Goal: Task Accomplishment & Management: Complete application form

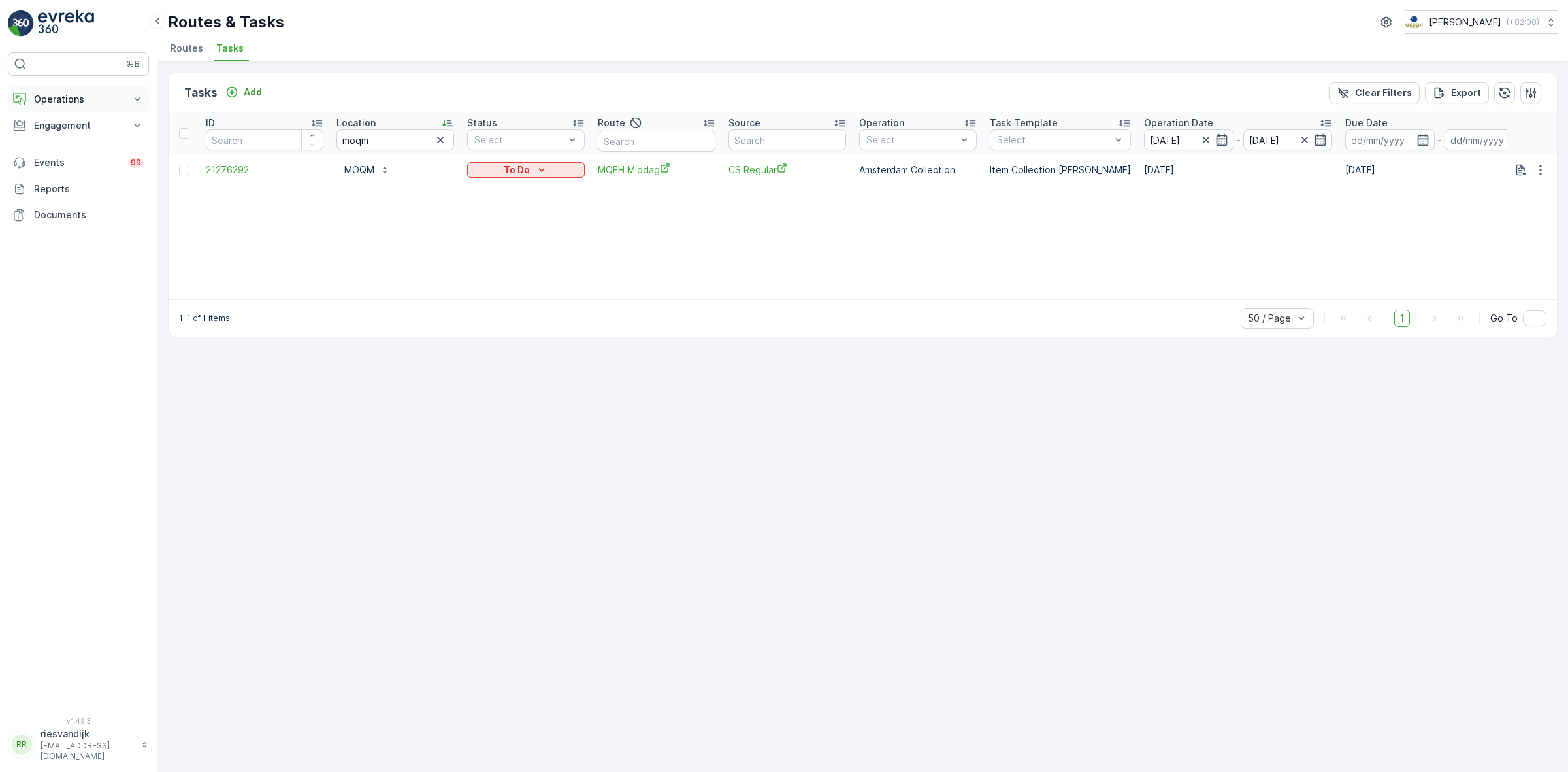
click at [116, 102] on p "Operations" at bounding box center [78, 99] width 89 height 13
click at [75, 156] on p "Routes & Tasks" at bounding box center [67, 158] width 68 height 13
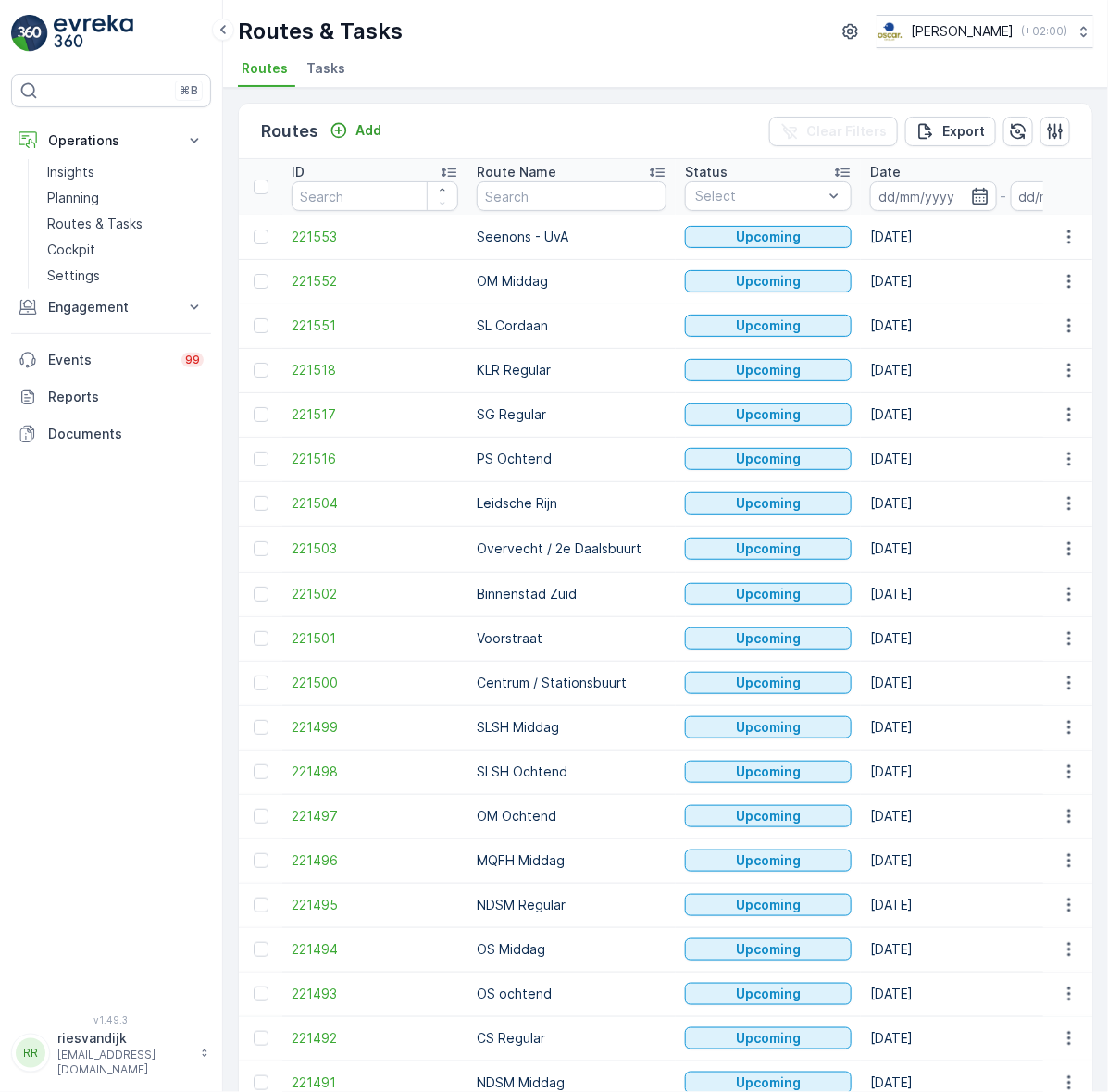
click at [319, 61] on span "Tasks" at bounding box center [326, 68] width 39 height 19
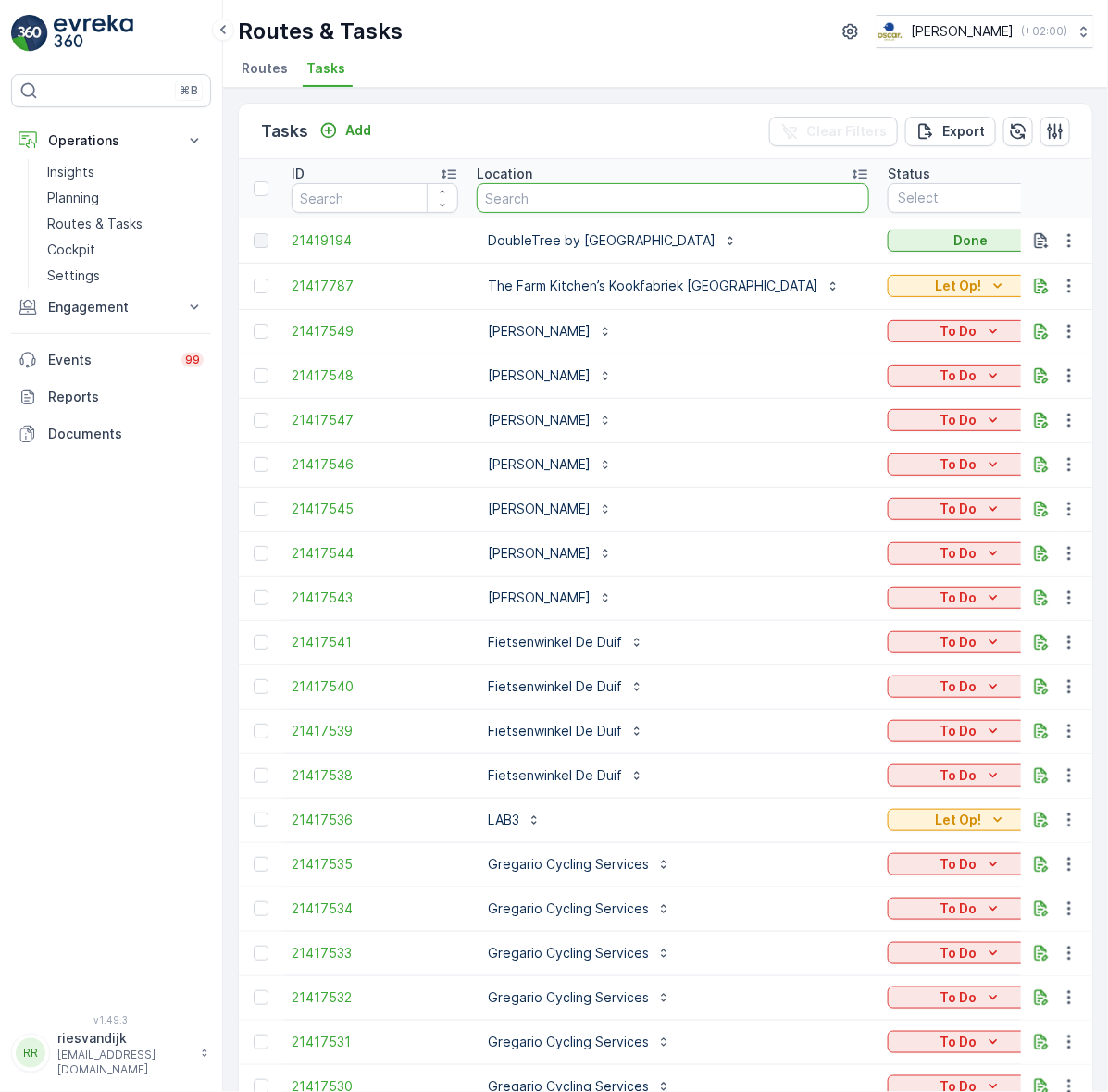
click at [511, 192] on input "text" at bounding box center [673, 198] width 392 height 29
click at [677, 197] on input "text" at bounding box center [673, 198] width 392 height 29
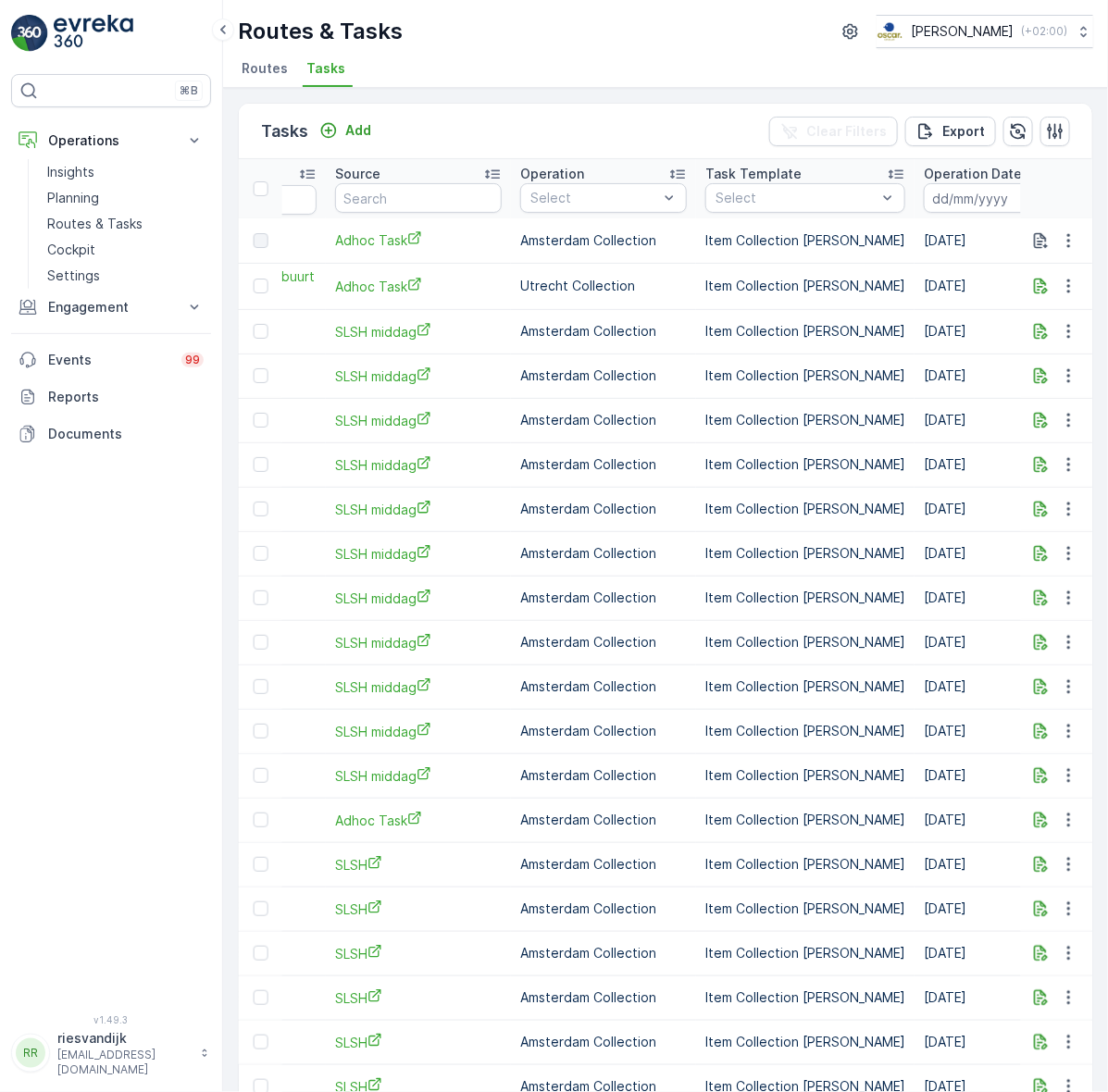
scroll to position [0, 925]
click at [922, 190] on input at bounding box center [985, 198] width 127 height 29
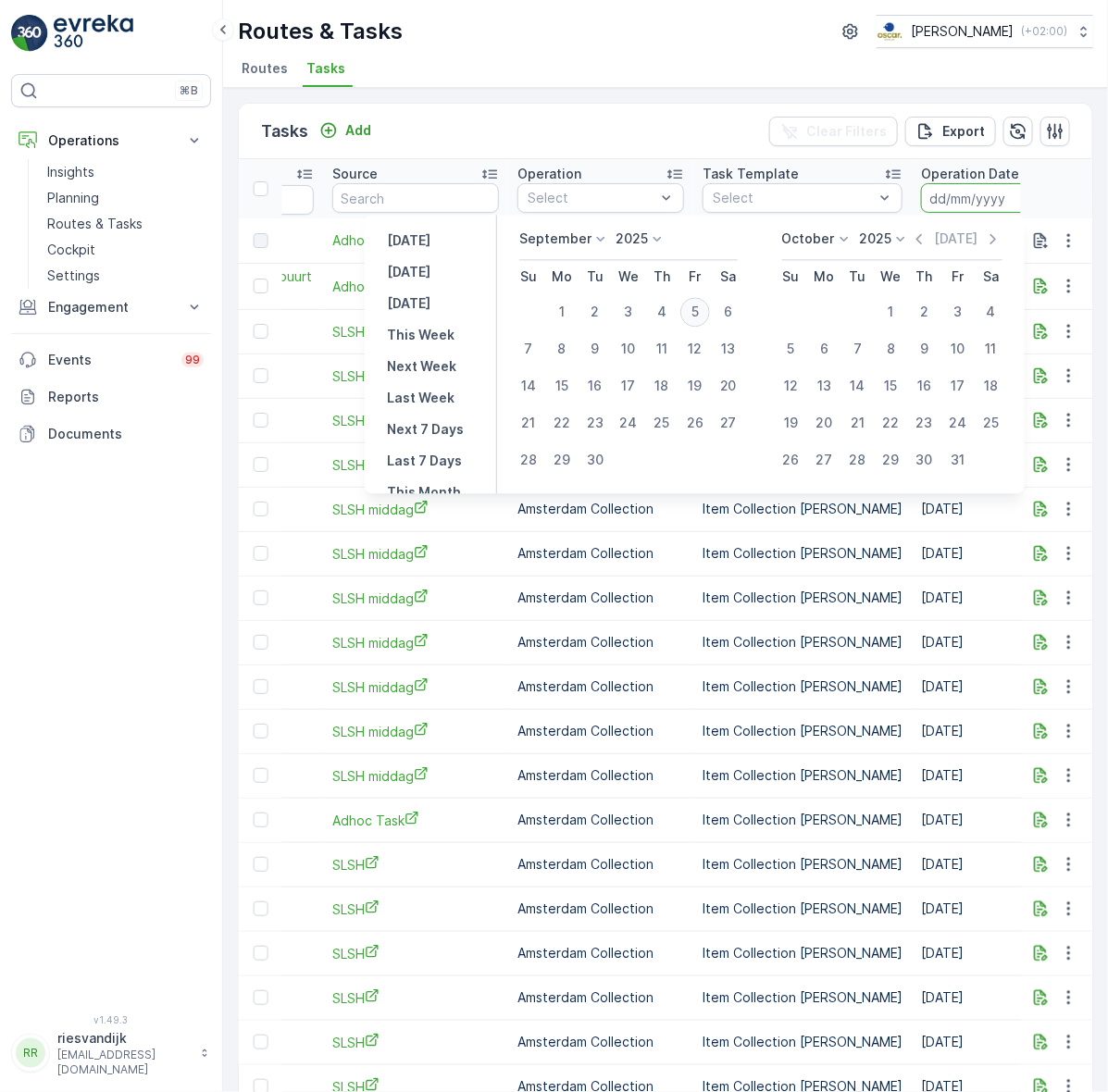
click at [687, 315] on div "5" at bounding box center [695, 312] width 29 height 29
type input "[DATE]"
click at [687, 315] on div "5" at bounding box center [695, 312] width 29 height 29
type input "[DATE]"
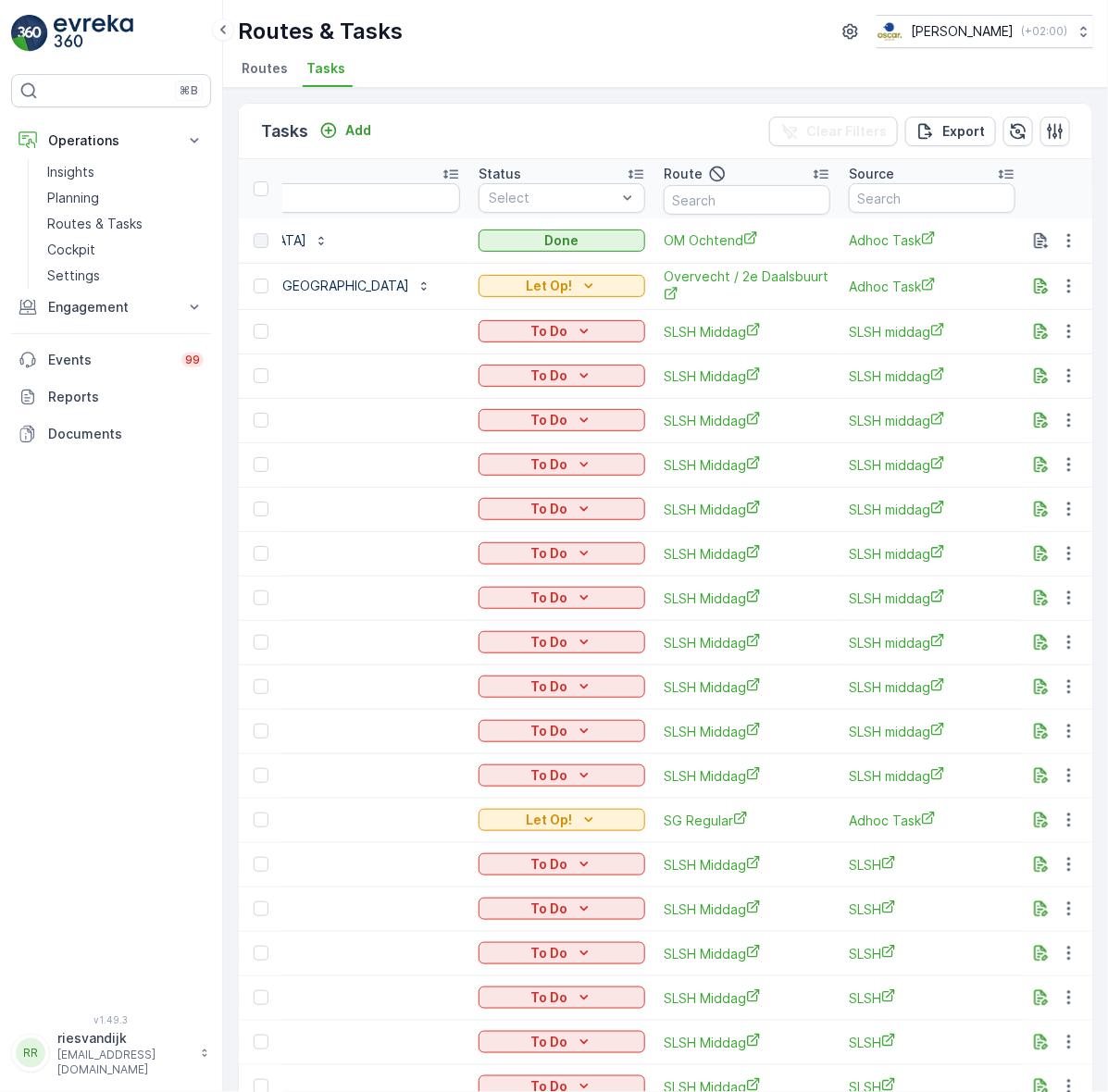
scroll to position [0, 348]
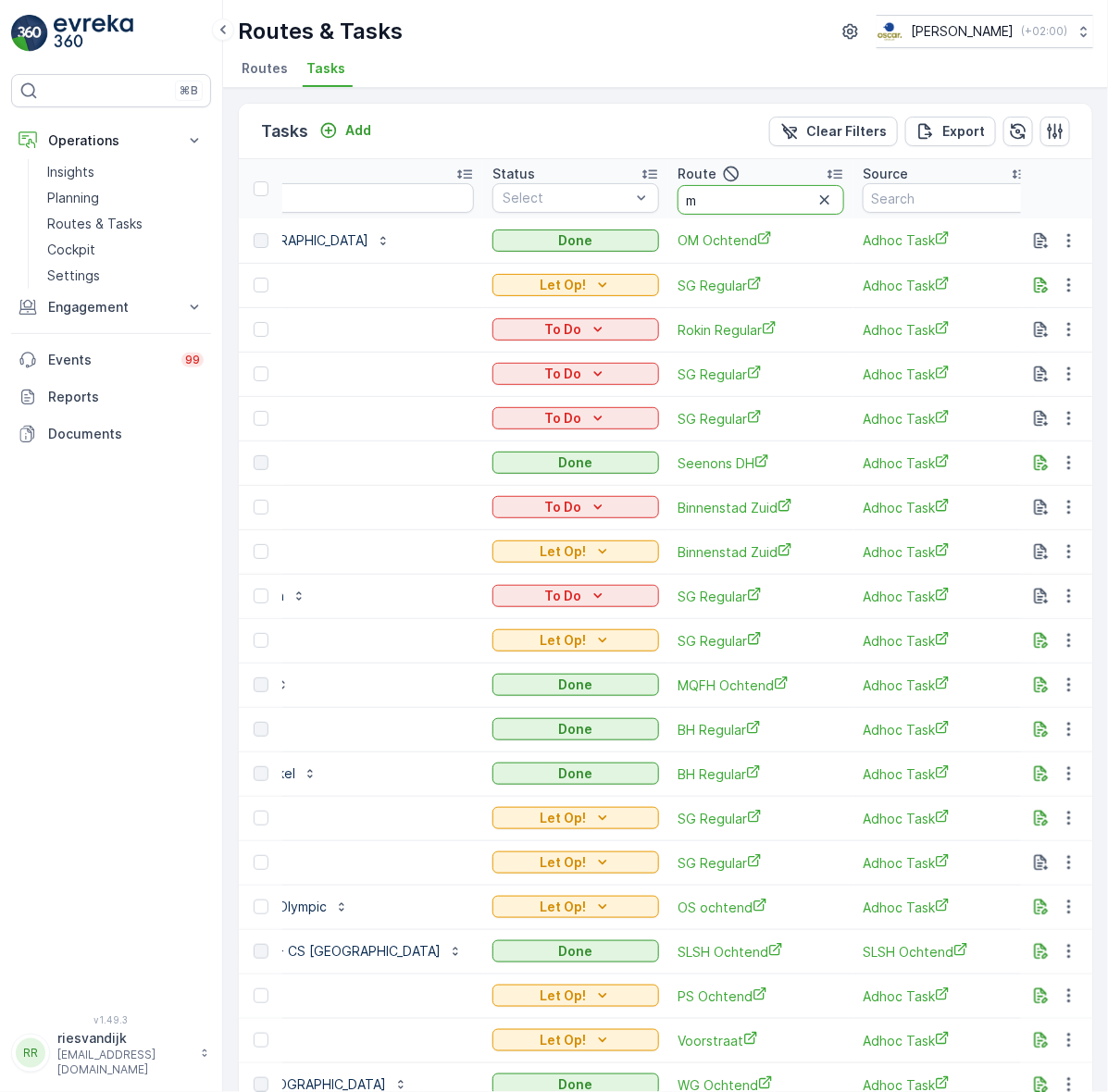
type input "mq"
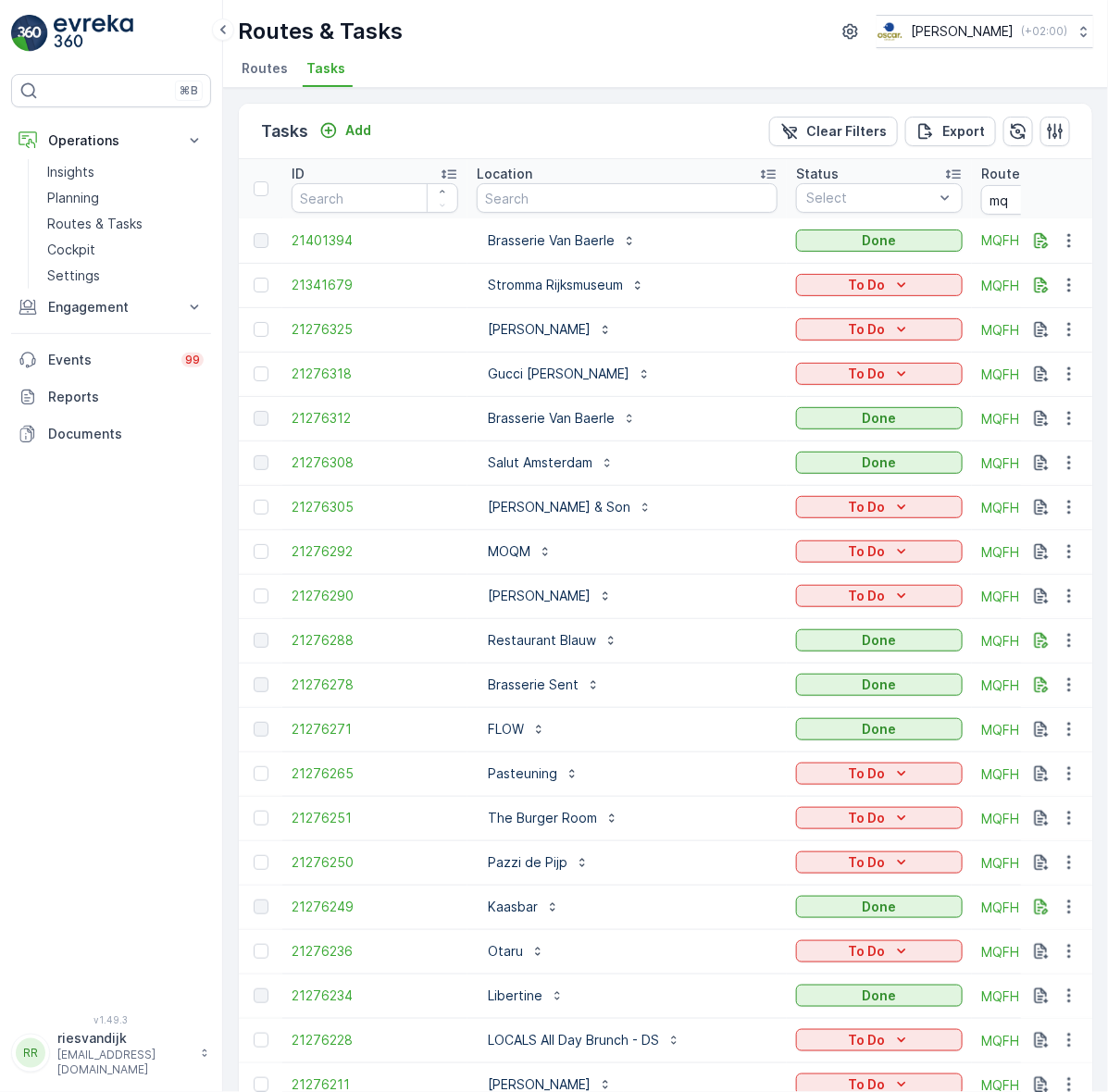
click at [620, 172] on div "Location" at bounding box center [627, 174] width 301 height 19
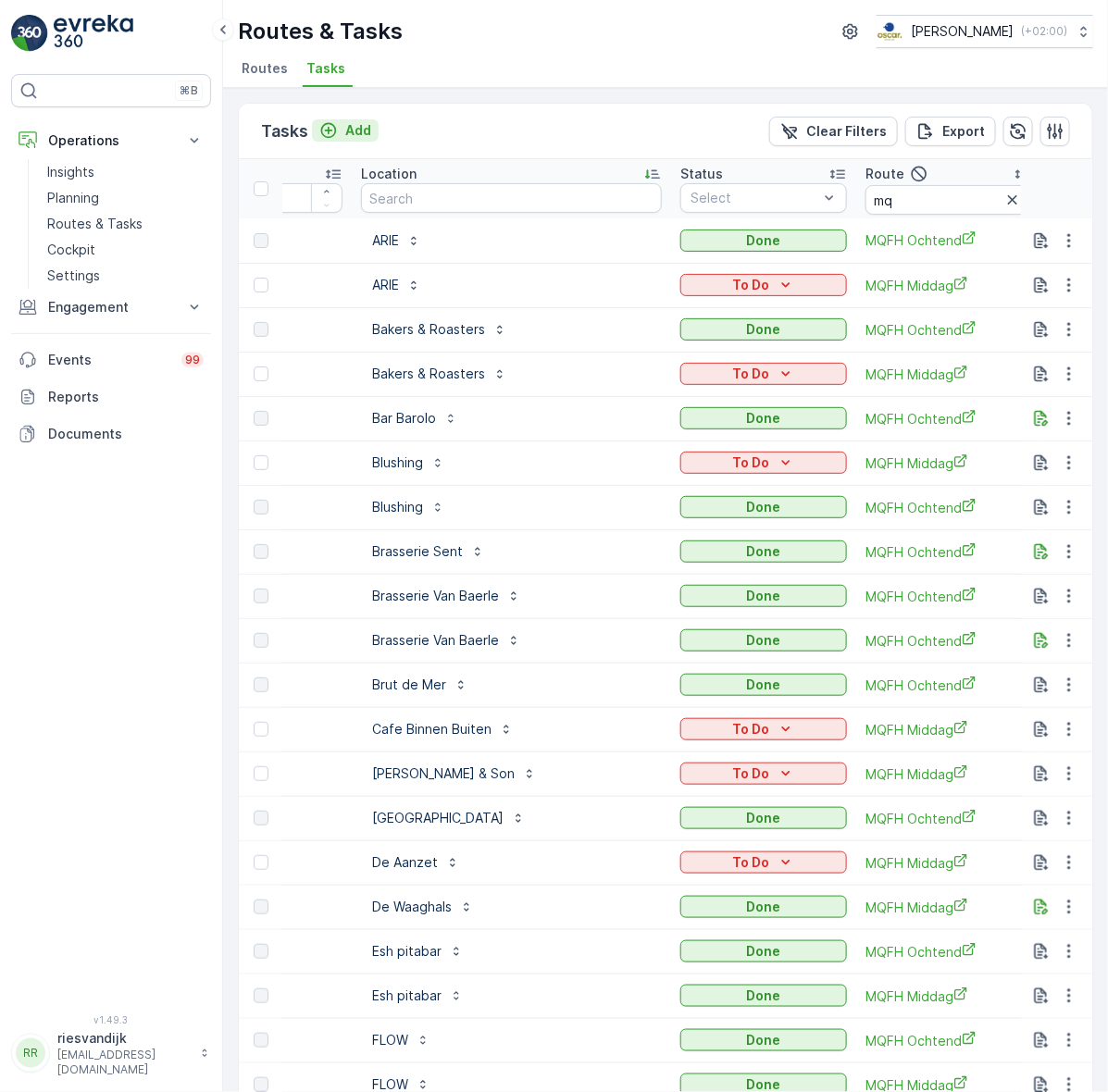
click at [341, 125] on div "Add" at bounding box center [345, 130] width 52 height 19
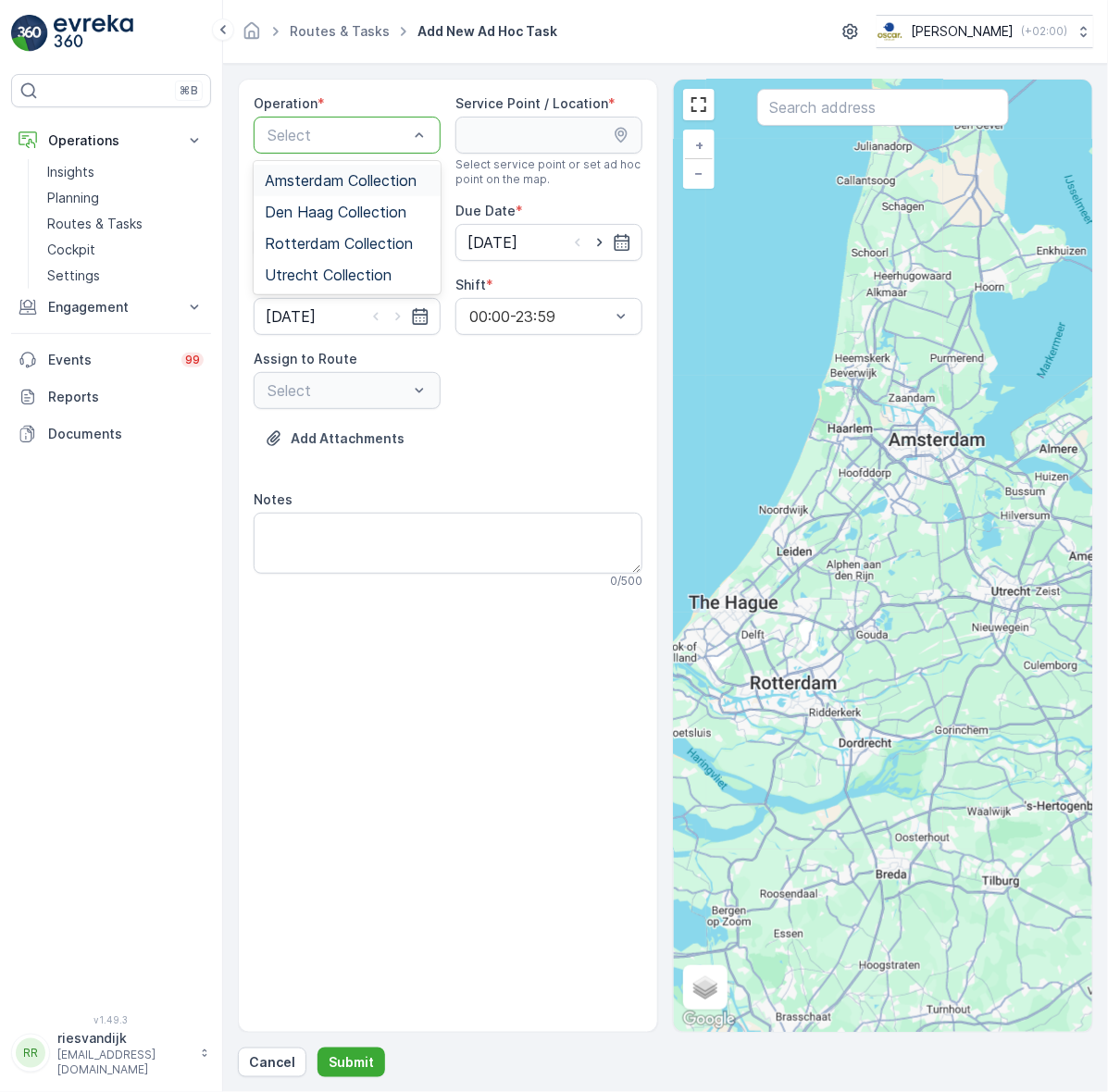
click at [395, 176] on span "Amsterdam Collection" at bounding box center [341, 180] width 152 height 17
click at [882, 100] on input "text" at bounding box center [882, 107] width 251 height 37
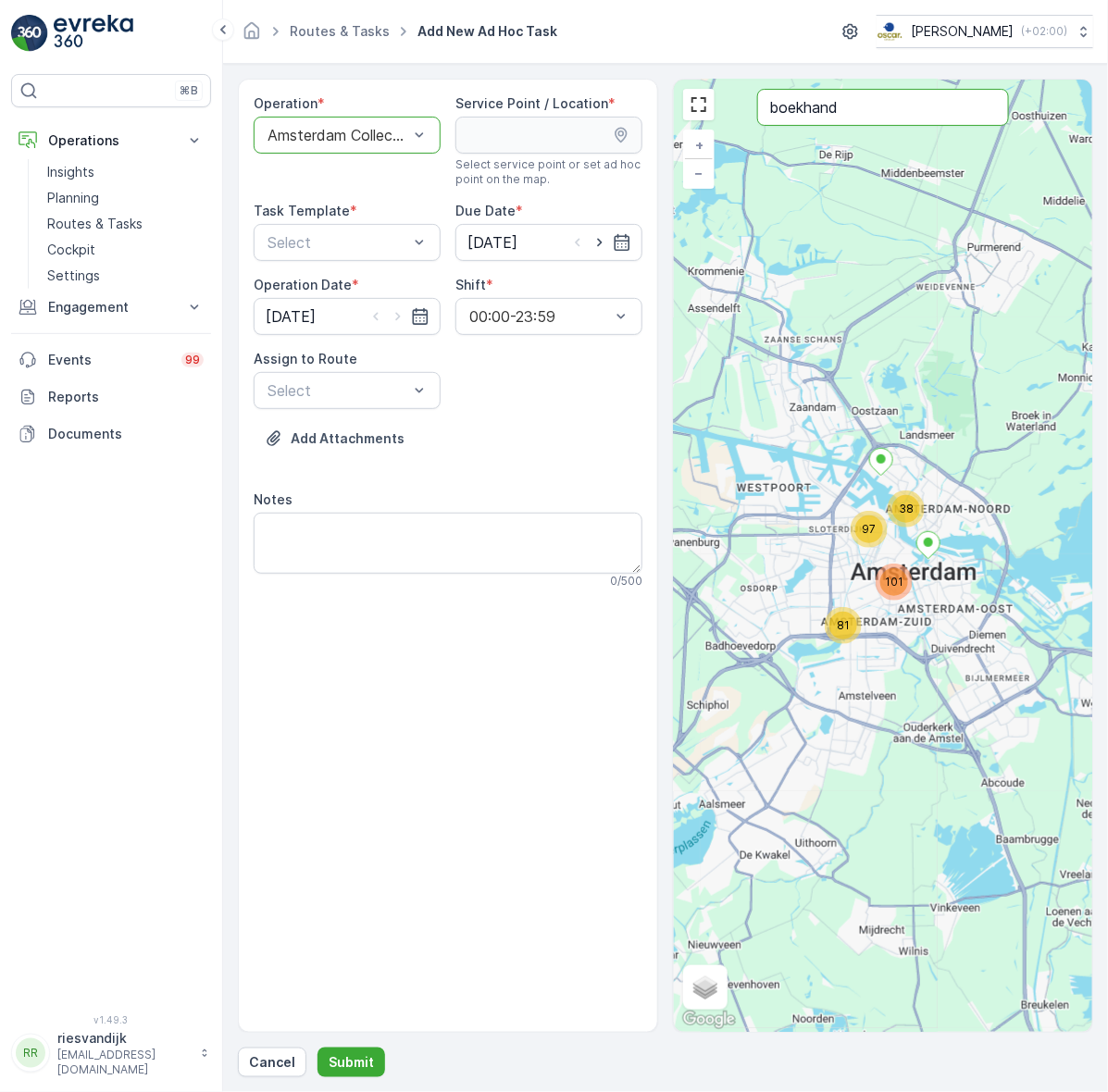
type input "boekhand"
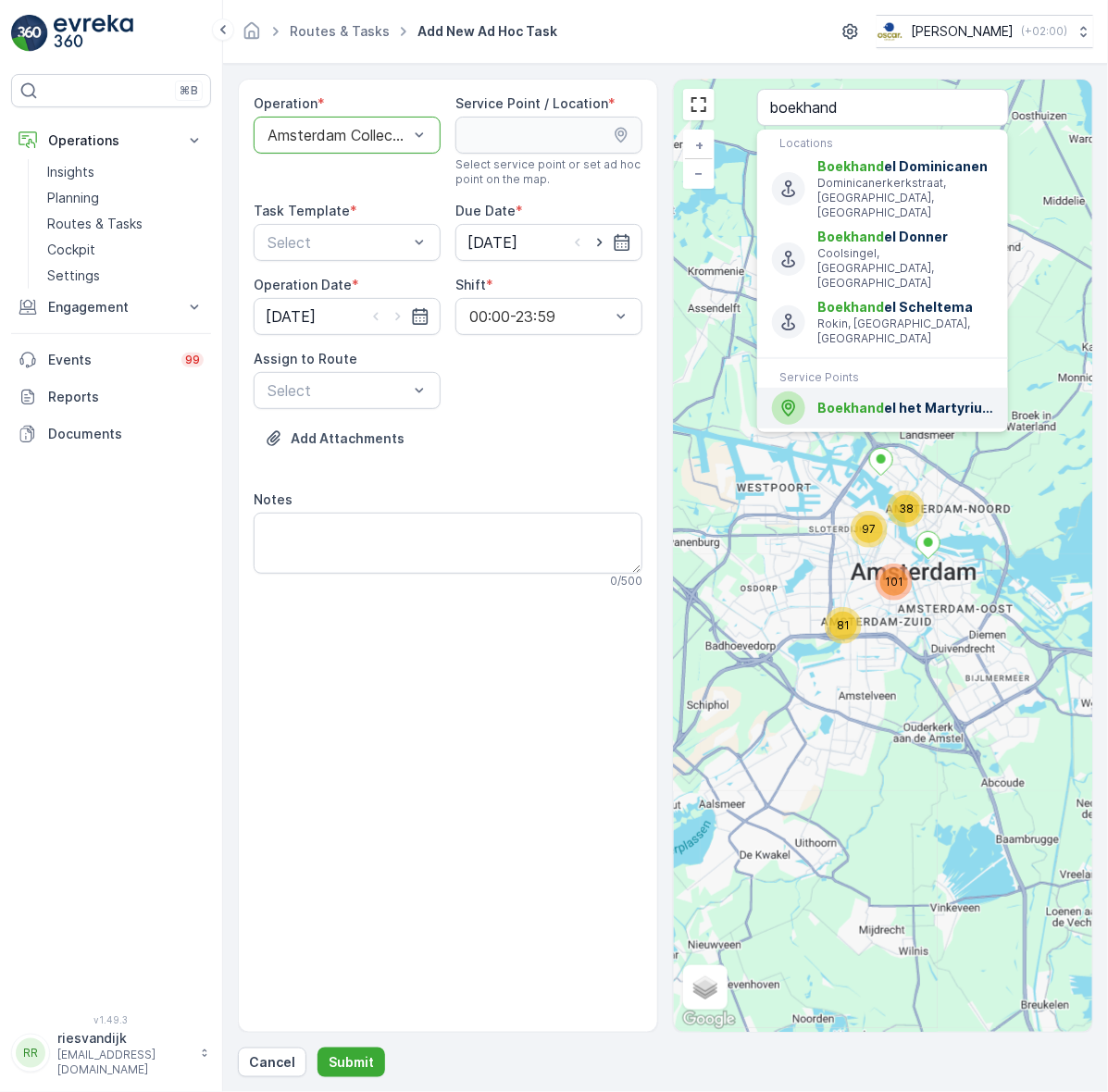
click at [918, 399] on span "Boekhand el het Martyrium" at bounding box center [905, 408] width 176 height 19
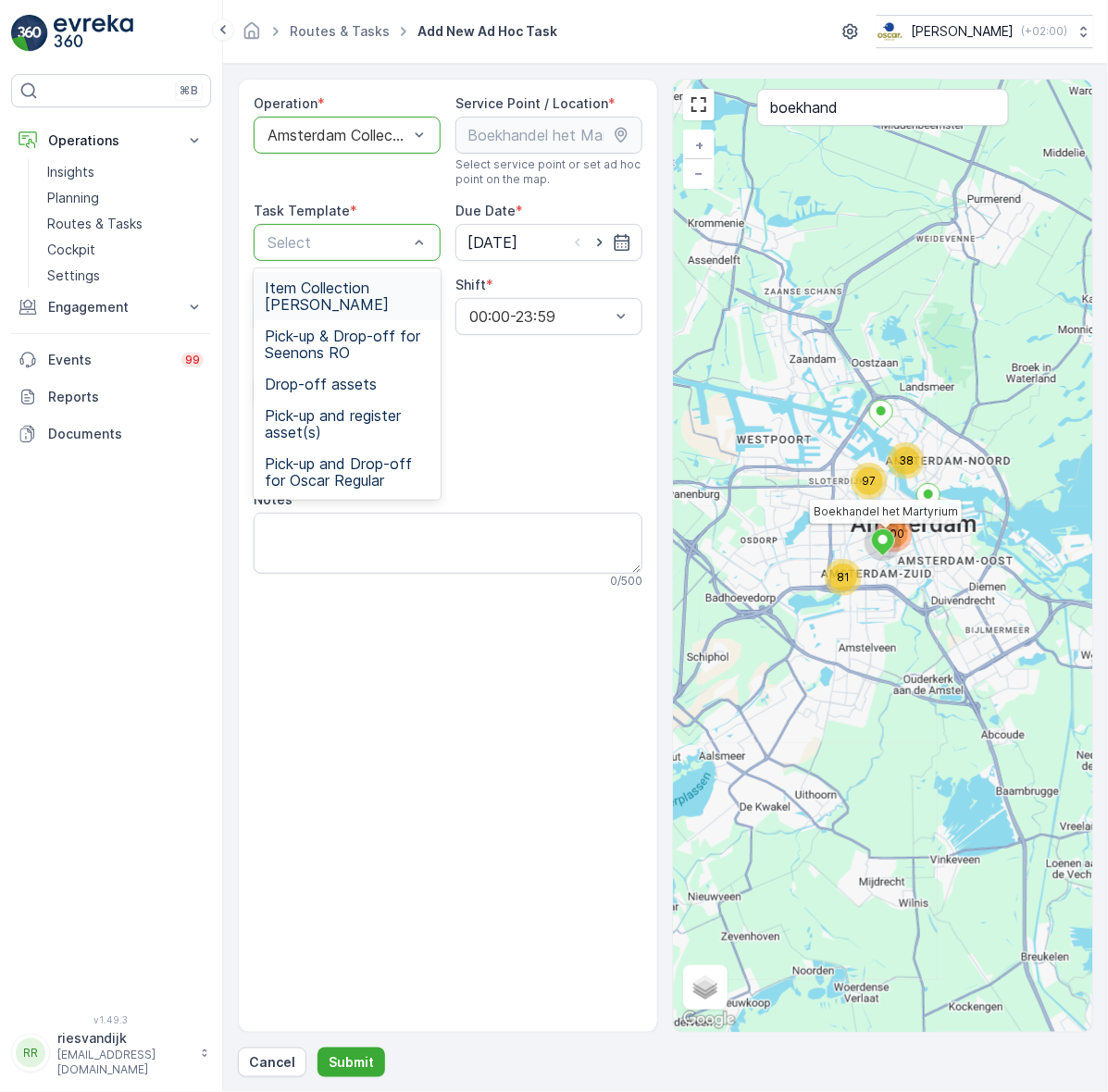
drag, startPoint x: 404, startPoint y: 301, endPoint x: 501, endPoint y: 275, distance: 100.4
click at [403, 301] on span "Item Collection [PERSON_NAME]" at bounding box center [347, 296] width 165 height 33
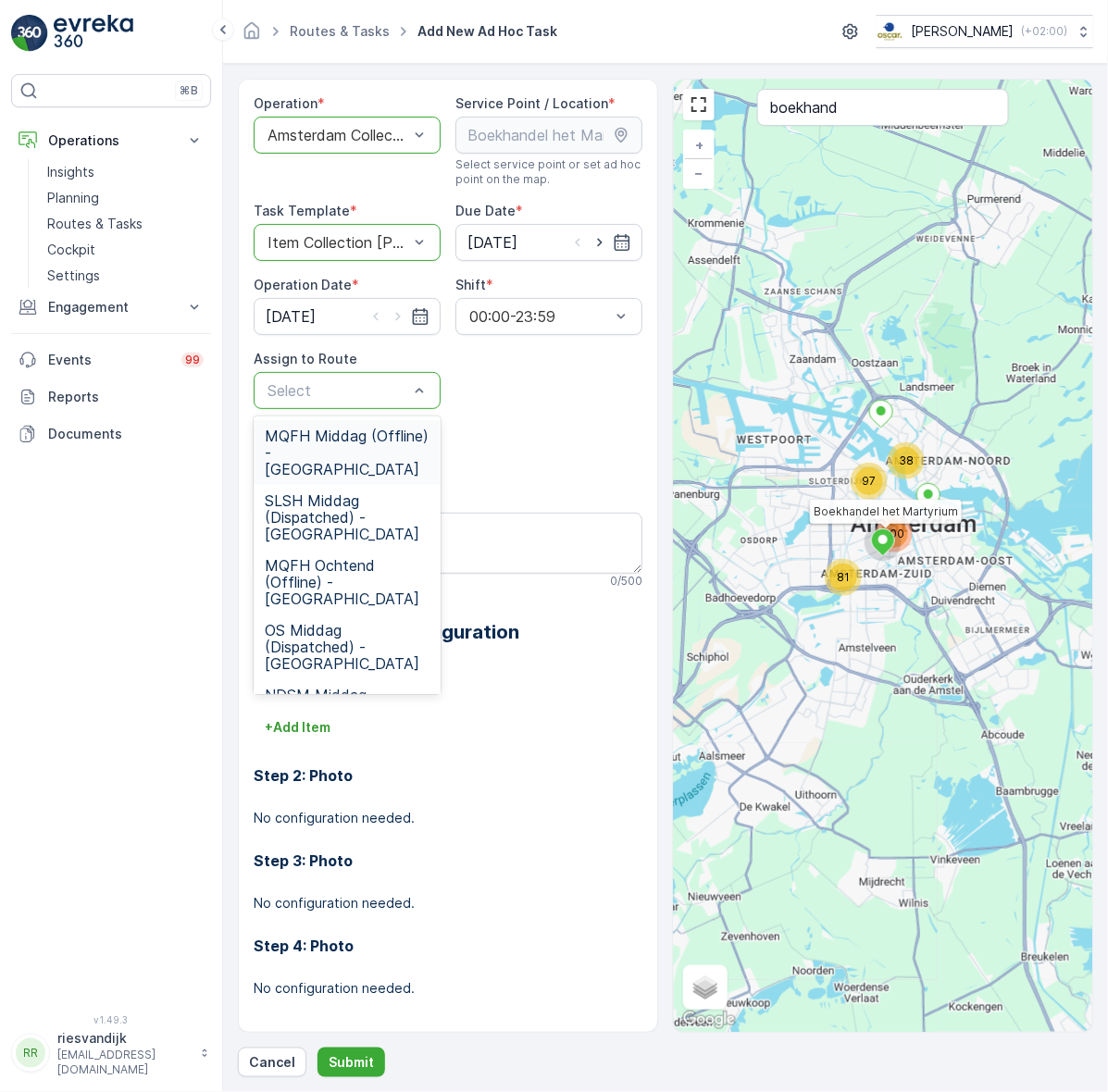
click at [366, 442] on span "MQFH Middag (Offline) - [GEOGRAPHIC_DATA]" at bounding box center [347, 452] width 165 height 50
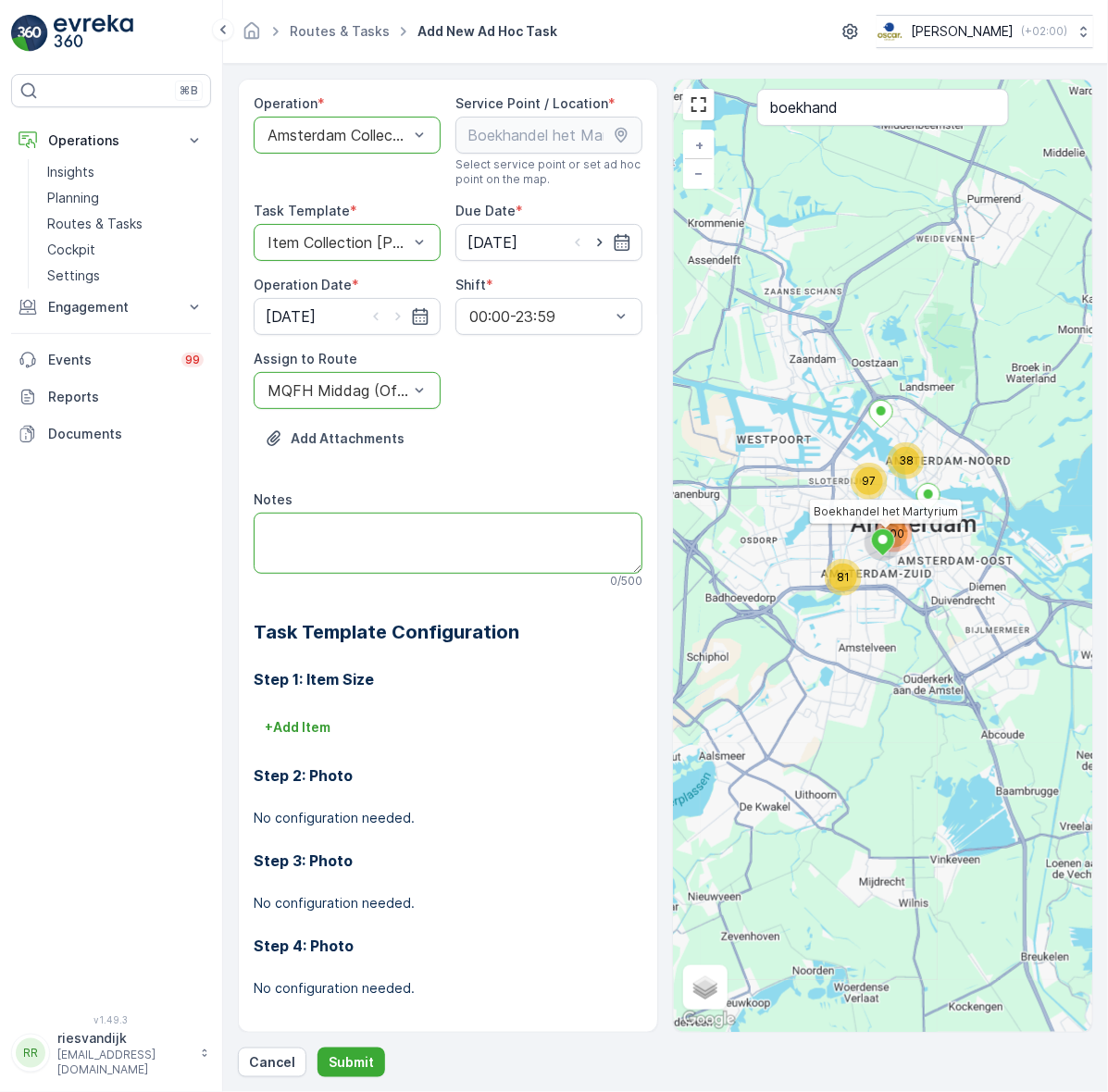
click at [403, 542] on textarea "Notes" at bounding box center [448, 543] width 389 height 61
click at [314, 722] on p "+ Add Item" at bounding box center [297, 727] width 65 height 19
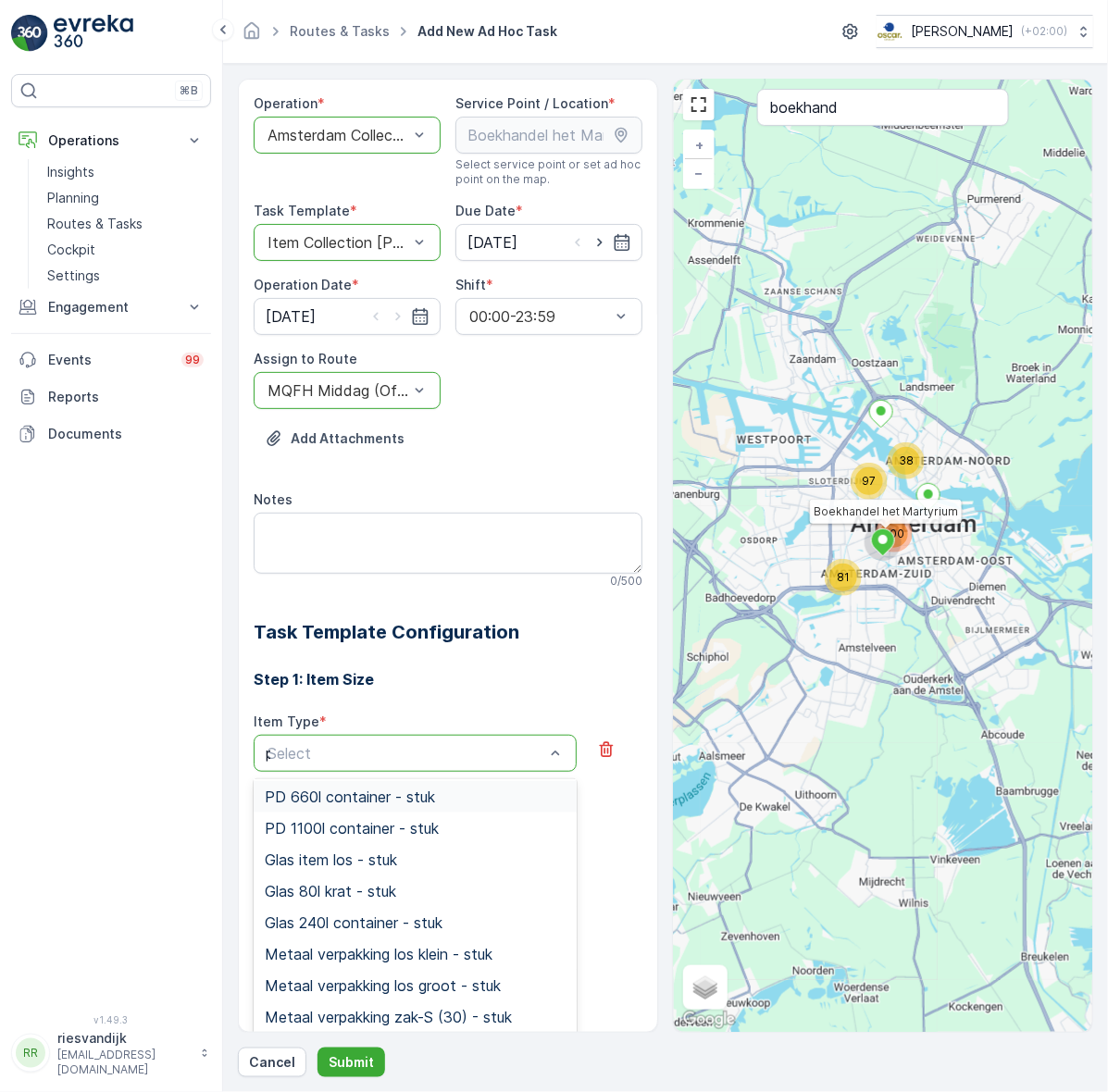
scroll to position [159, 0]
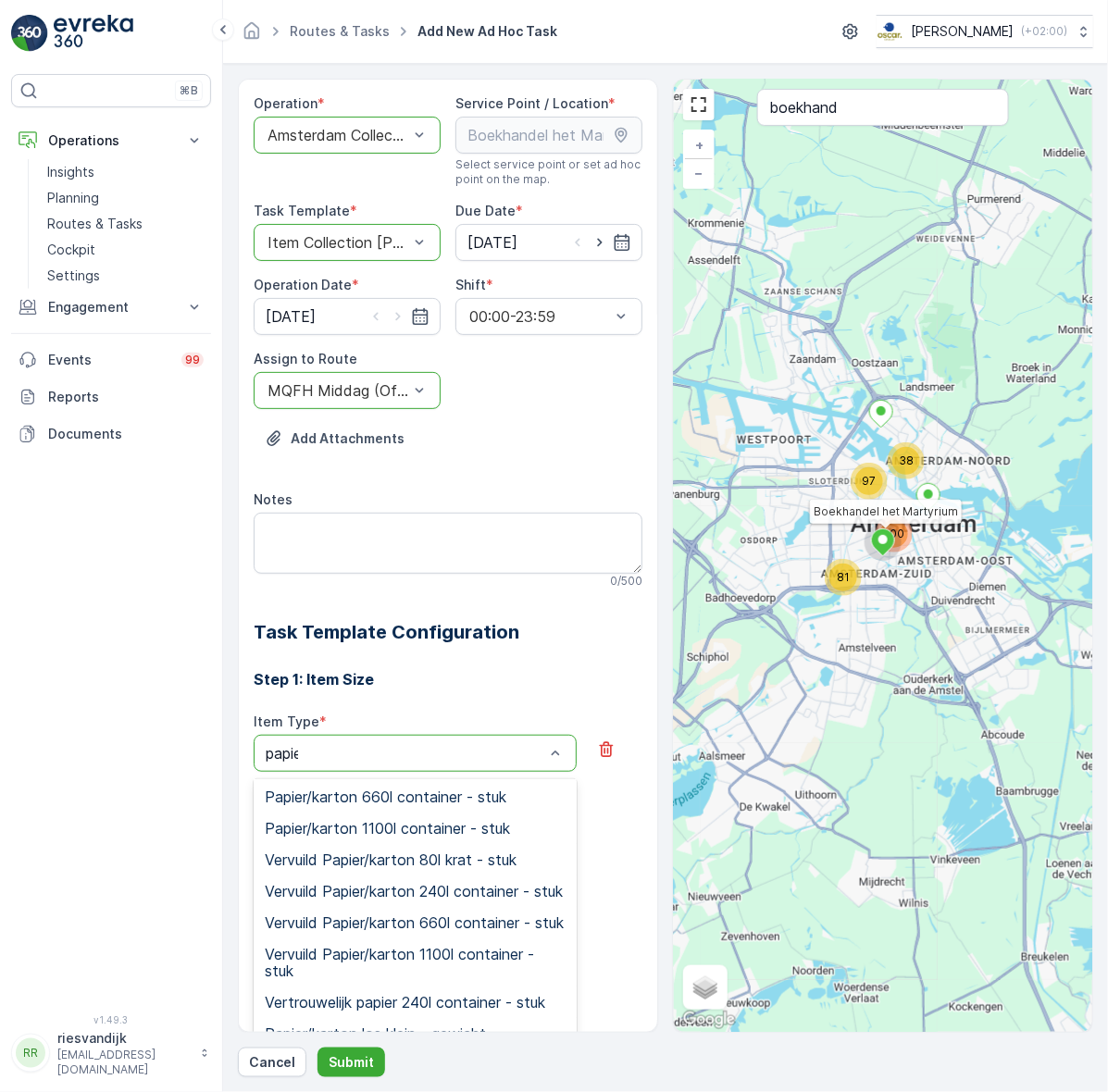
type input "papier"
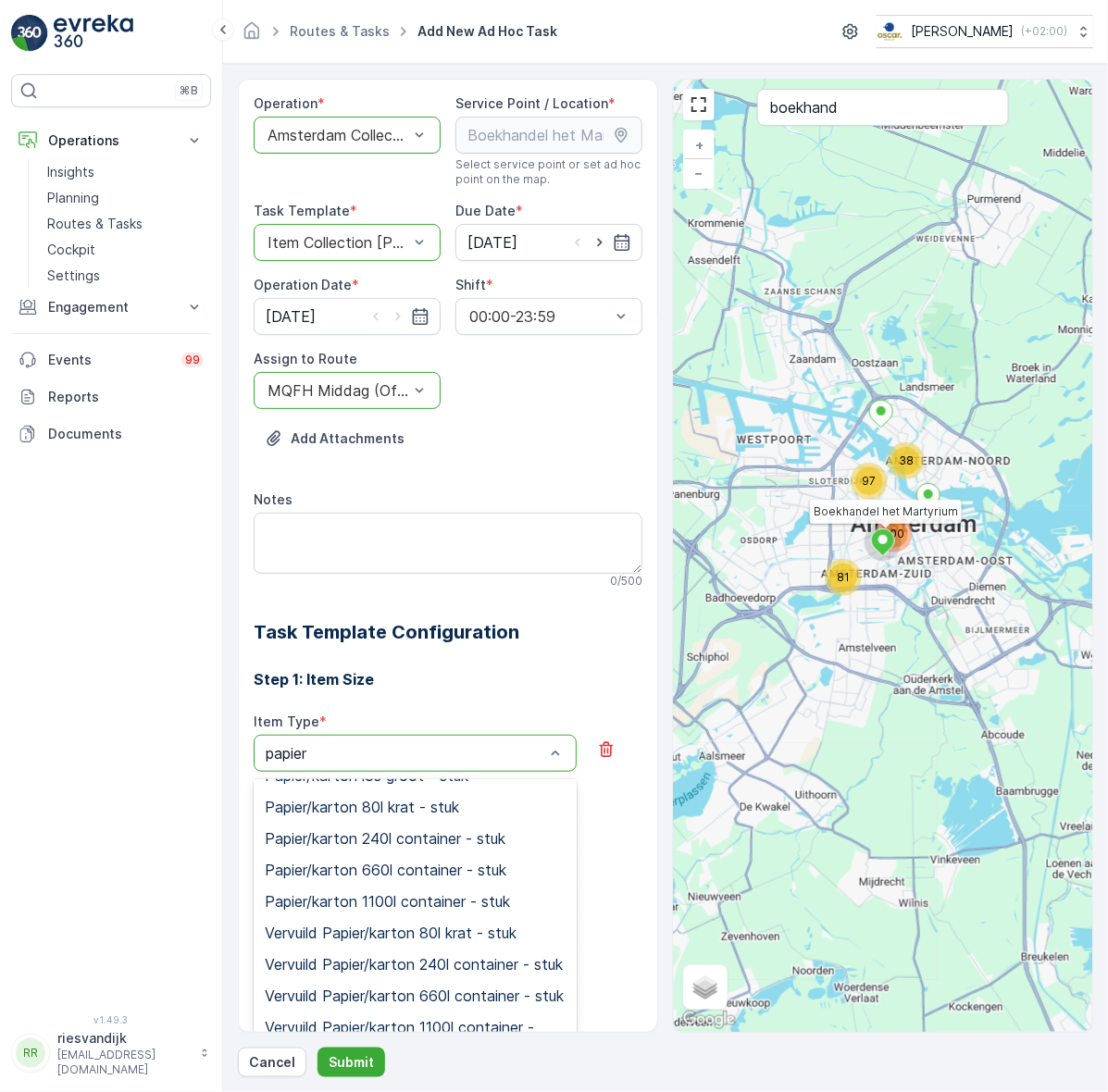
scroll to position [0, 0]
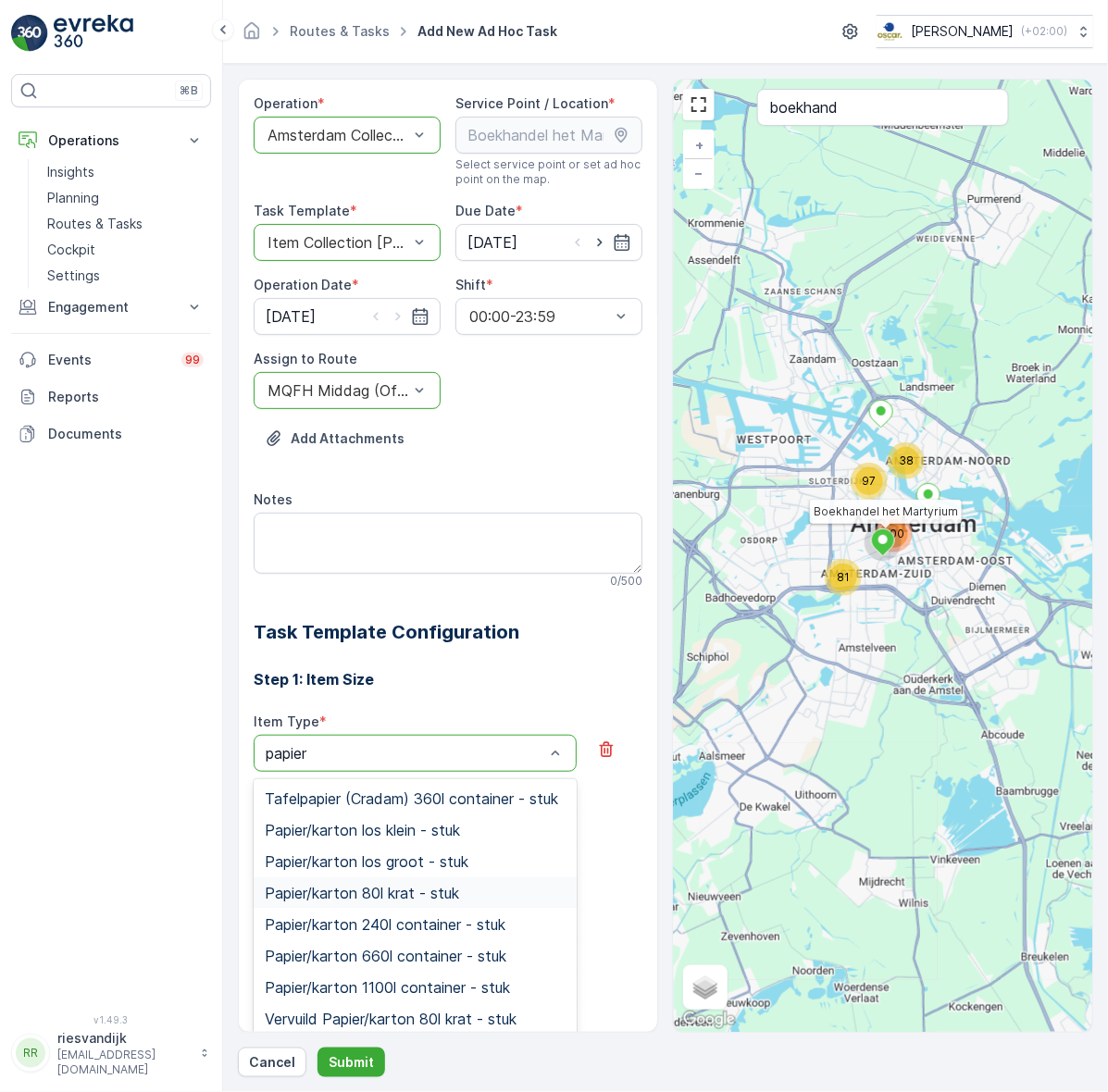
click at [466, 902] on div "Papier/karton 80l krat - stuk" at bounding box center [415, 893] width 301 height 17
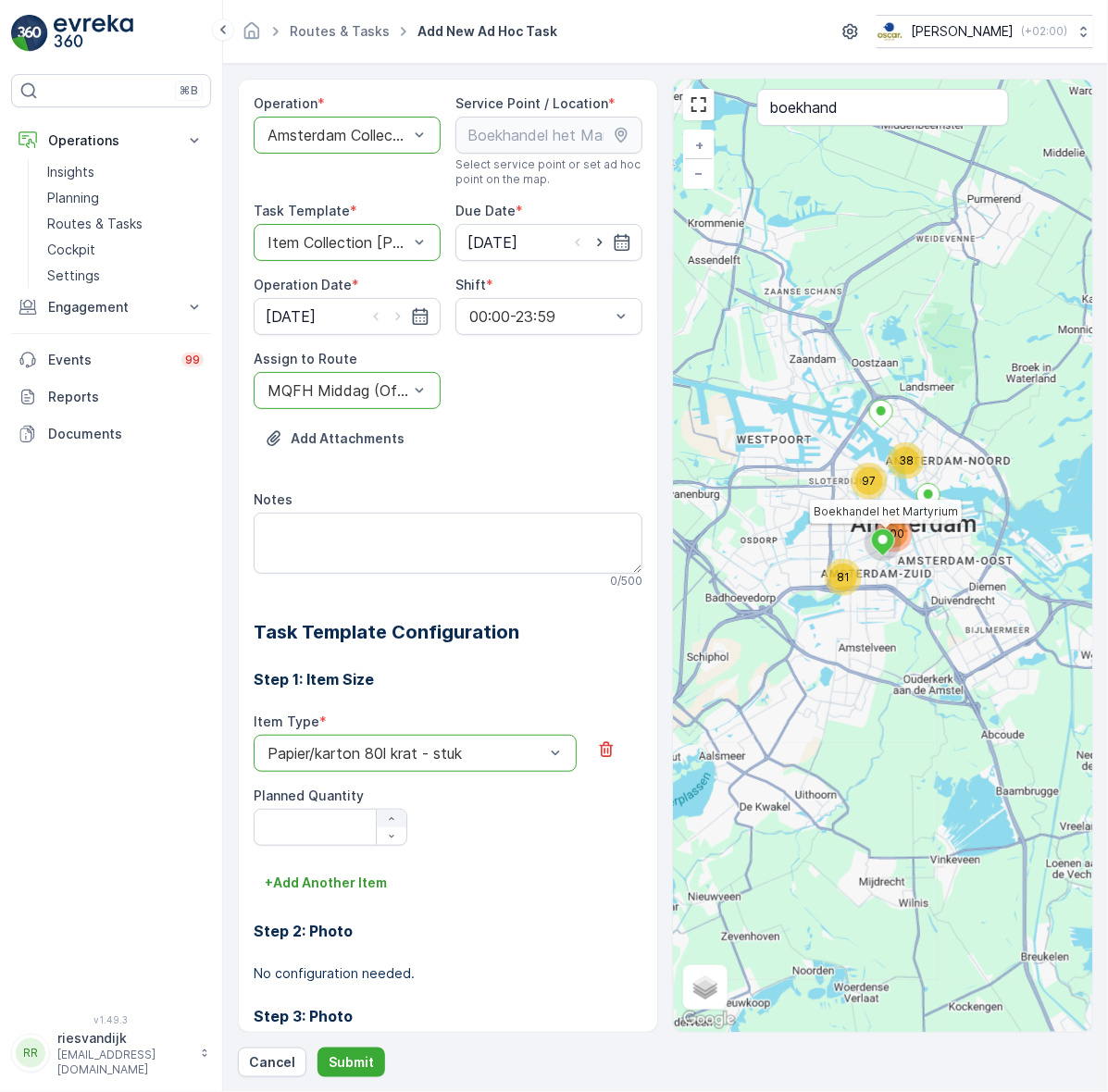
click at [399, 826] on button "button" at bounding box center [391, 819] width 29 height 18
click at [398, 826] on button "button" at bounding box center [391, 819] width 29 height 18
type Quantity "2"
click at [348, 1075] on button "Submit" at bounding box center [350, 1062] width 67 height 29
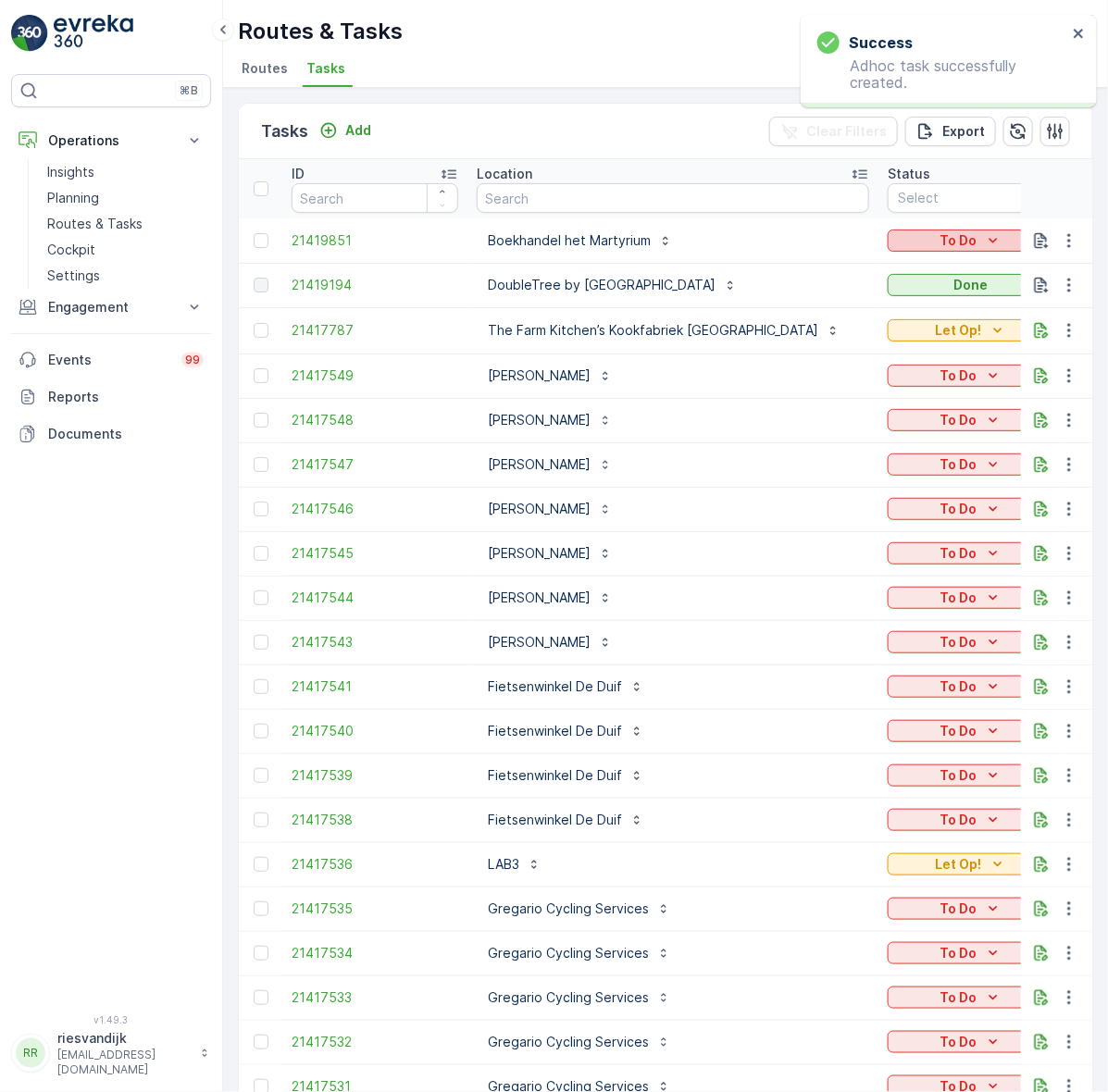
click at [940, 232] on p "To Do" at bounding box center [959, 240] width 37 height 19
click at [923, 322] on div "Done" at bounding box center [943, 319] width 117 height 26
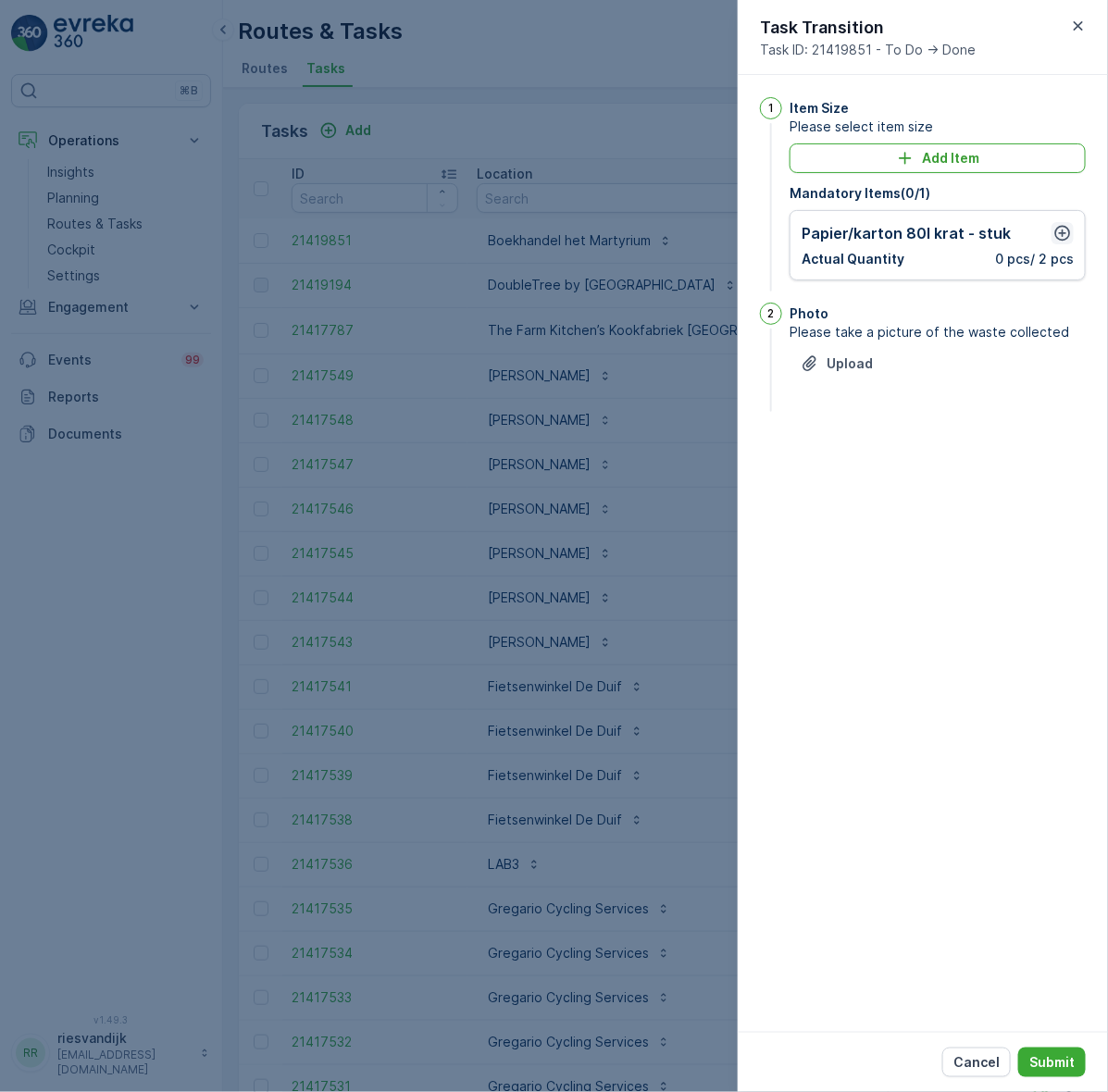
click at [1056, 233] on icon "button" at bounding box center [1063, 233] width 16 height 16
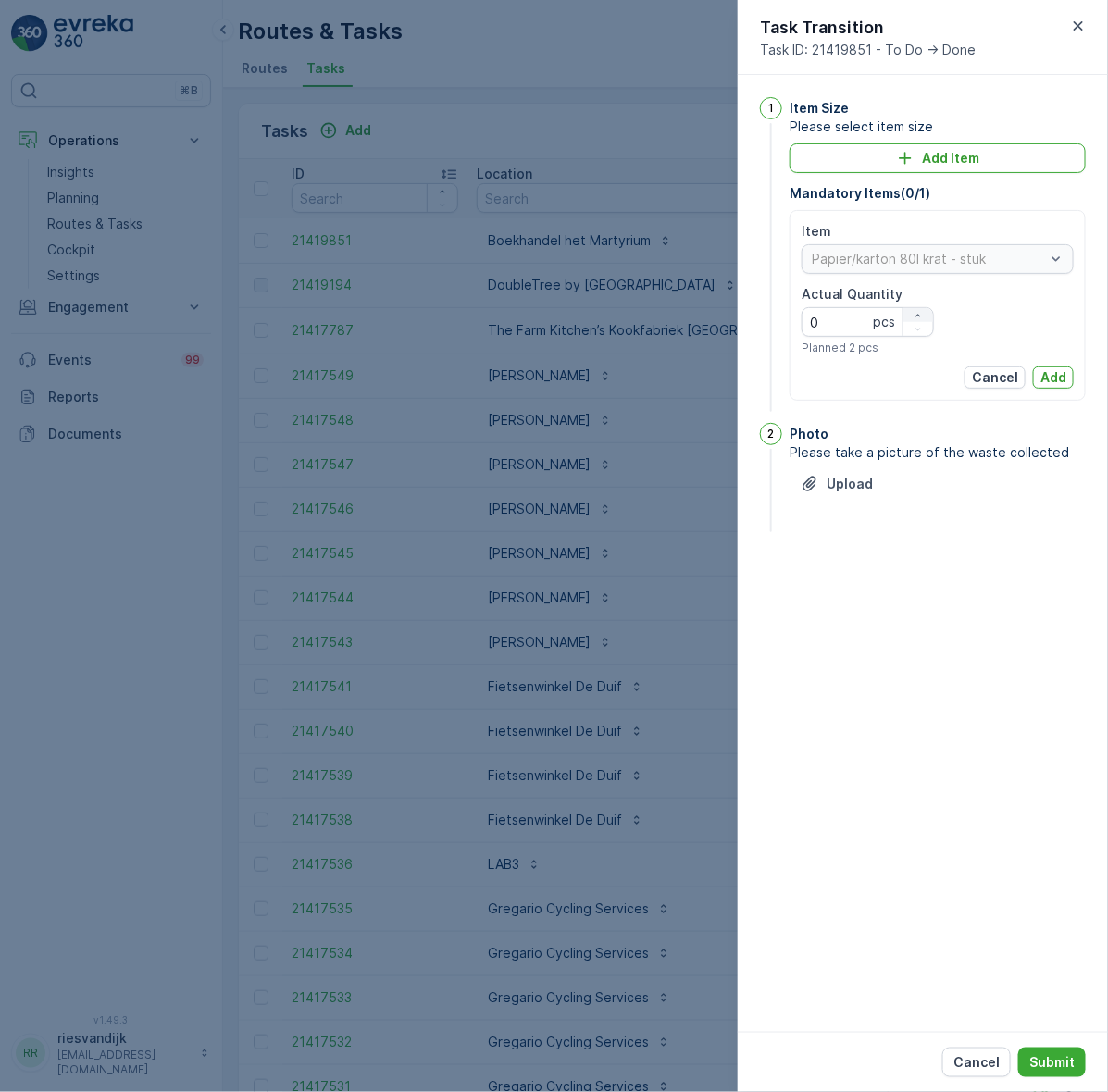
click at [926, 310] on div "button" at bounding box center [919, 315] width 29 height 11
type Quantity "2"
click at [1066, 384] on button "Add" at bounding box center [1053, 378] width 41 height 22
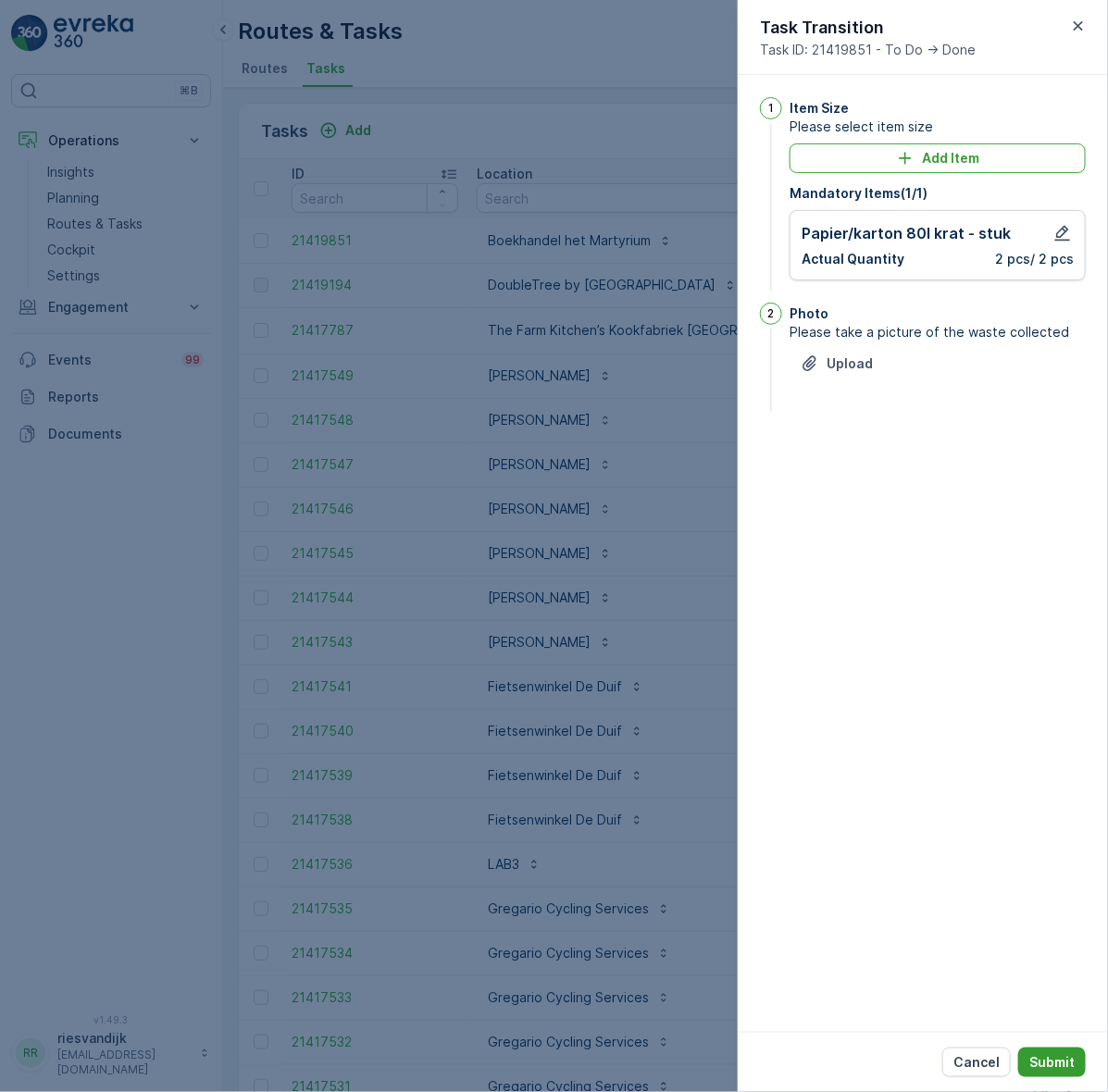
click at [1070, 1061] on p "Submit" at bounding box center [1052, 1062] width 45 height 19
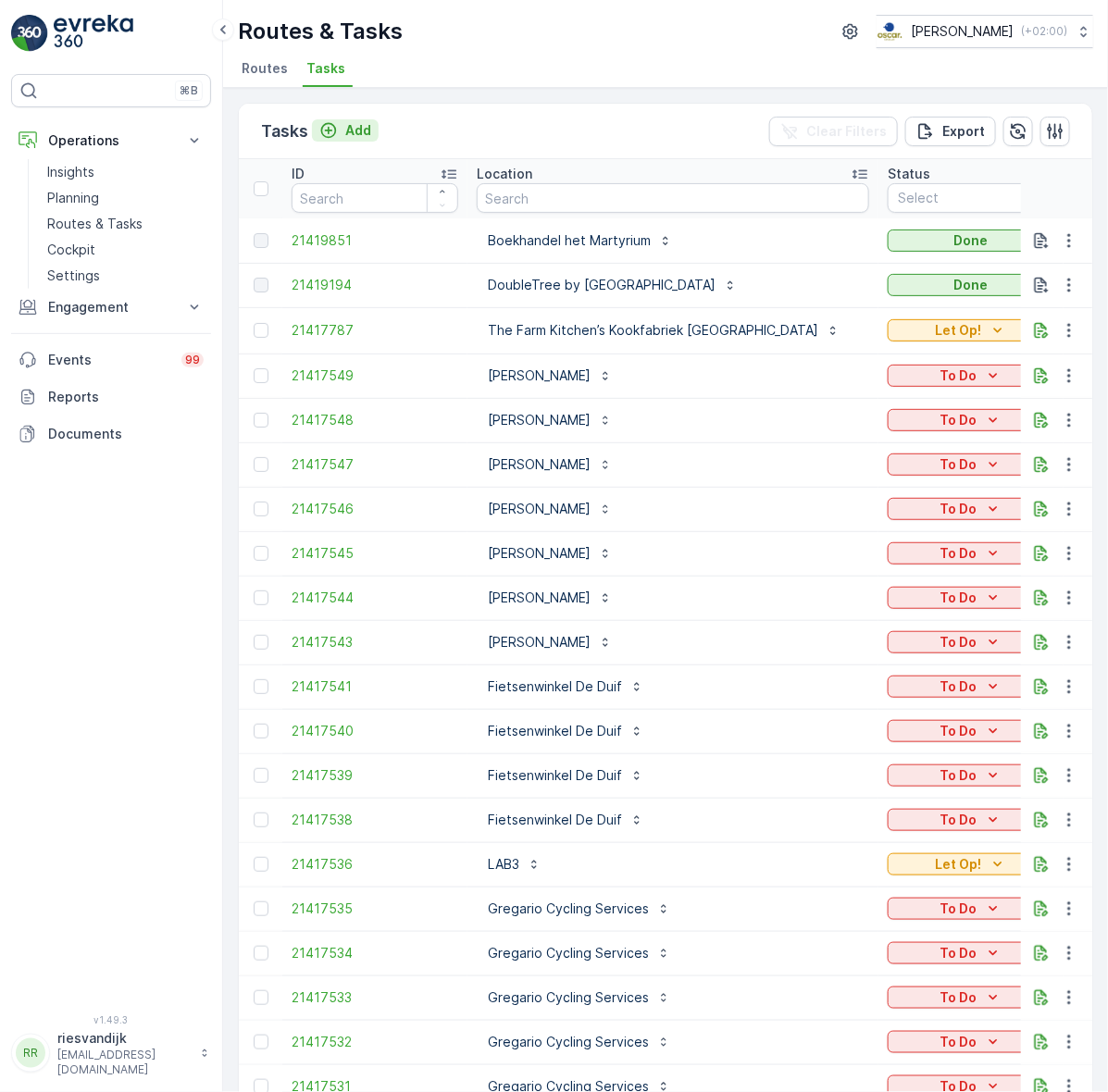
click at [371, 123] on button "Add" at bounding box center [346, 130] width 66 height 22
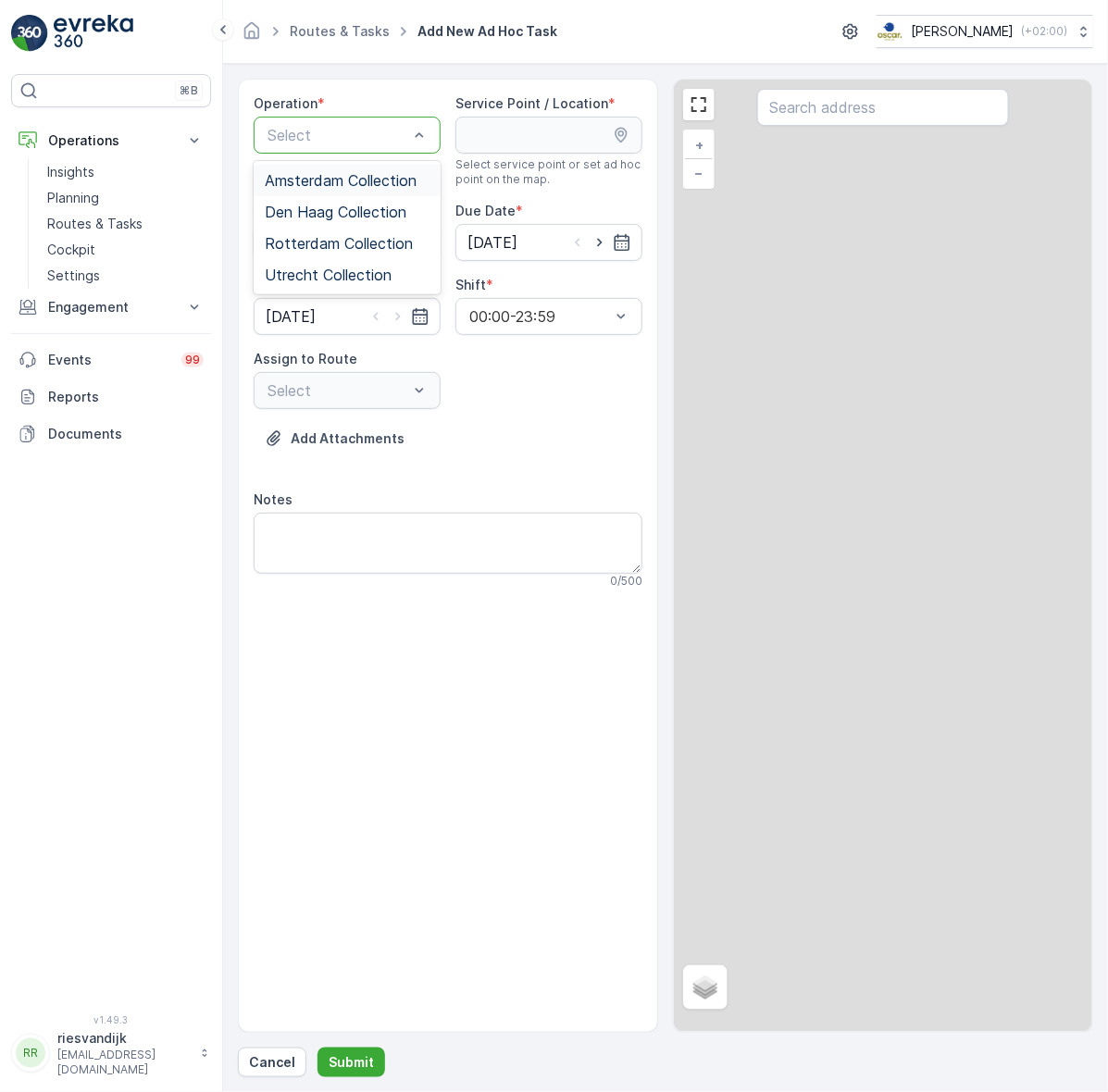
click at [383, 118] on div "Select" at bounding box center [348, 135] width 187 height 37
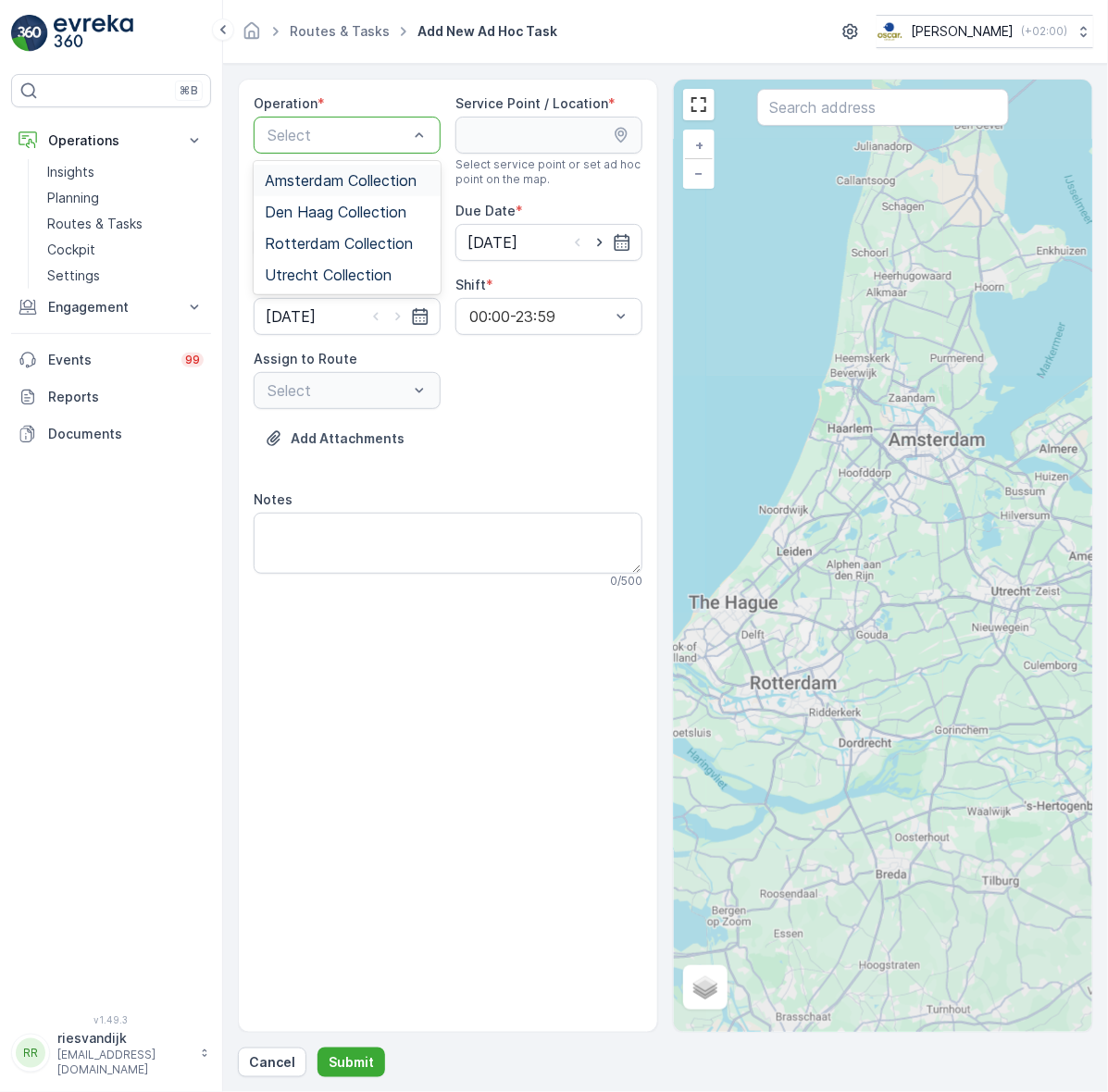
click at [387, 172] on span "Amsterdam Collection" at bounding box center [341, 180] width 152 height 17
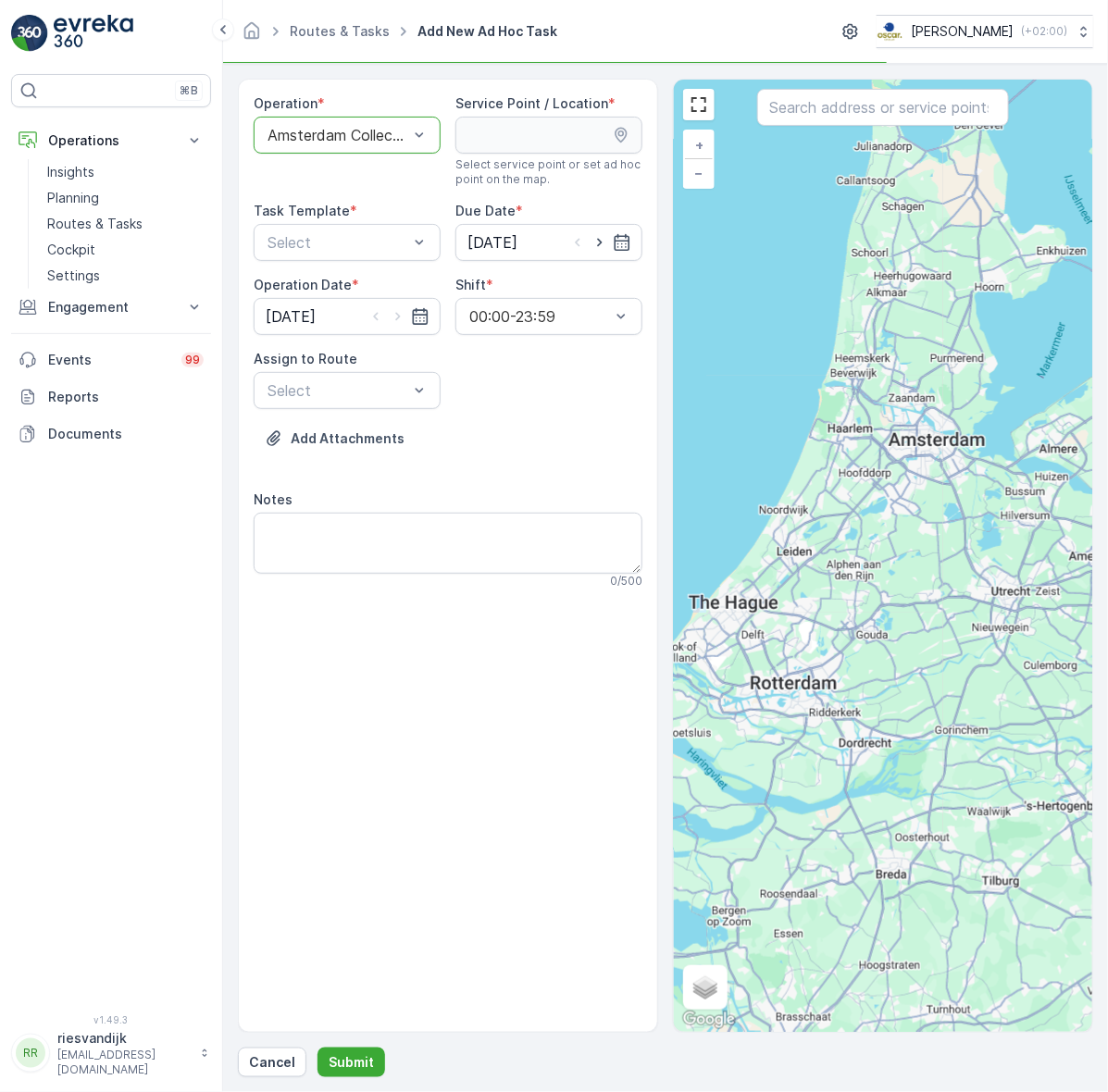
click at [700, 125] on div "Operation * option Amsterdam Collection, selected. Amsterdam Collection Service…" at bounding box center [666, 556] width 855 height 954
click at [833, 107] on input "text" at bounding box center [882, 107] width 251 height 37
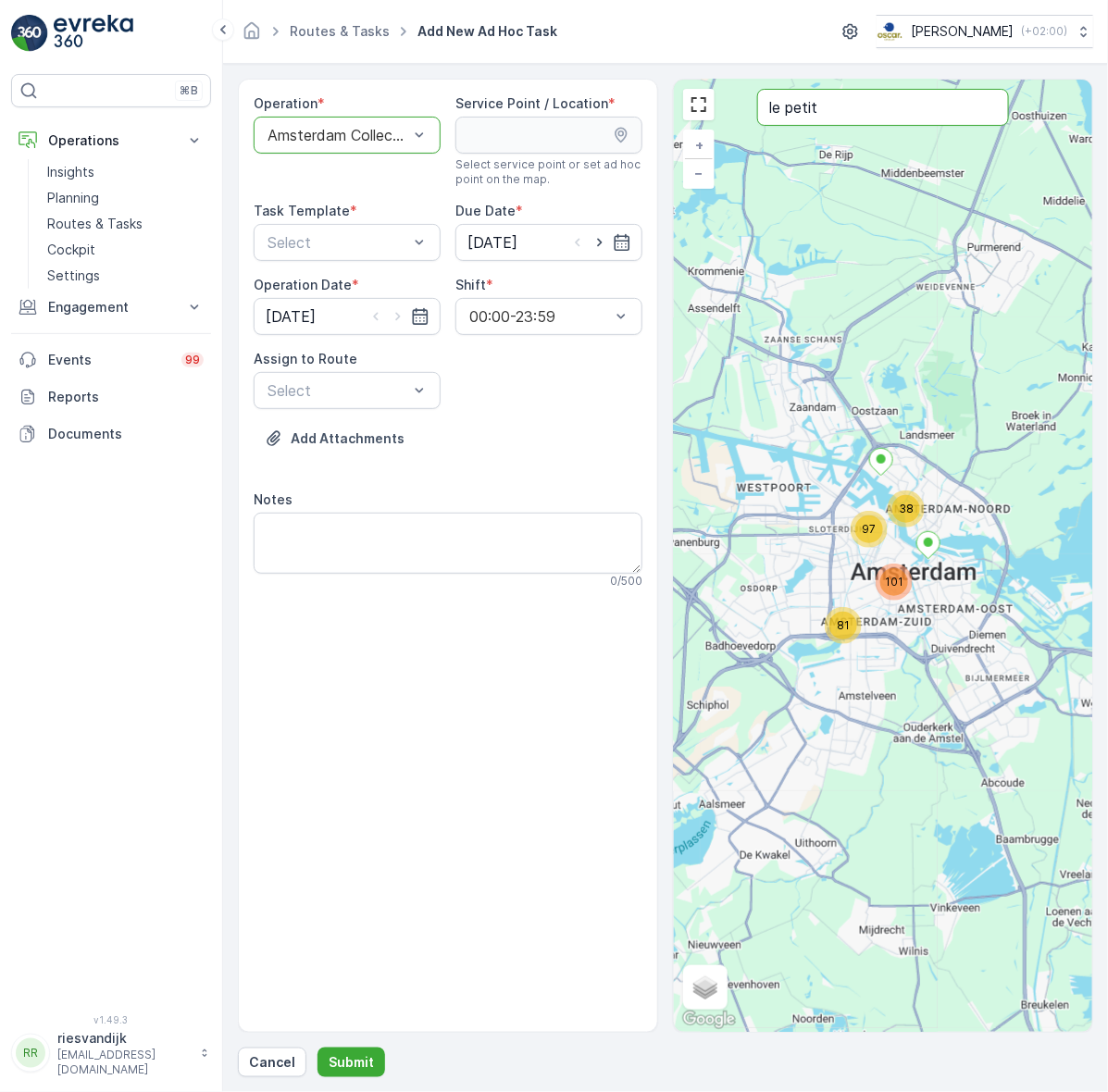
type input "le petit"
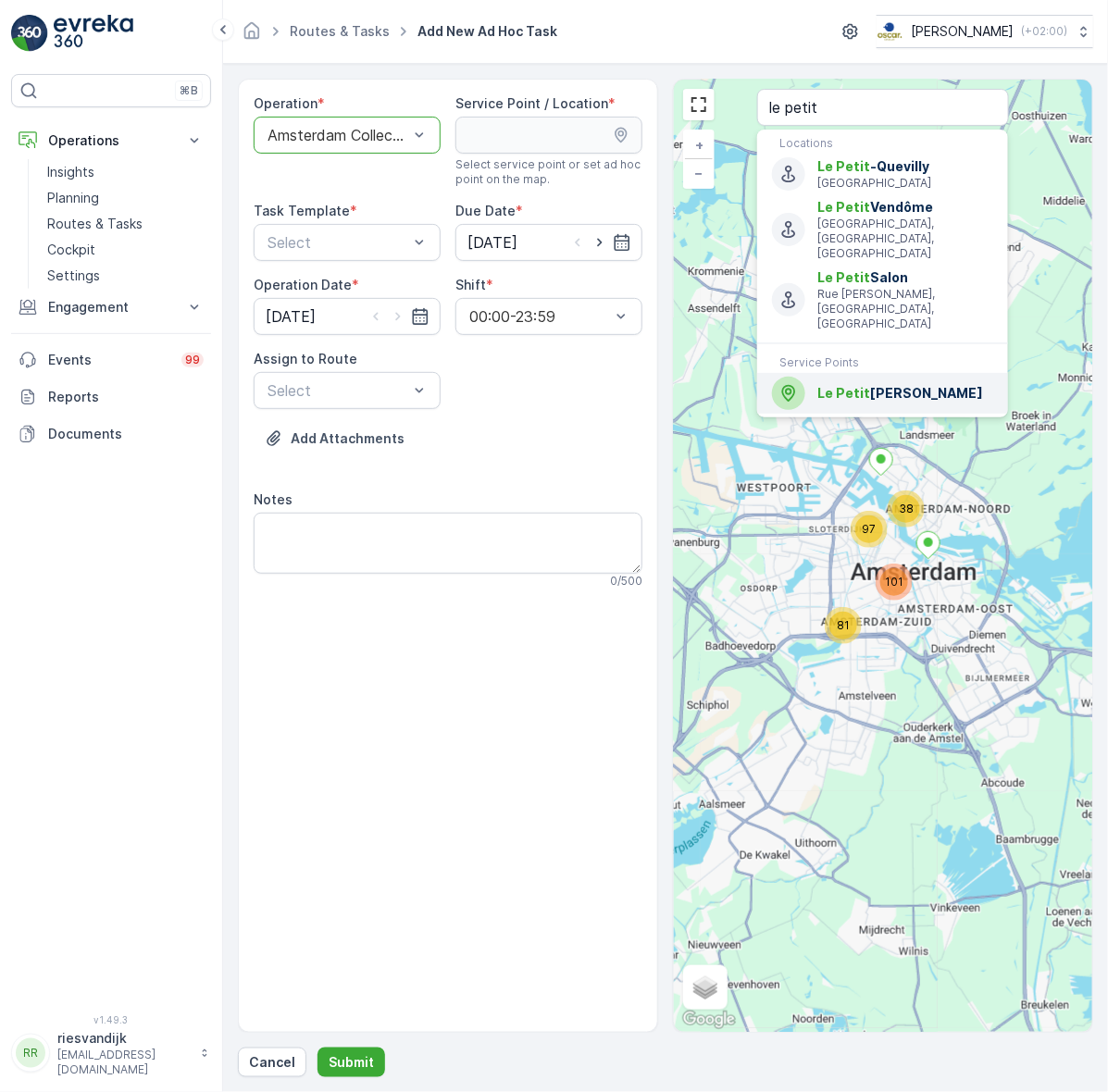
click at [905, 384] on span "Le [PERSON_NAME]" at bounding box center [905, 393] width 176 height 19
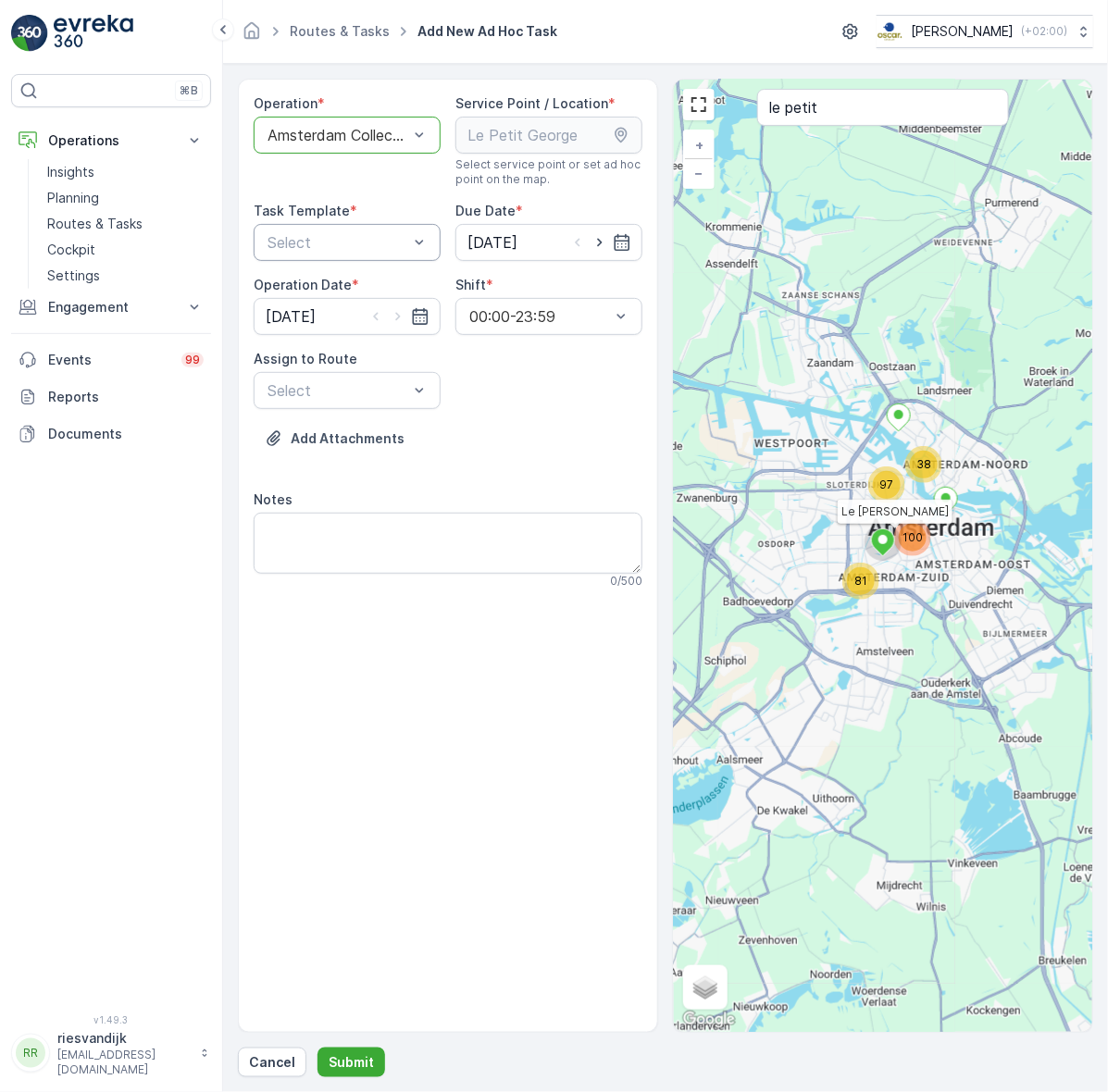
drag, startPoint x: 465, startPoint y: 218, endPoint x: 433, endPoint y: 234, distance: 35.8
click at [451, 228] on div "Operation * option Amsterdam Collection, selected. Amsterdam Collection Service…" at bounding box center [448, 349] width 389 height 509
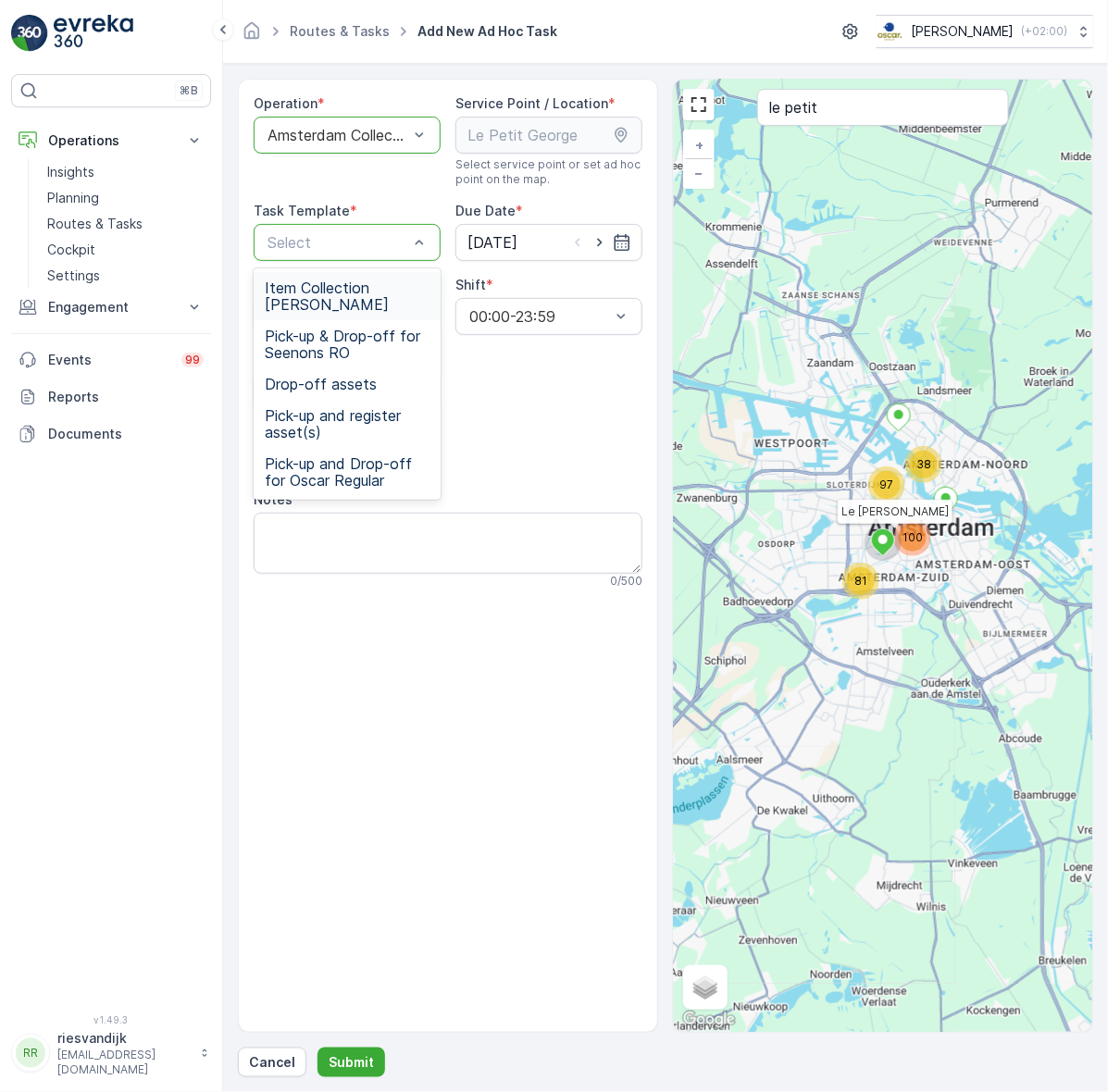
click at [403, 282] on span "Item Collection [PERSON_NAME]" at bounding box center [347, 296] width 165 height 33
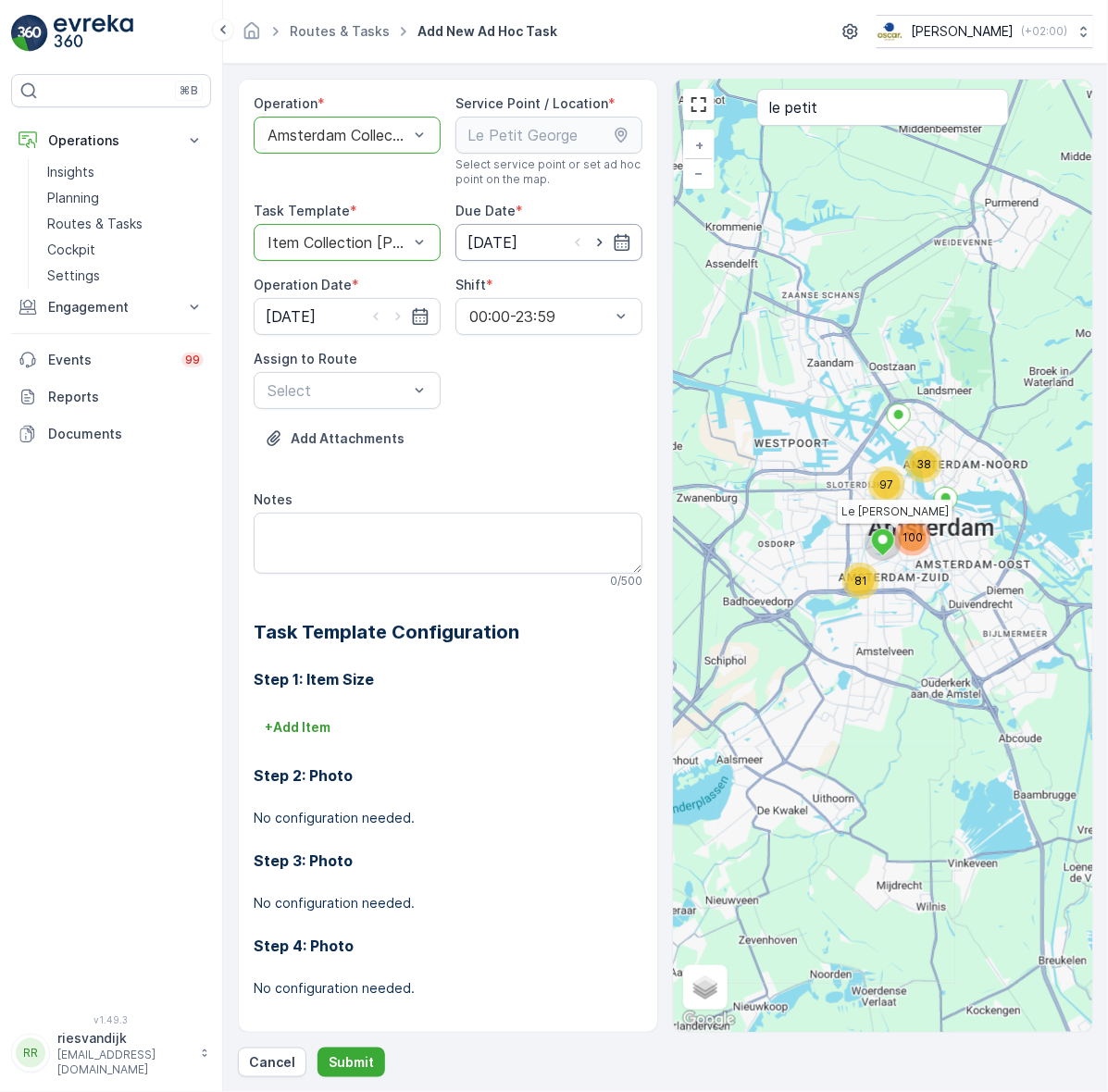
click at [549, 228] on input "[DATE]" at bounding box center [550, 242] width 187 height 37
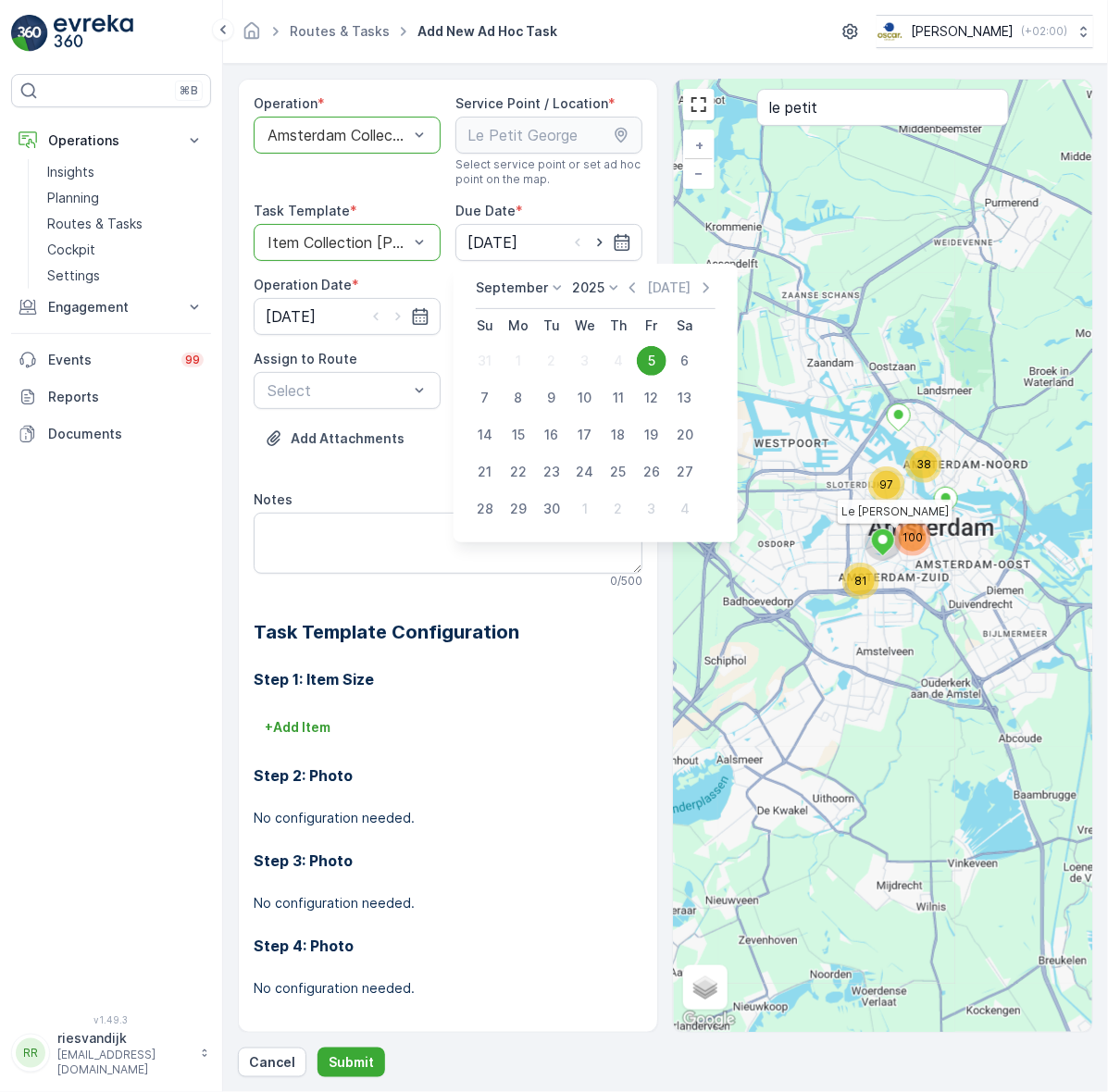
click at [403, 349] on div "Assign to Route" at bounding box center [348, 358] width 187 height 19
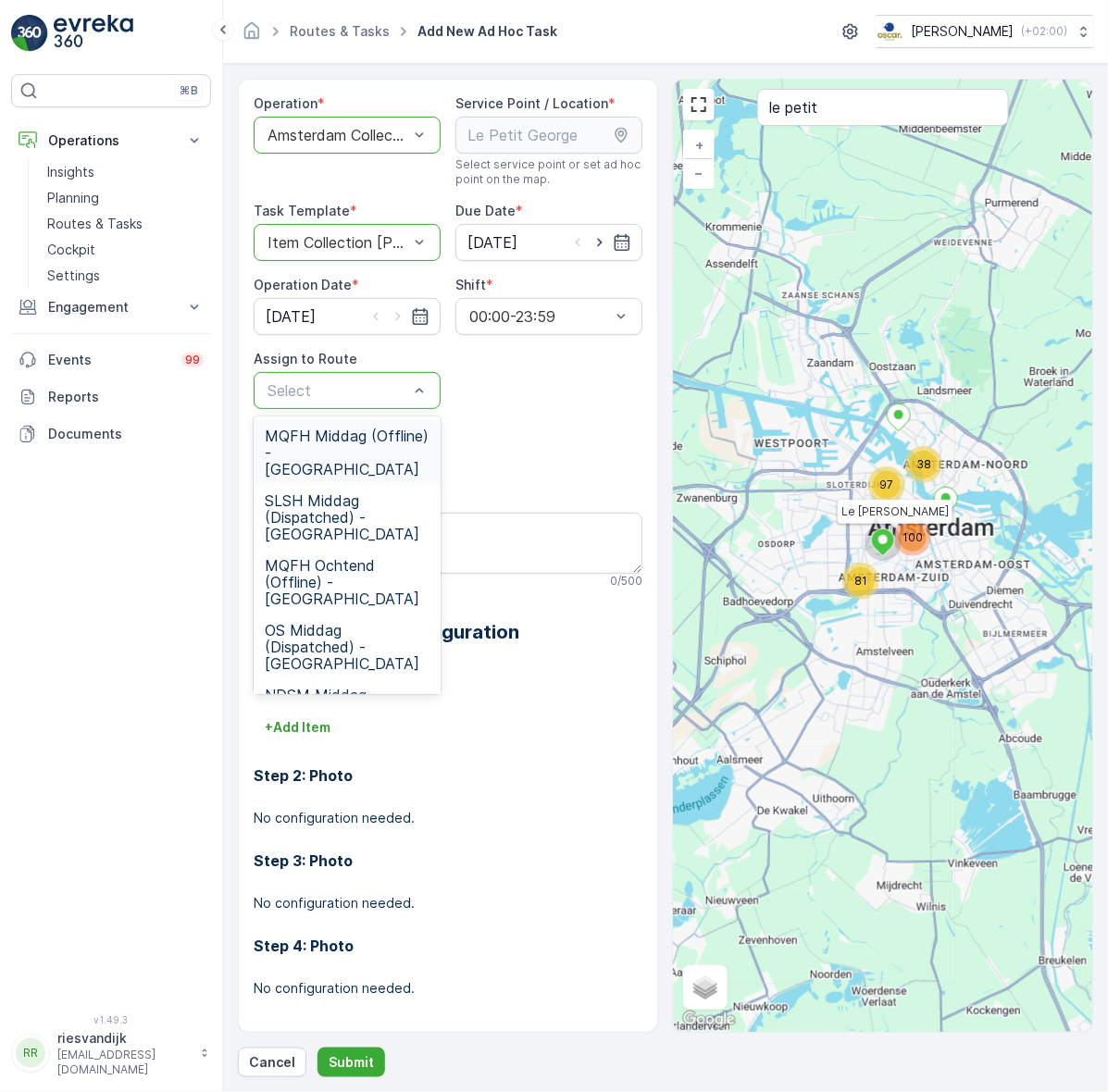
click at [359, 449] on span "MQFH Middag (Offline) - [GEOGRAPHIC_DATA]" at bounding box center [347, 452] width 165 height 50
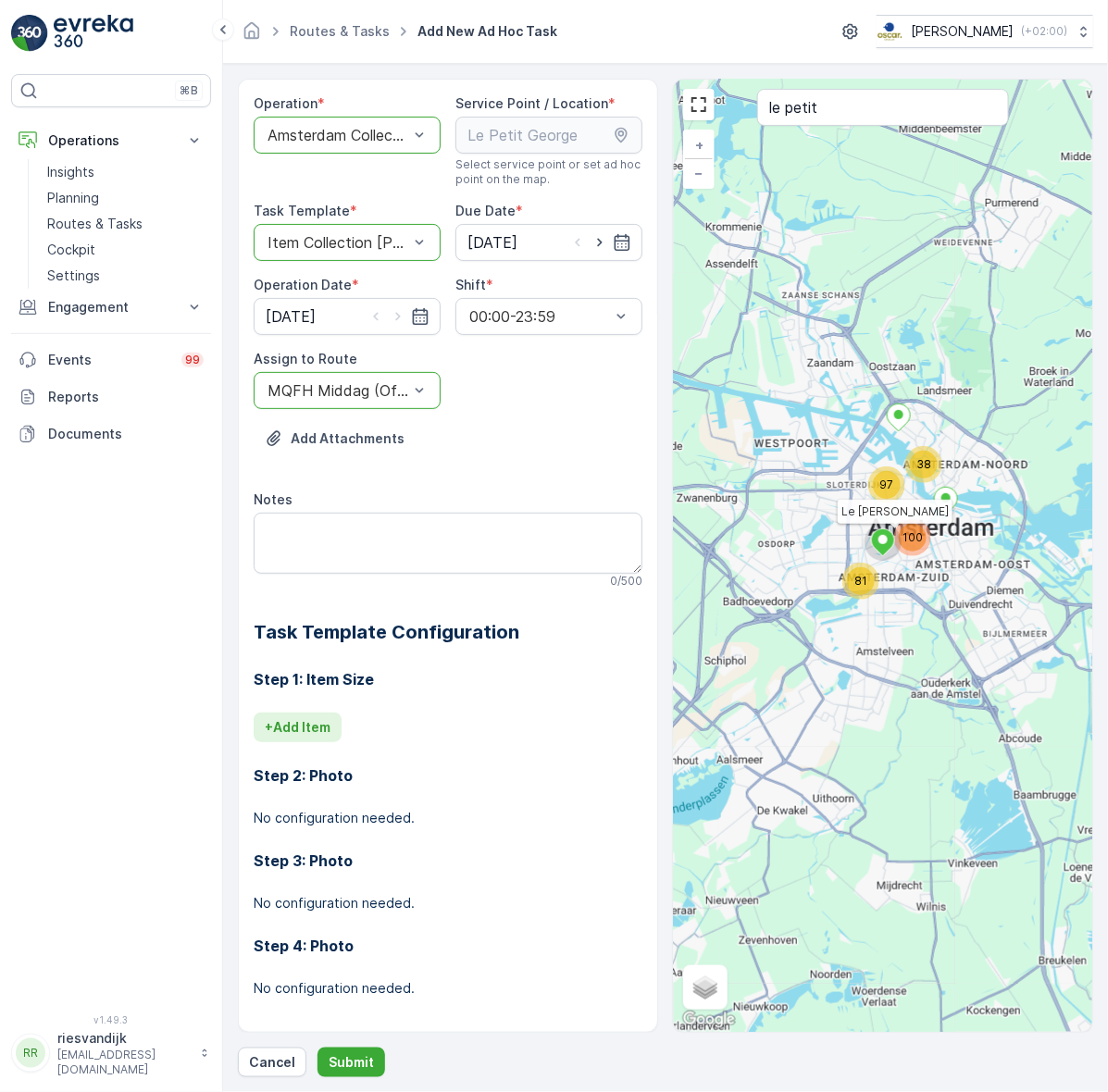
click at [315, 724] on p "+ Add Item" at bounding box center [297, 727] width 65 height 19
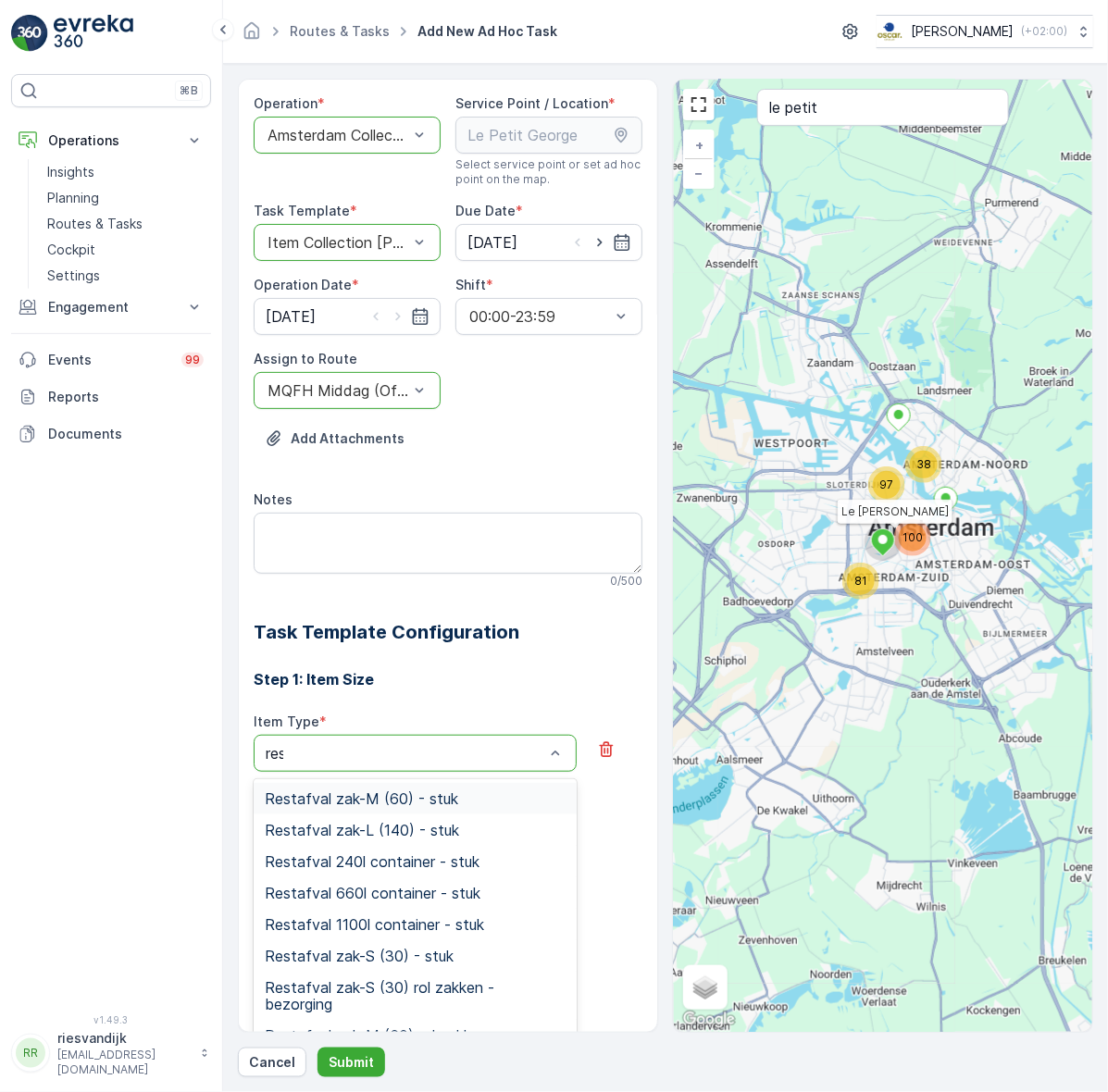
type input "rest"
click at [410, 850] on div "Restafval 240l container - stuk" at bounding box center [415, 862] width 323 height 31
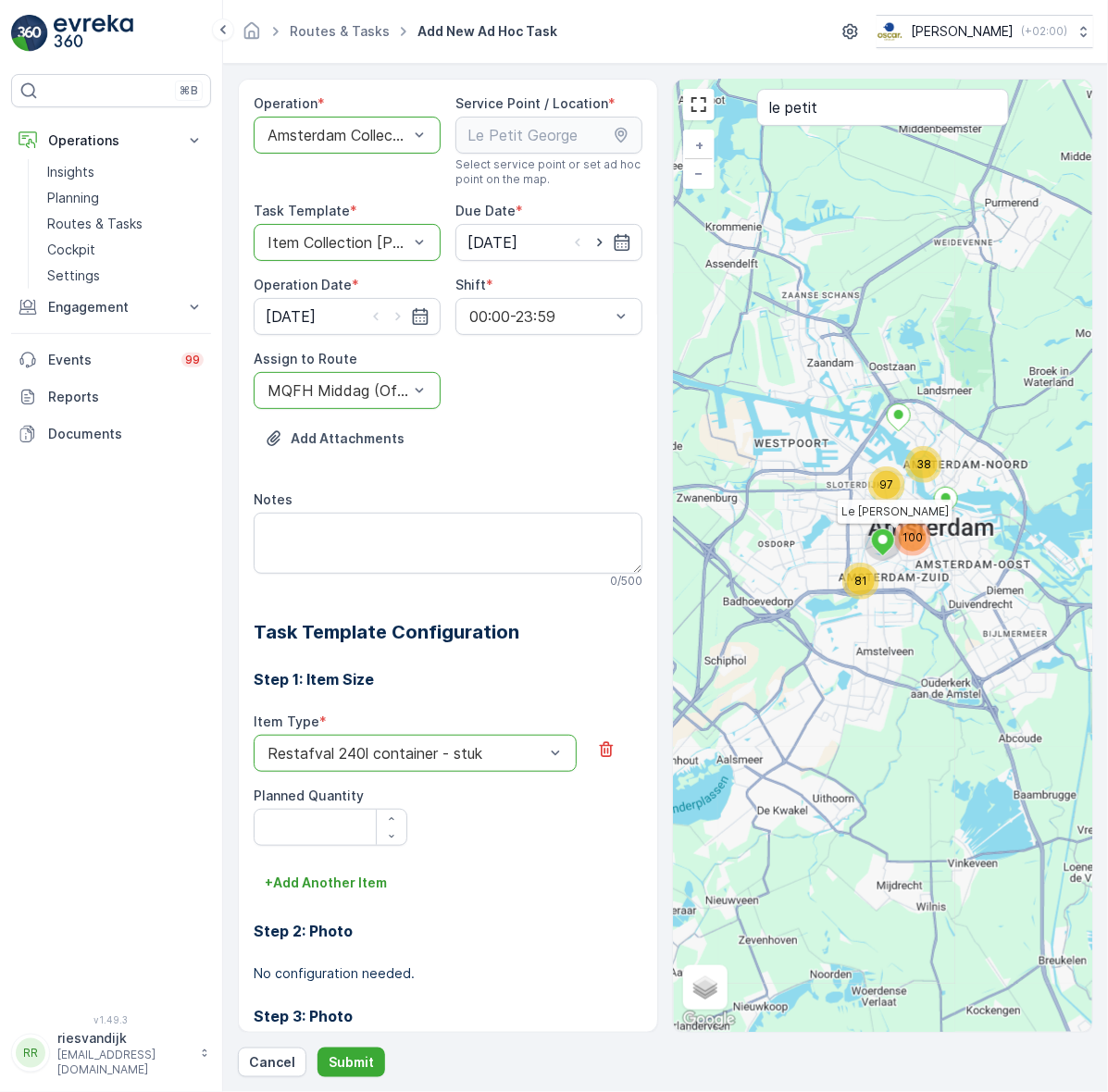
drag, startPoint x: 414, startPoint y: 797, endPoint x: 380, endPoint y: 808, distance: 35.7
click at [380, 808] on div "Item Type * option Restafval 240l container - stuk is disabled. Select another …" at bounding box center [448, 779] width 389 height 134
click at [389, 820] on div "button" at bounding box center [391, 819] width 29 height 11
click at [390, 820] on icon "button" at bounding box center [391, 818] width 5 height 3
type Quantity "2"
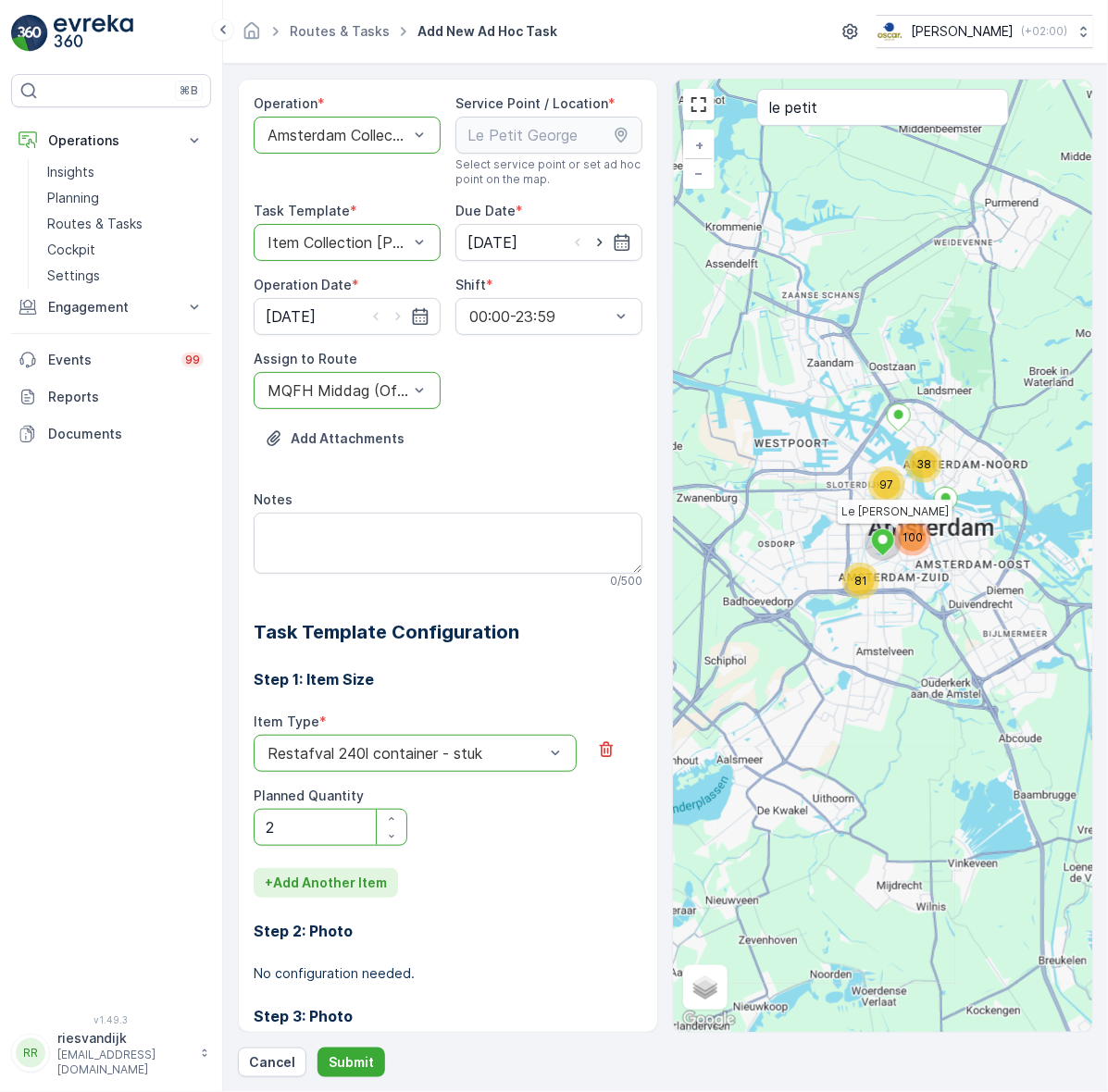
click at [357, 884] on p "+ Add Another Item" at bounding box center [325, 882] width 122 height 19
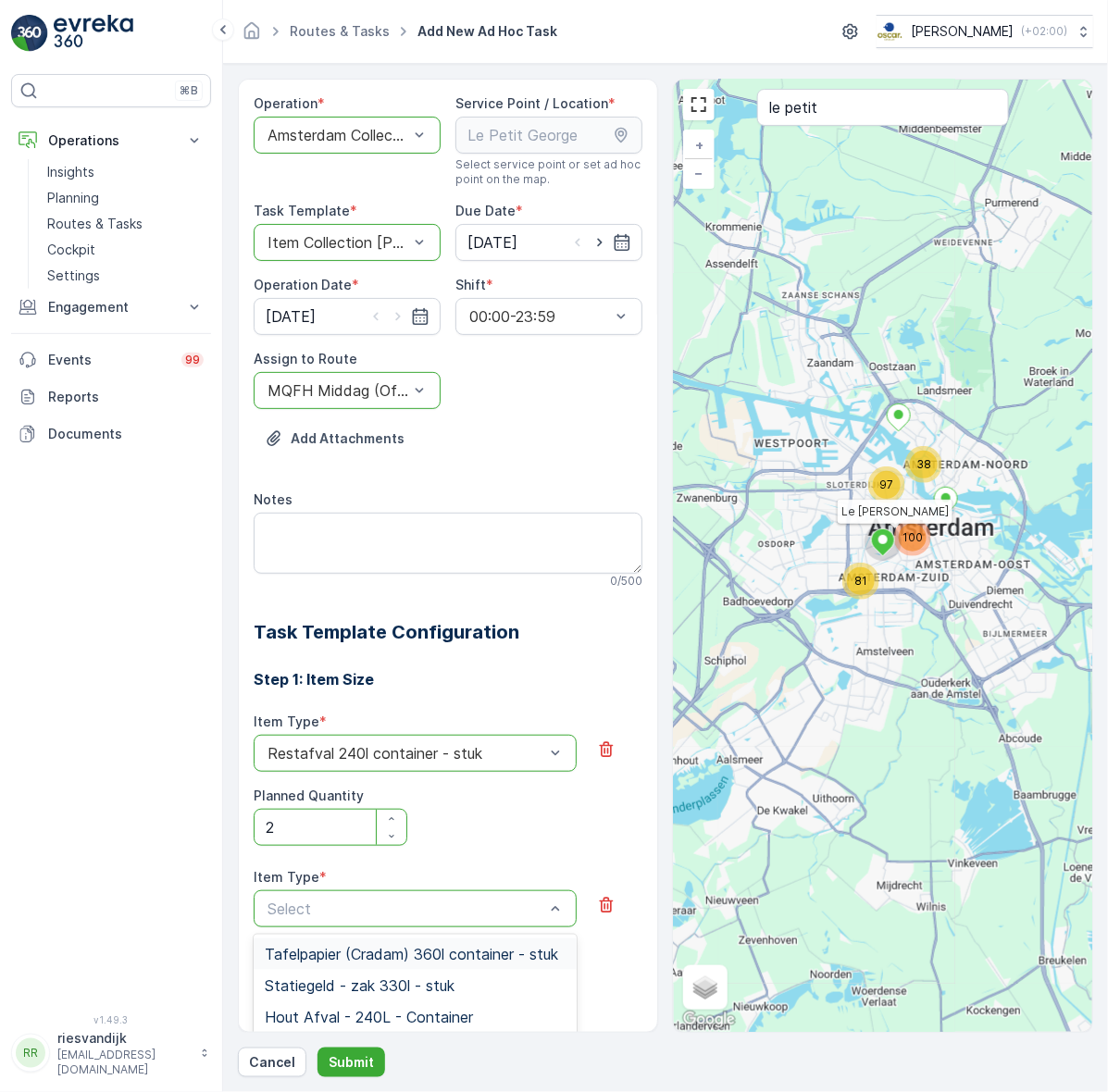
click at [362, 894] on div "Select" at bounding box center [415, 909] width 323 height 37
type input "glas"
click at [429, 1014] on span "Glas 240l container - stuk" at bounding box center [353, 1017] width 178 height 17
click at [387, 978] on icon "button" at bounding box center [390, 974] width 11 height 11
type Quantity "1"
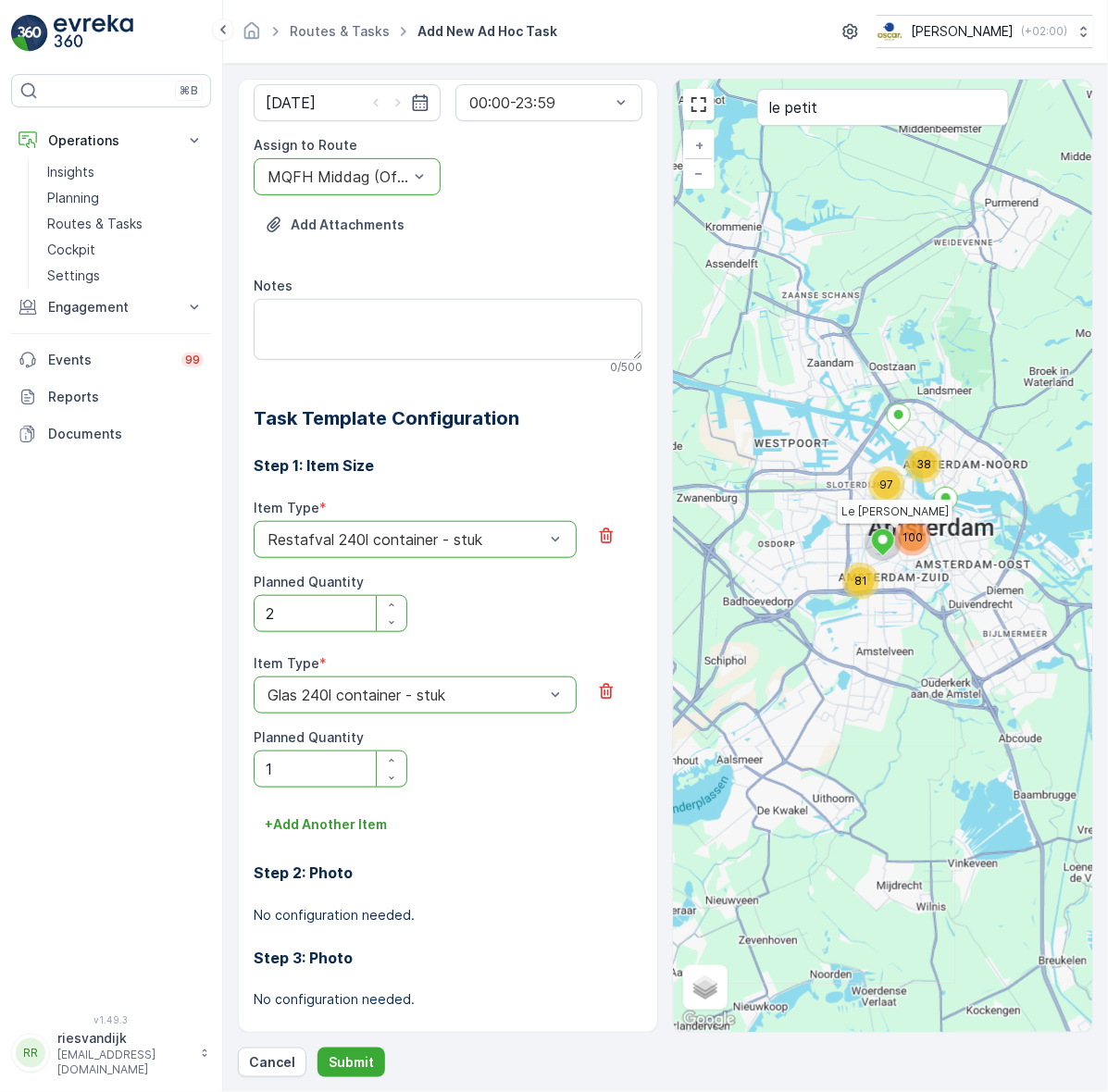
scroll to position [231, 0]
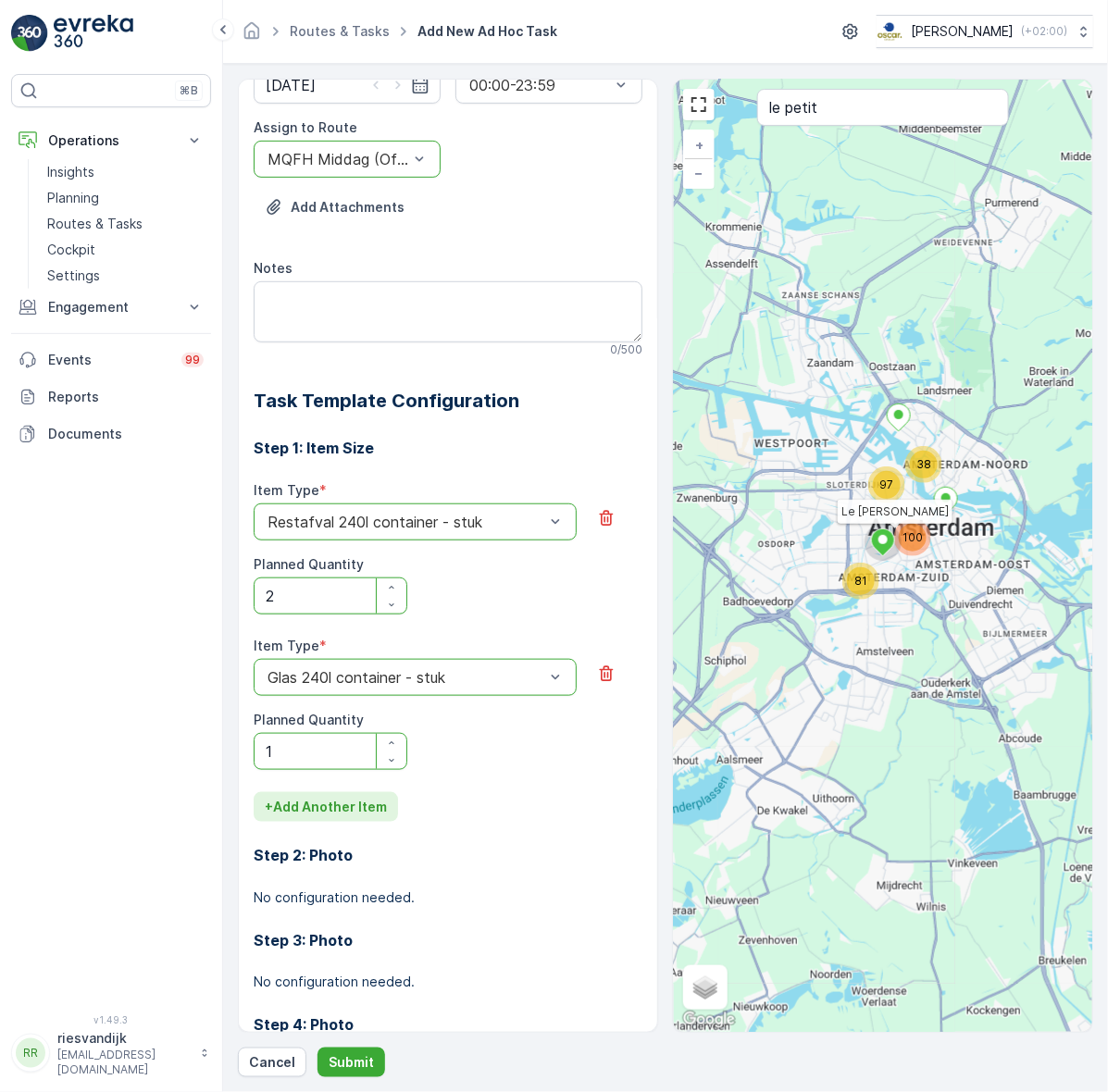
click at [357, 807] on p "+ Add Another Item" at bounding box center [325, 806] width 122 height 19
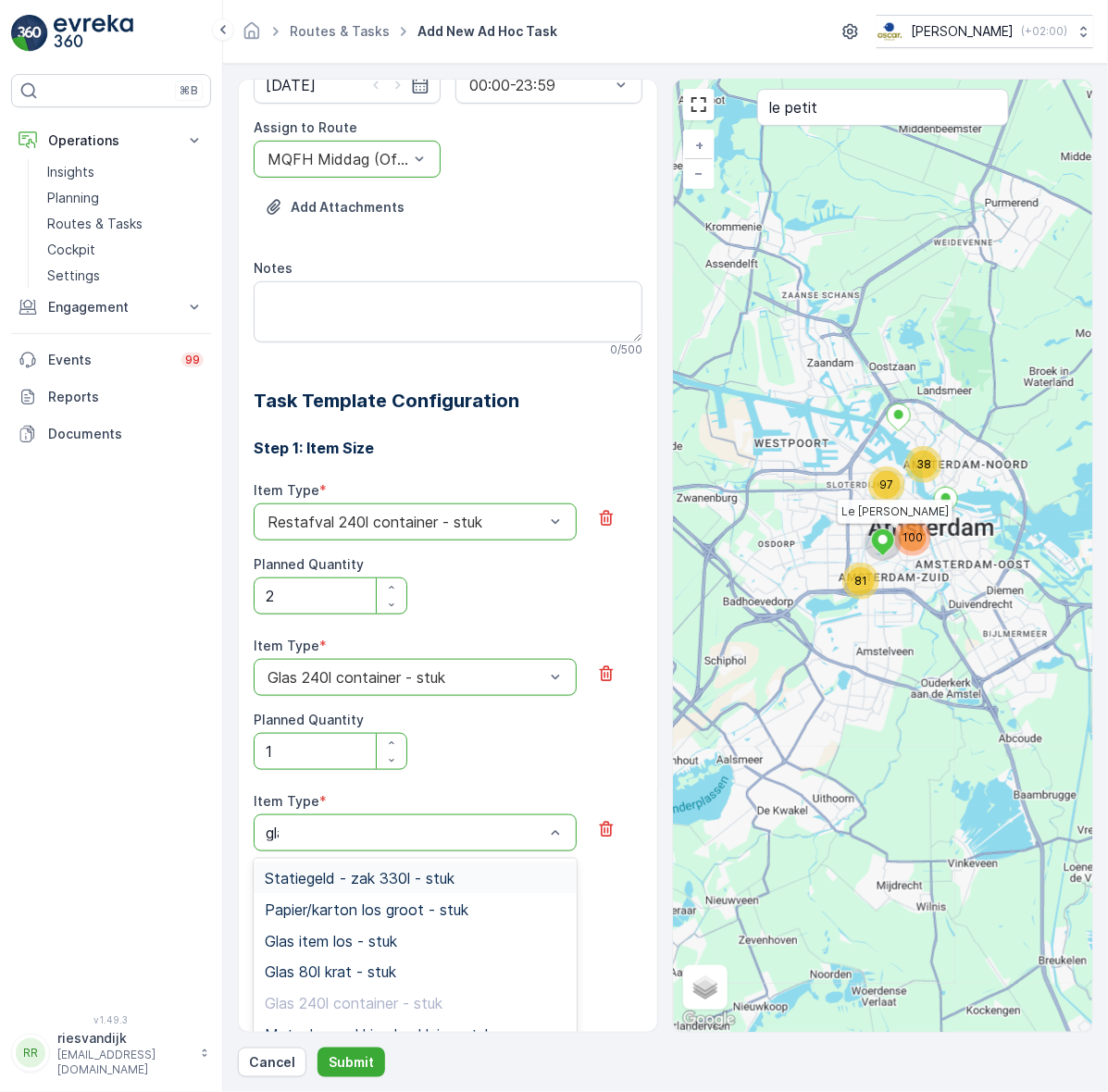
type input "glas"
click at [438, 918] on div "Glas 80l krat - stuk" at bounding box center [415, 910] width 301 height 17
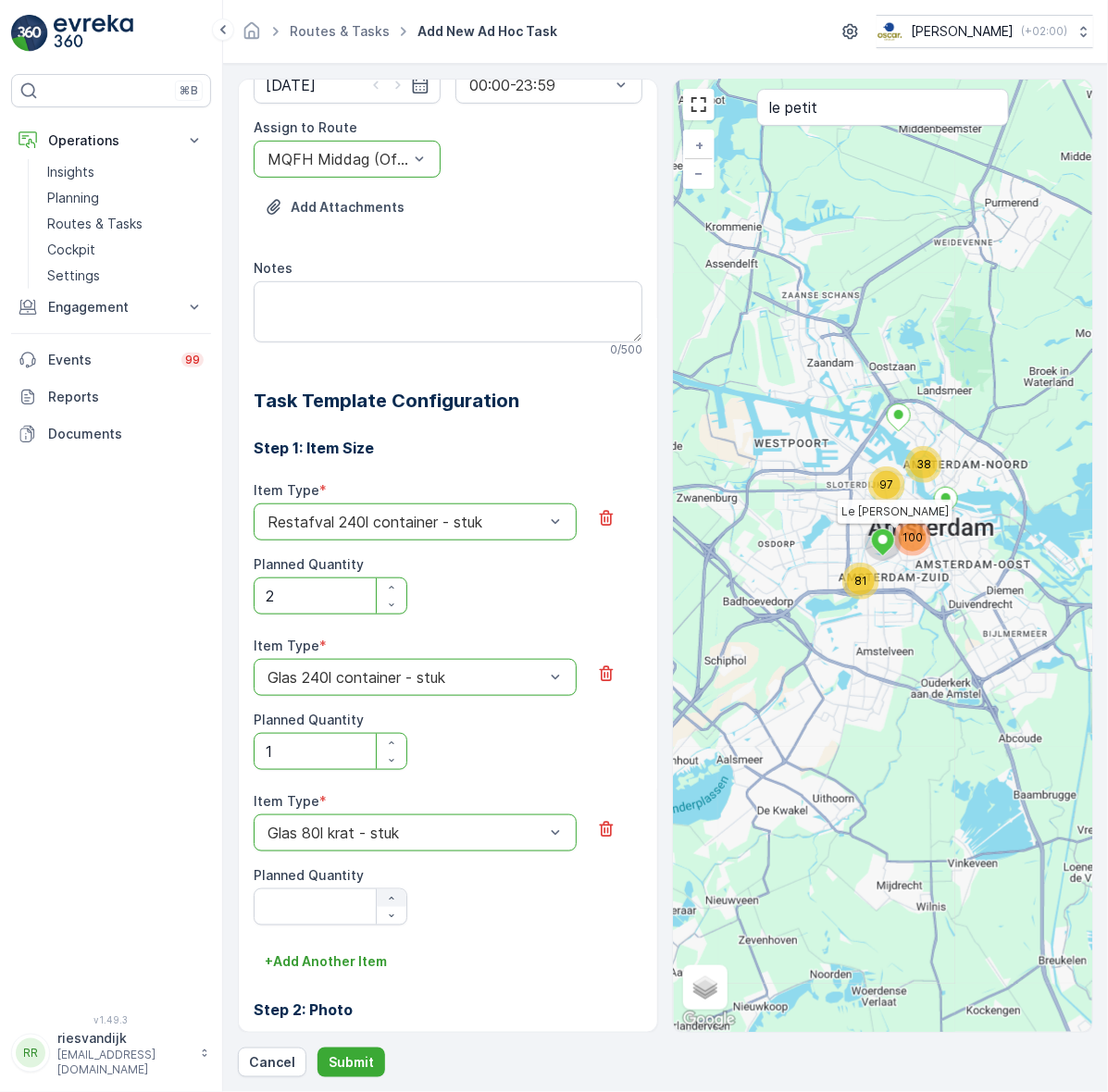
click at [391, 895] on icon "button" at bounding box center [390, 898] width 11 height 11
type Quantity "2"
click at [348, 960] on p "+ Add Another Item" at bounding box center [325, 962] width 122 height 19
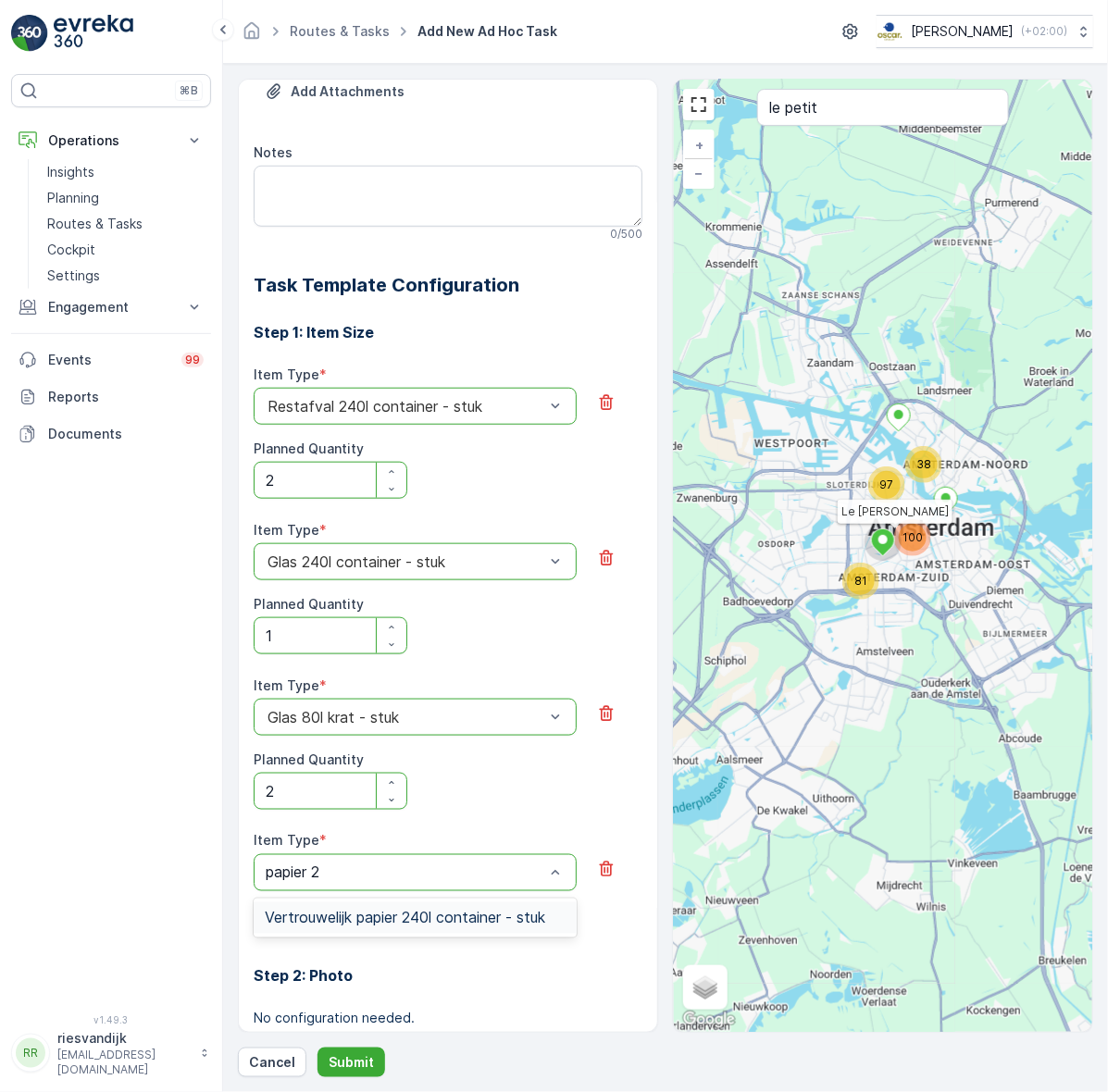
scroll to position [0, 0]
type input "papier 240"
click at [399, 863] on div "Select" at bounding box center [415, 872] width 323 height 37
click at [394, 861] on div "Select" at bounding box center [415, 872] width 323 height 37
type input "papi"
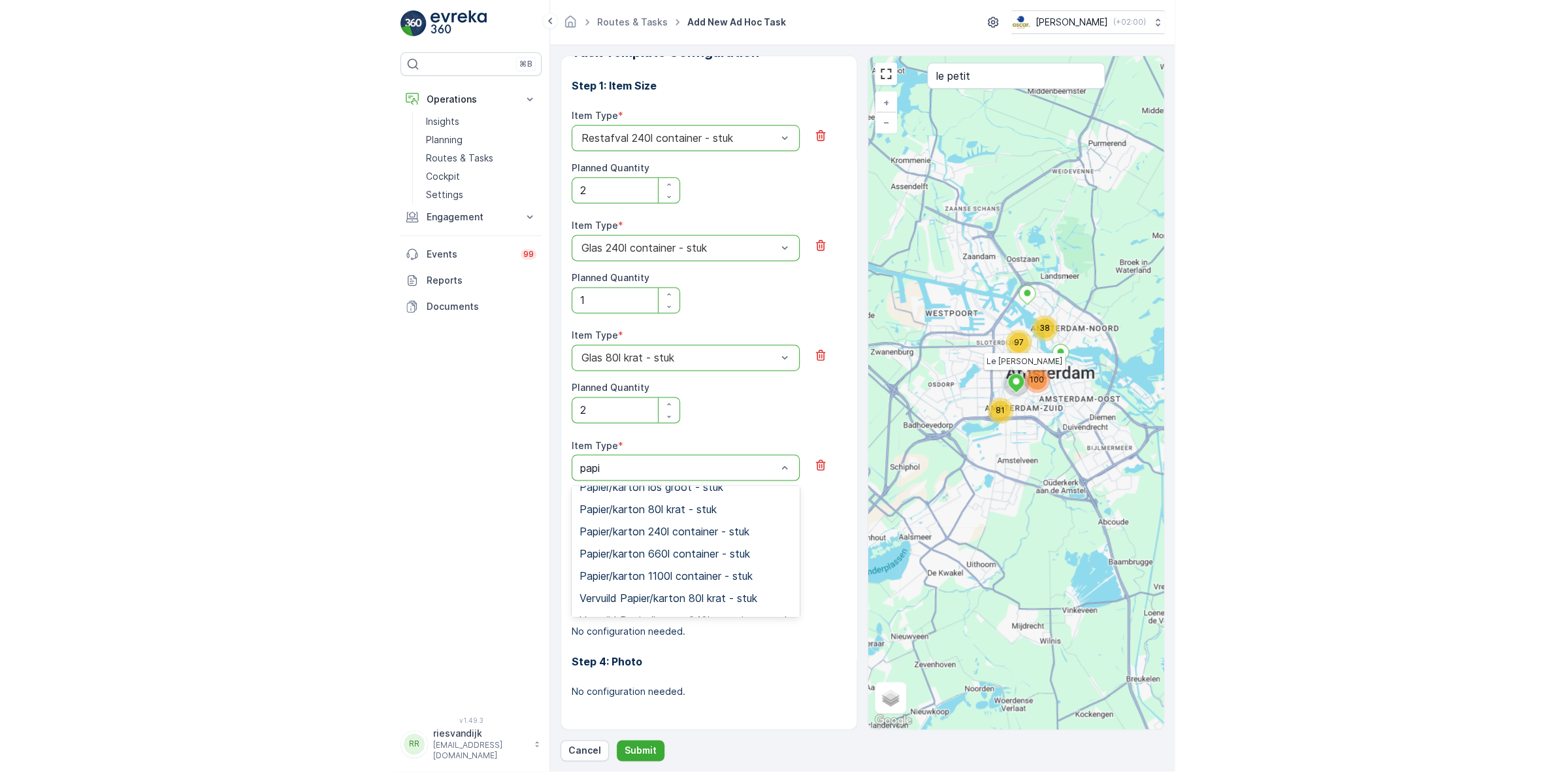
scroll to position [82, 0]
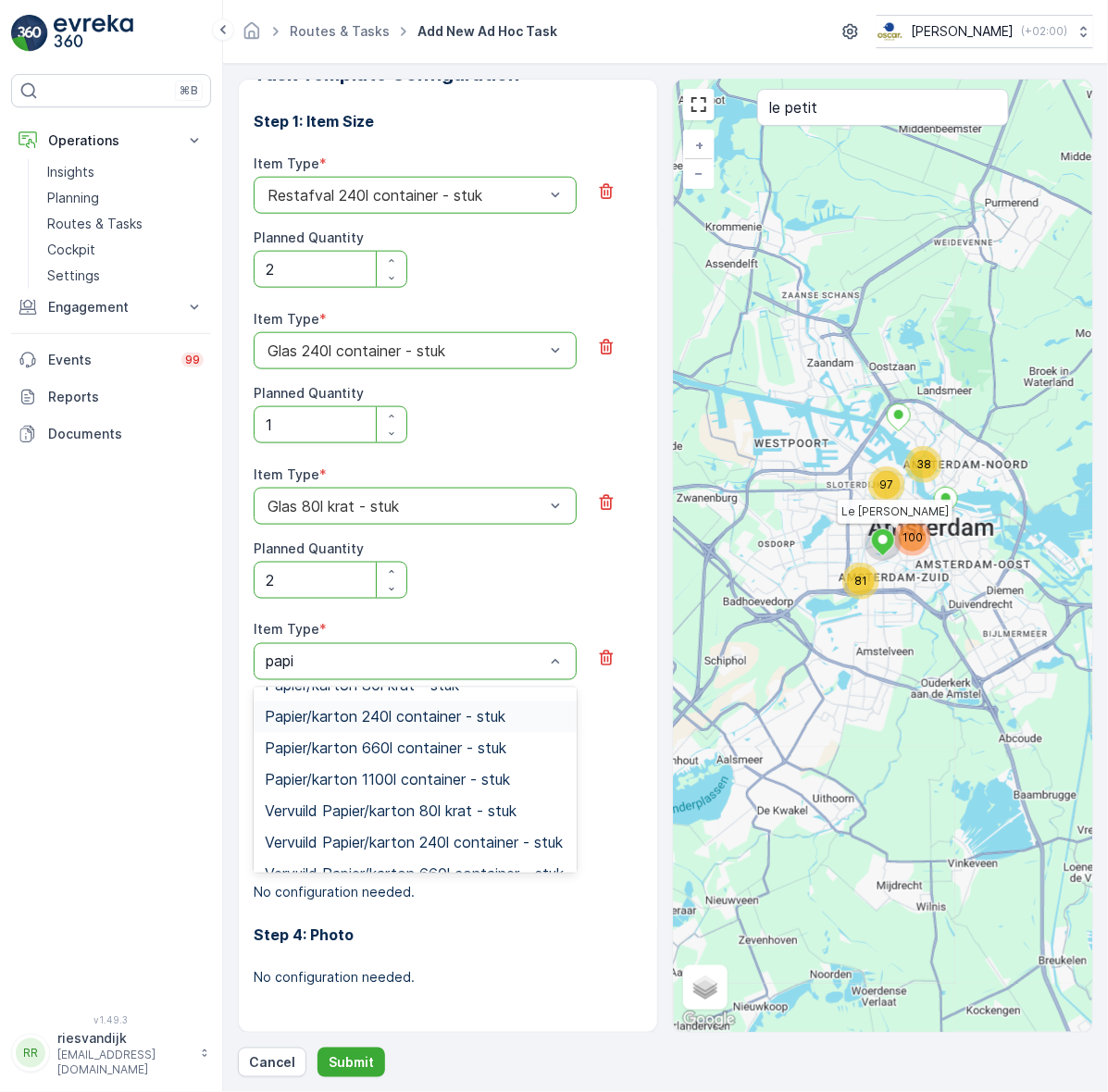
click at [431, 725] on span "Papier/karton 240l container - stuk" at bounding box center [385, 716] width 241 height 17
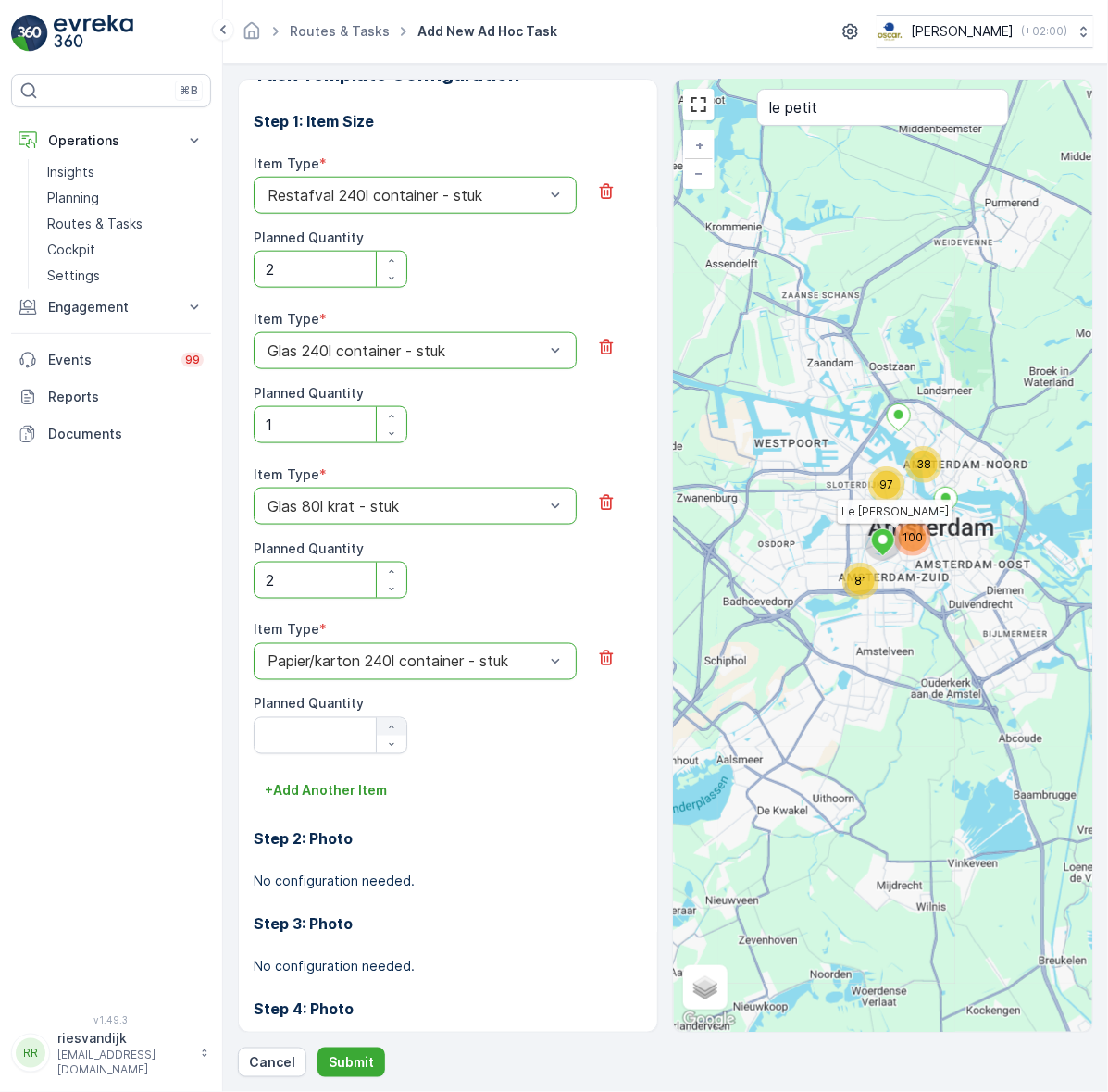
click at [383, 727] on div "button" at bounding box center [391, 727] width 29 height 11
type Quantity "1"
click at [357, 1058] on p "Submit" at bounding box center [351, 1062] width 45 height 19
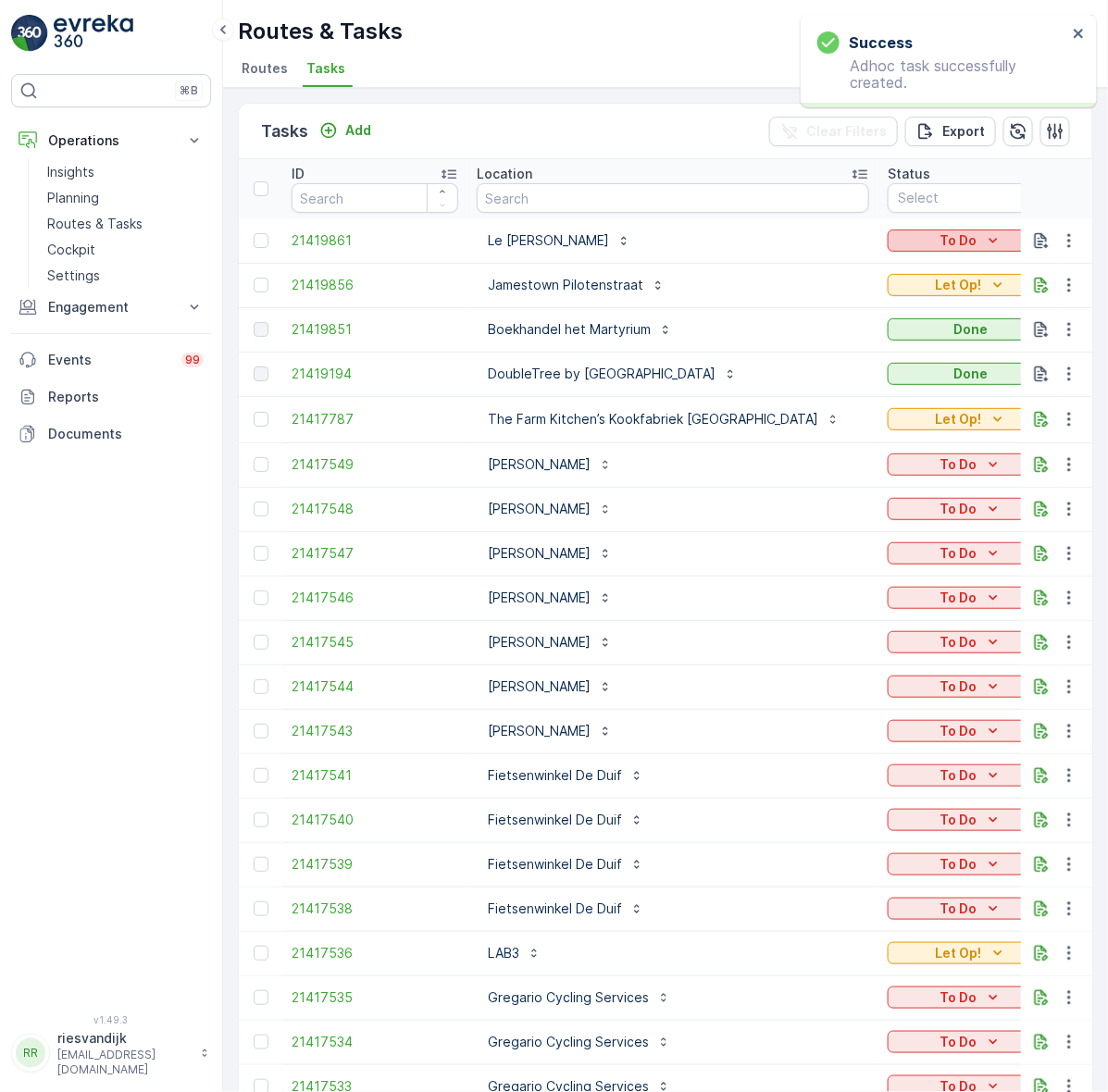
click at [940, 247] on p "To Do" at bounding box center [959, 240] width 37 height 19
click at [915, 310] on div "Done" at bounding box center [943, 319] width 117 height 26
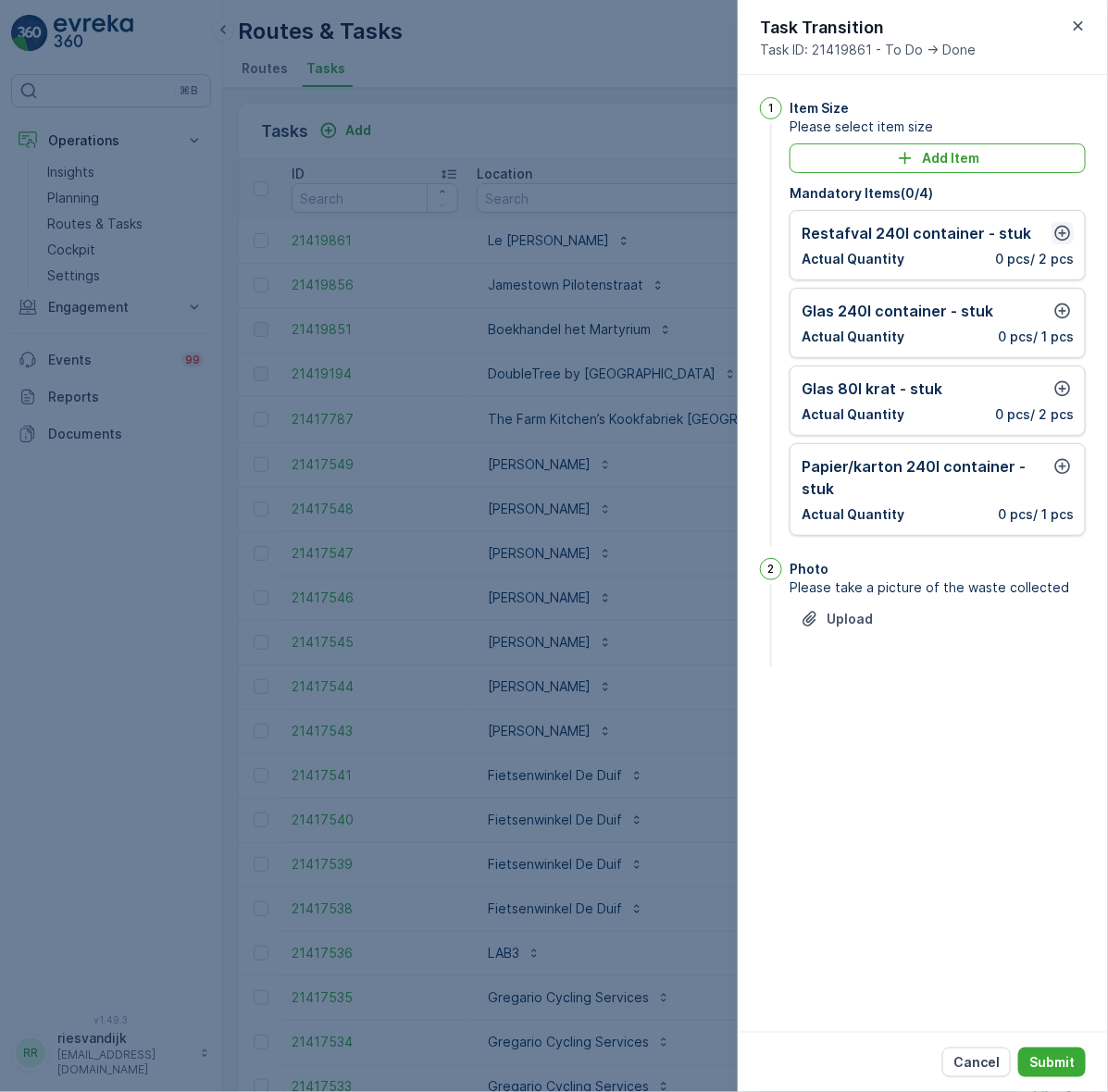
click at [1067, 231] on icon "button" at bounding box center [1062, 232] width 19 height 19
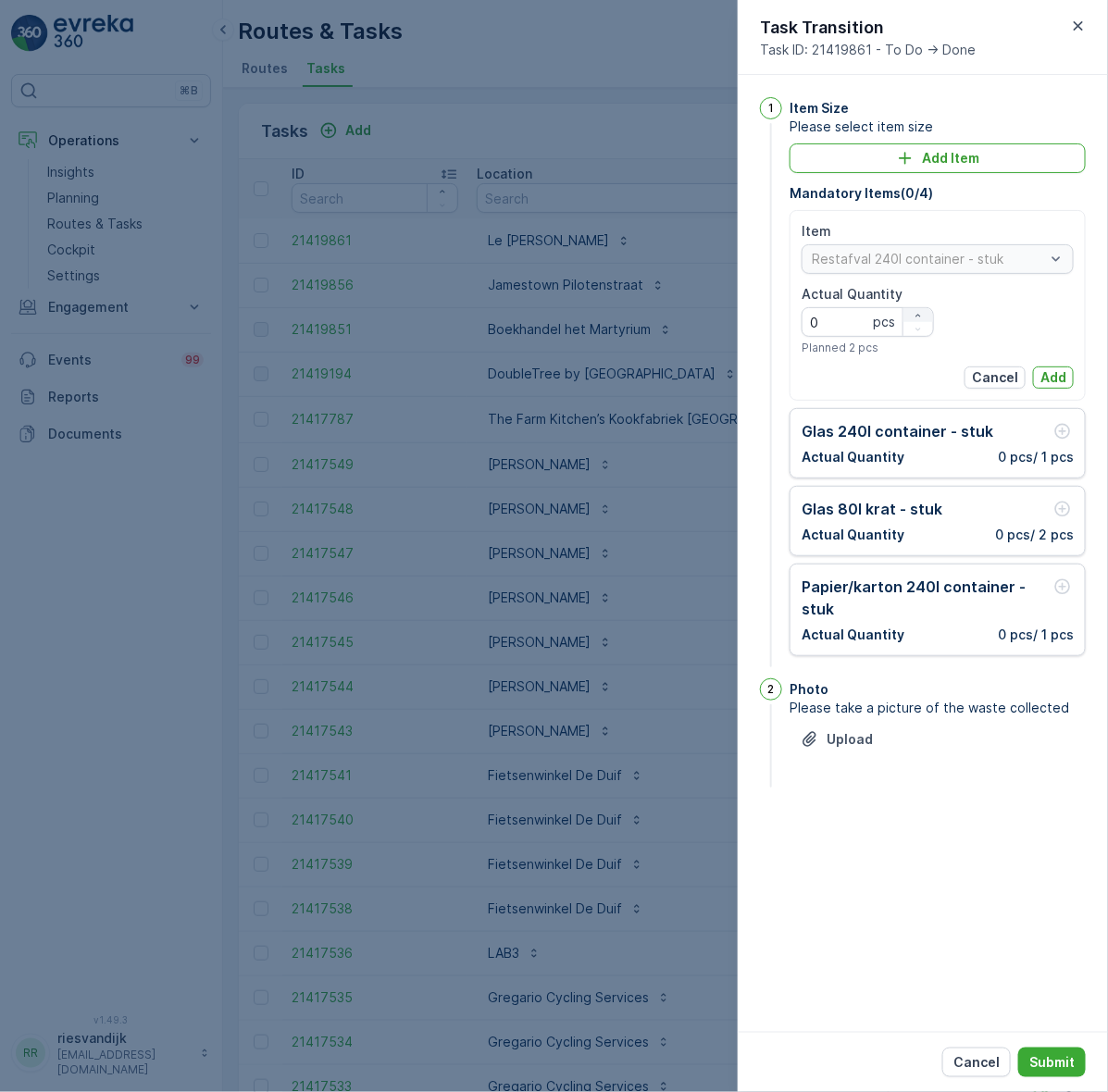
click at [914, 319] on icon "button" at bounding box center [918, 315] width 11 height 11
click at [918, 315] on icon "button" at bounding box center [918, 315] width 11 height 11
type Quantity "2"
click at [1045, 377] on p "Add" at bounding box center [1053, 377] width 26 height 19
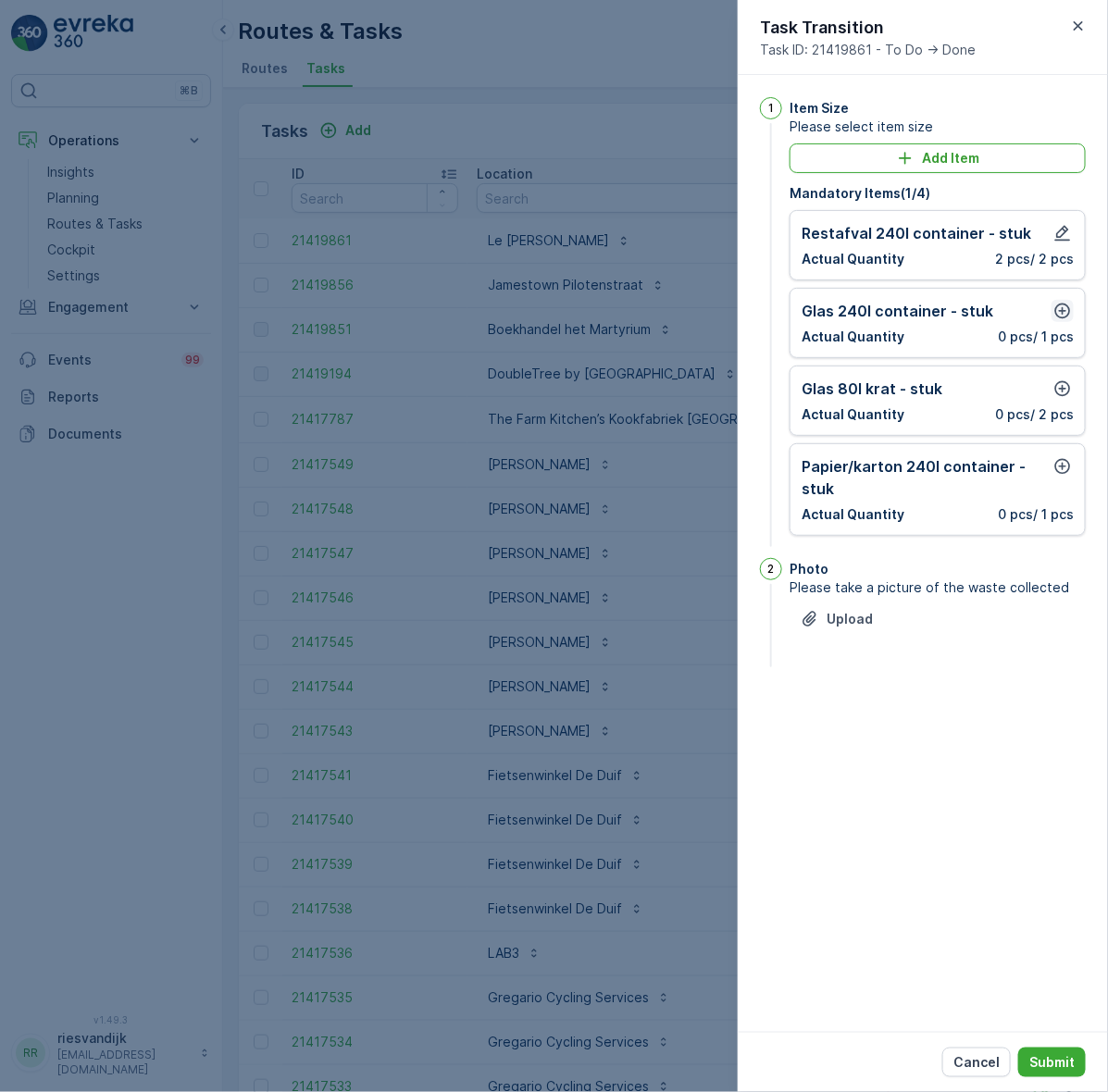
click at [1057, 301] on button "button" at bounding box center [1062, 310] width 22 height 22
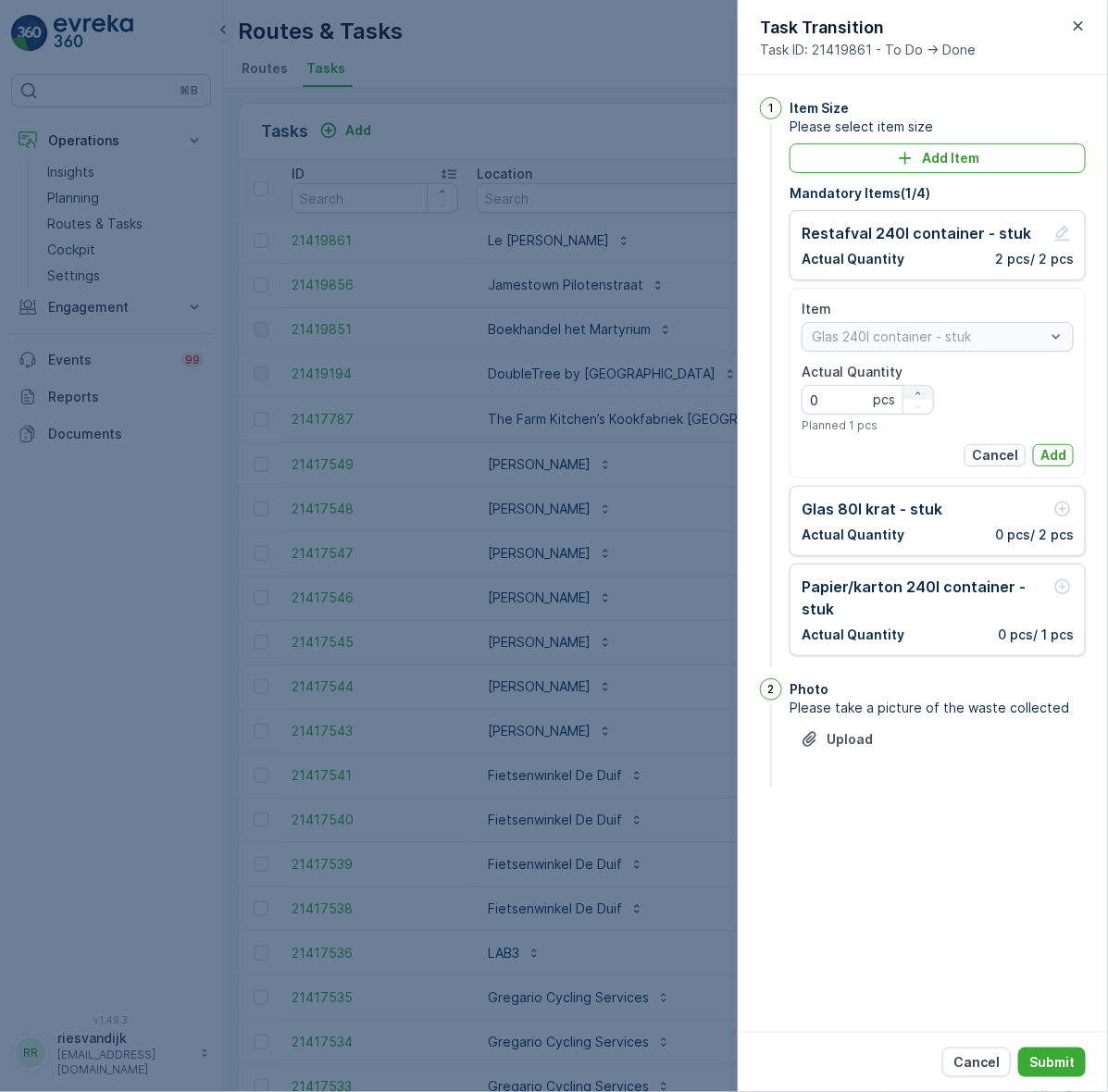
drag, startPoint x: 913, startPoint y: 381, endPoint x: 915, endPoint y: 389, distance: 8.2
click at [914, 388] on div "Actual Quantity 0 pcs Planned 1 pcs" at bounding box center [868, 398] width 133 height 70
click at [917, 389] on icon "button" at bounding box center [918, 392] width 11 height 11
type Quantity "1"
click at [1048, 455] on p "Add" at bounding box center [1053, 455] width 26 height 19
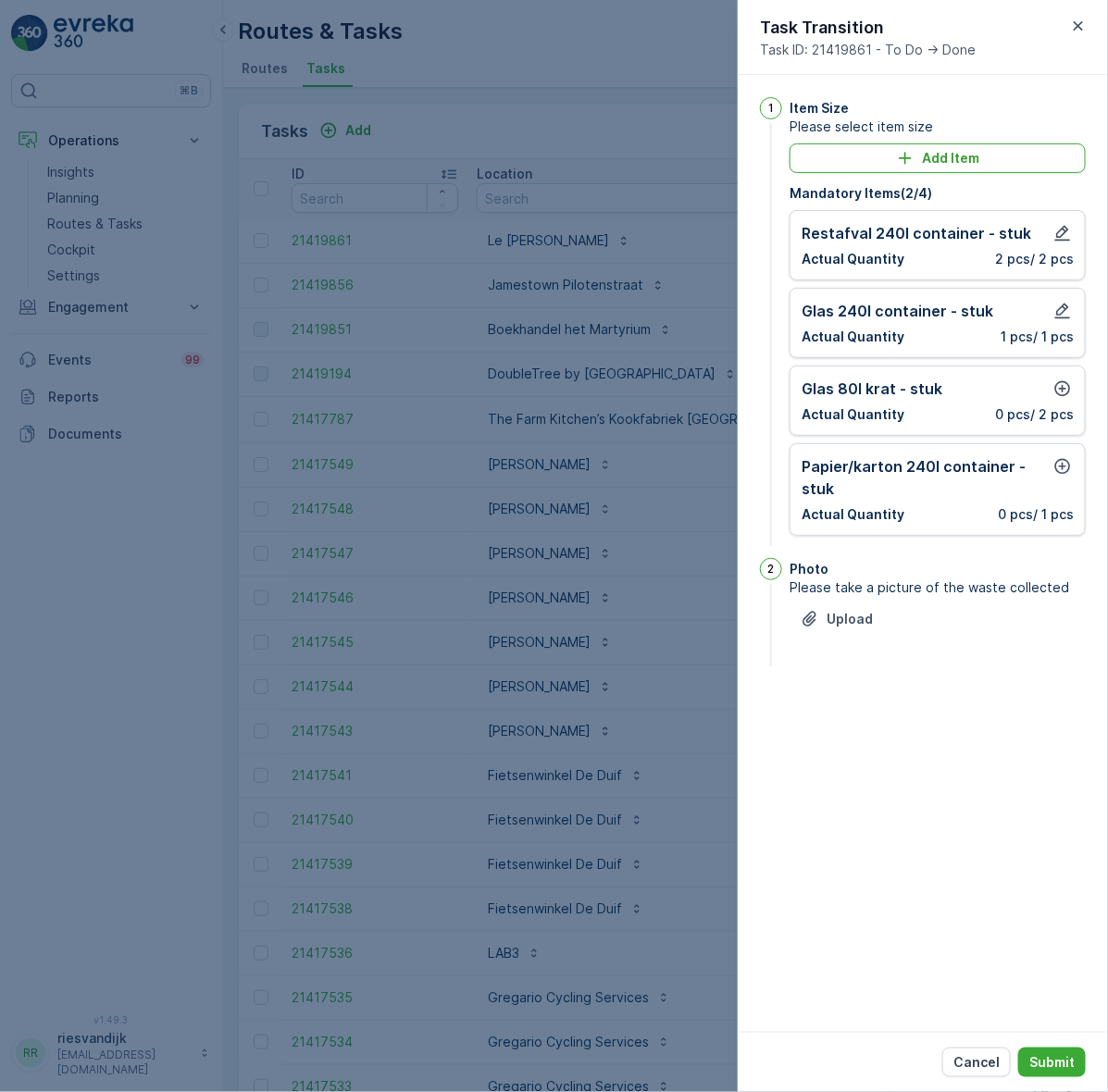
click at [1065, 403] on div "Glas 80l krat - stuk Actual Quantity 0 pcs / 2 pcs" at bounding box center [937, 400] width 272 height 46
click at [1053, 391] on icon "button" at bounding box center [1062, 388] width 19 height 19
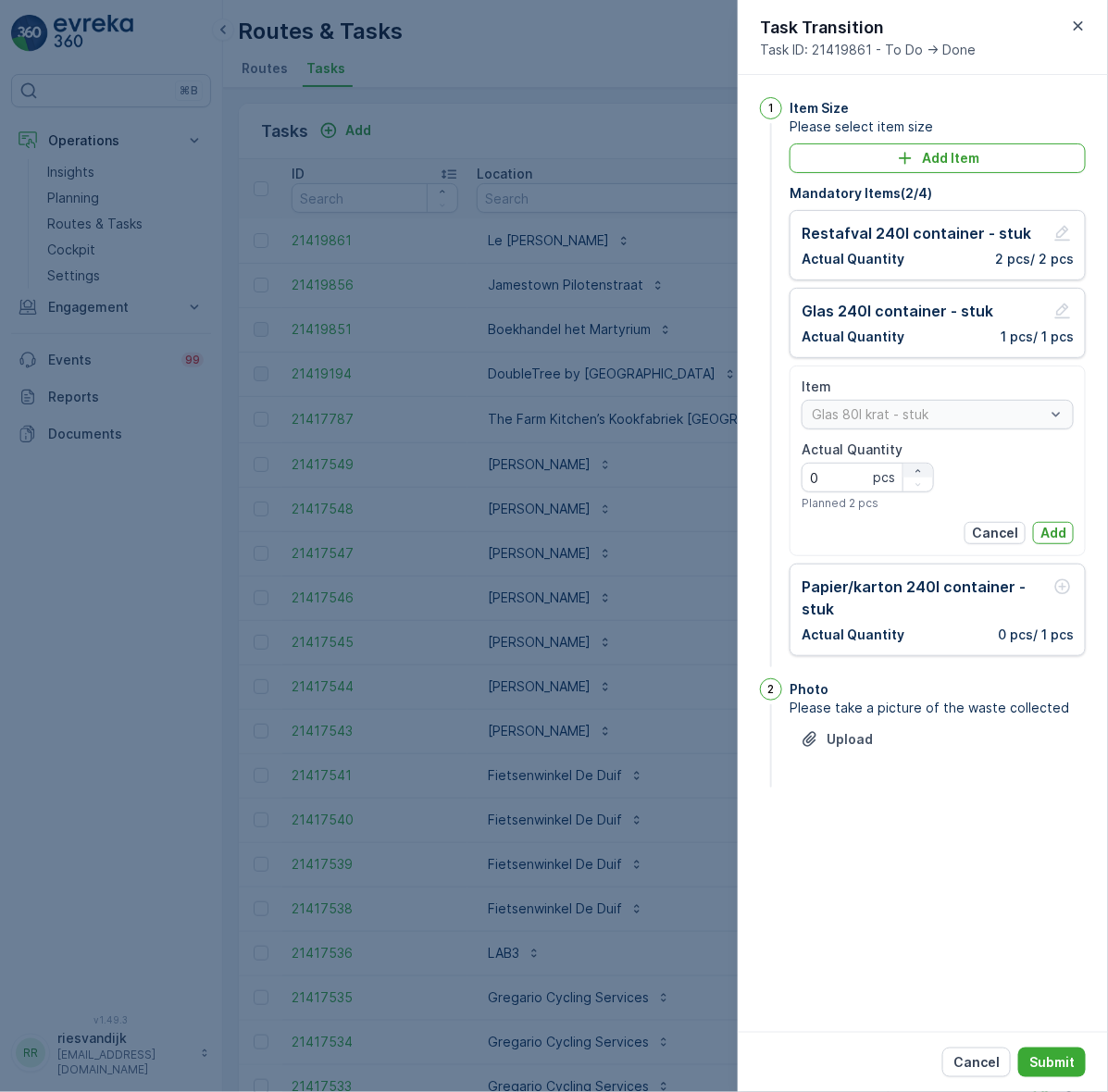
click at [919, 467] on icon "button" at bounding box center [918, 470] width 11 height 11
type Quantity "2"
click at [1057, 534] on p "Add" at bounding box center [1053, 533] width 26 height 19
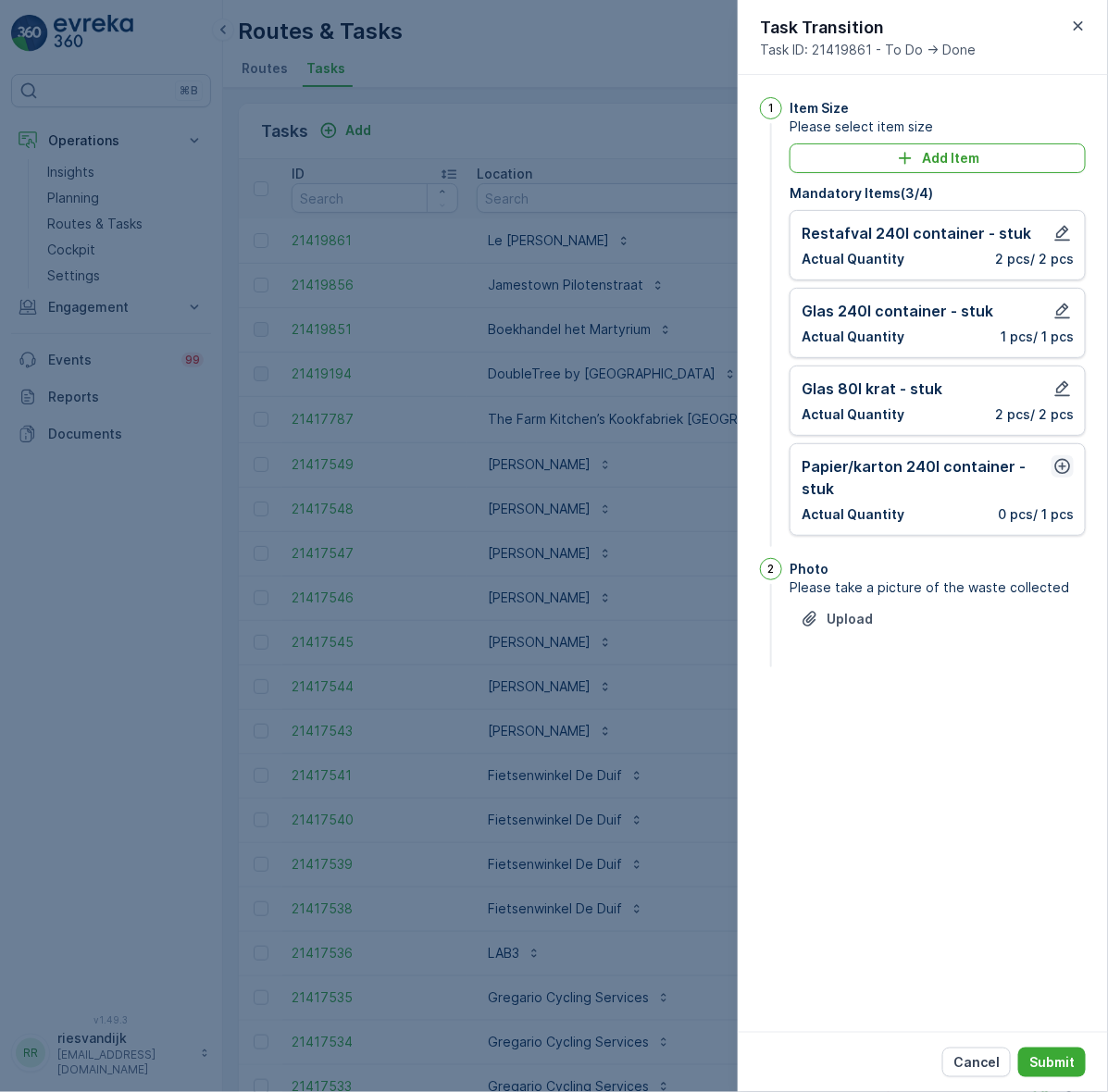
click at [1053, 474] on icon "button" at bounding box center [1062, 465] width 19 height 19
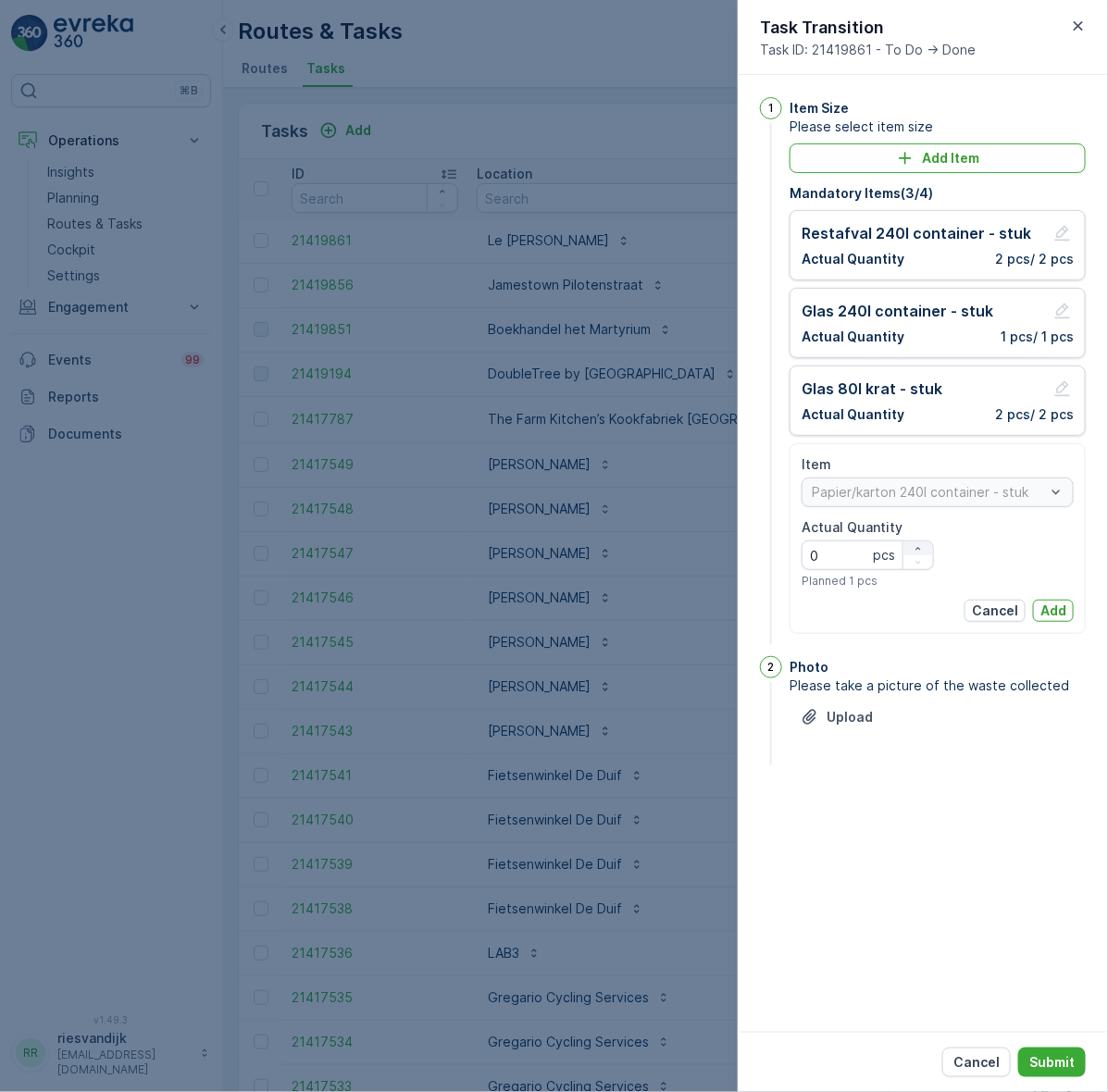
click at [918, 550] on icon "button" at bounding box center [918, 548] width 11 height 11
type Quantity "1"
click at [1048, 611] on p "Add" at bounding box center [1053, 610] width 26 height 19
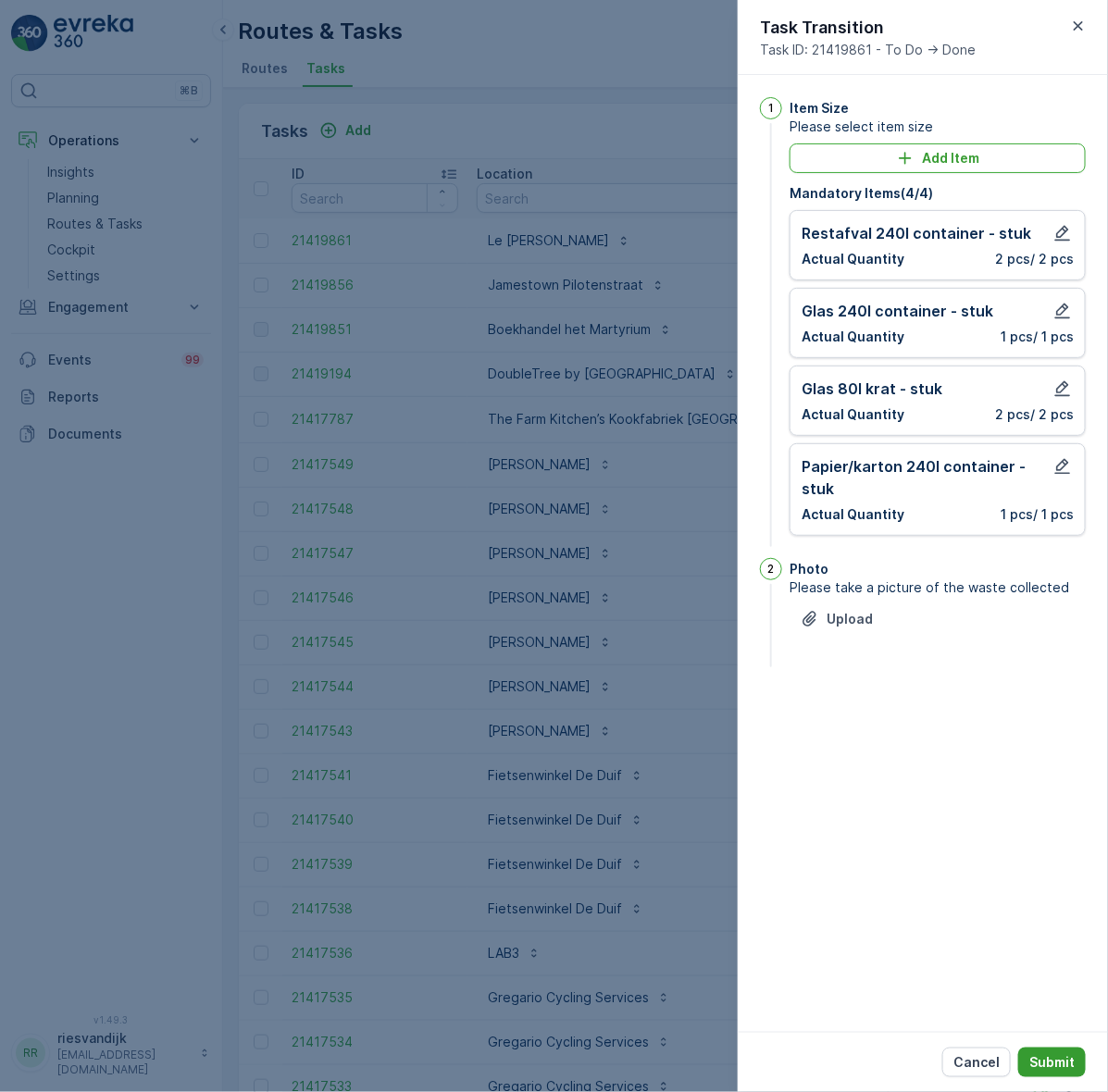
click at [1052, 1062] on p "Submit" at bounding box center [1052, 1062] width 45 height 19
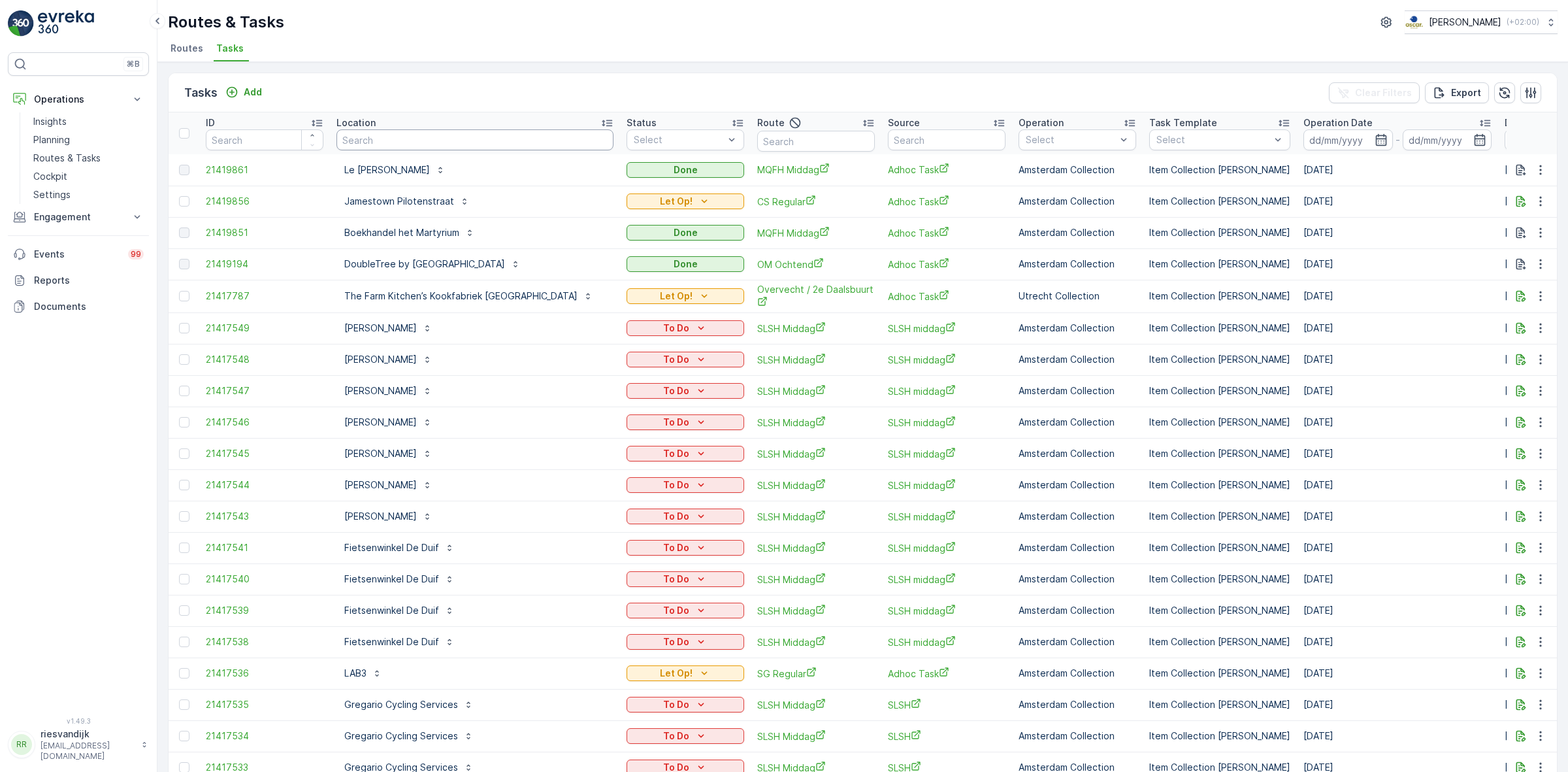
drag, startPoint x: 536, startPoint y: 125, endPoint x: 536, endPoint y: 134, distance: 9.0
click at [536, 134] on th "Location" at bounding box center [475, 133] width 290 height 42
click at [536, 135] on input "text" at bounding box center [475, 140] width 277 height 21
click at [823, 141] on input "text" at bounding box center [816, 141] width 118 height 21
type input "usp"
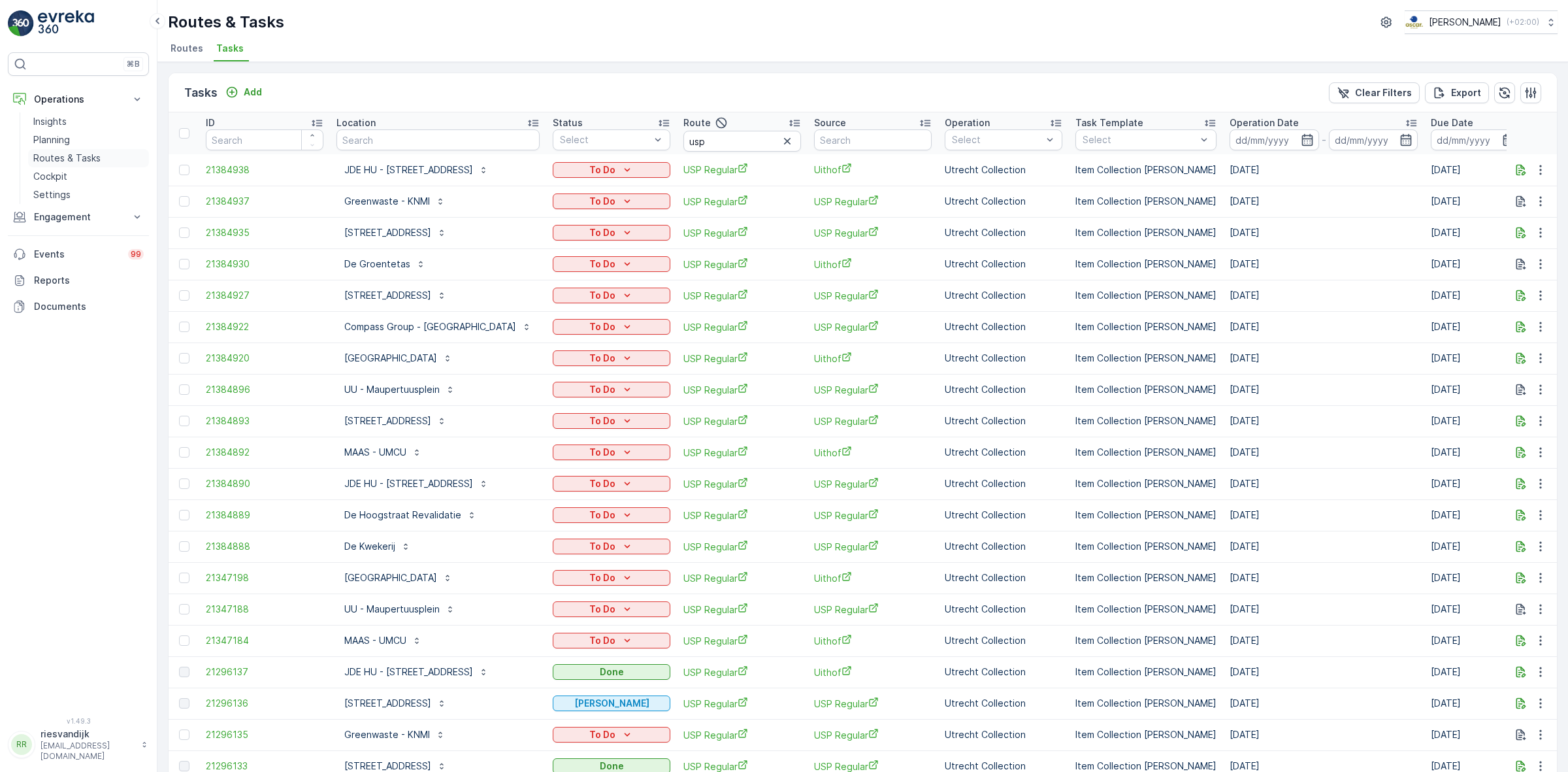
click at [92, 167] on link "Routes & Tasks" at bounding box center [88, 158] width 121 height 19
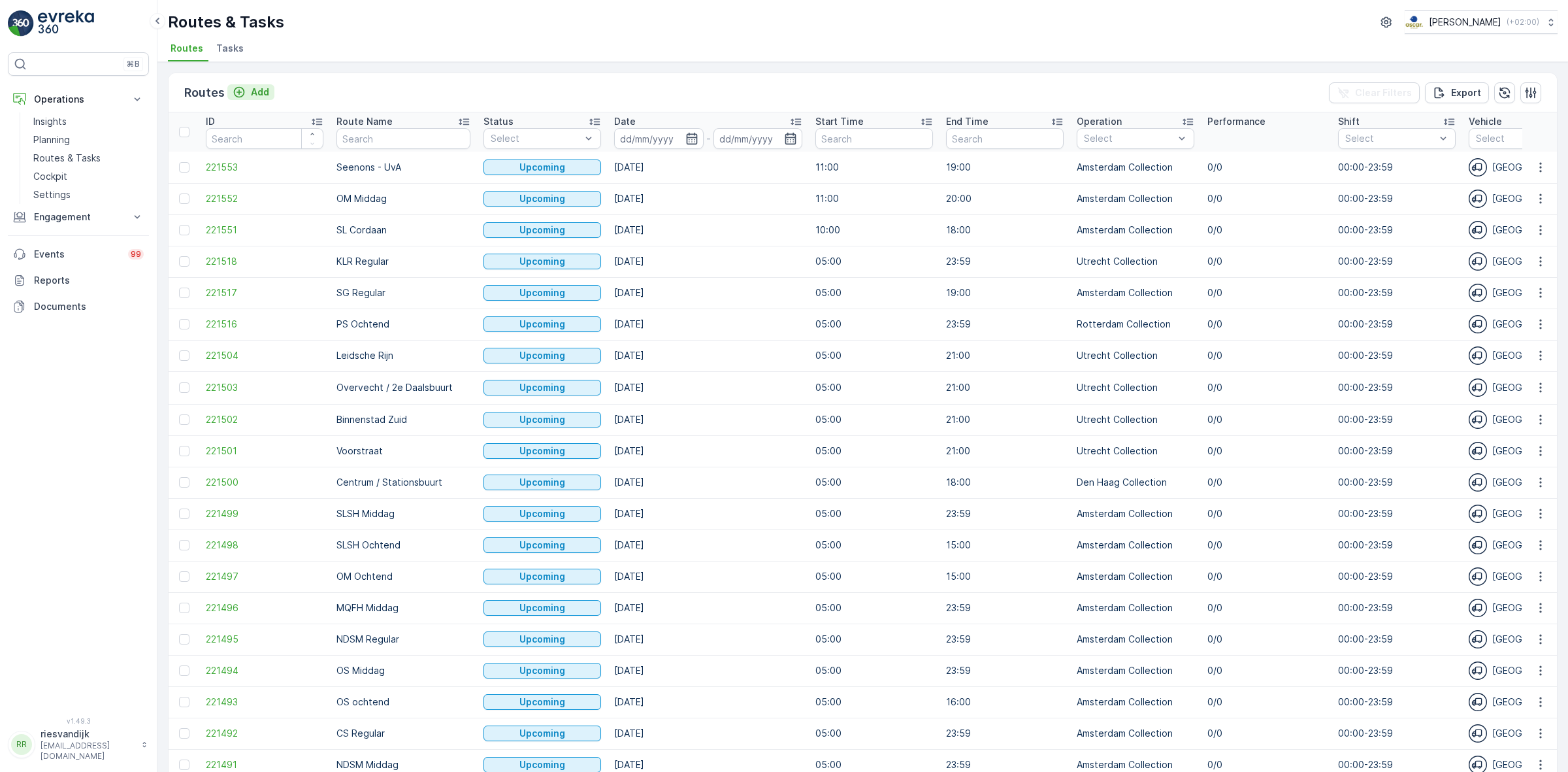
click at [263, 88] on p "Add" at bounding box center [260, 92] width 19 height 13
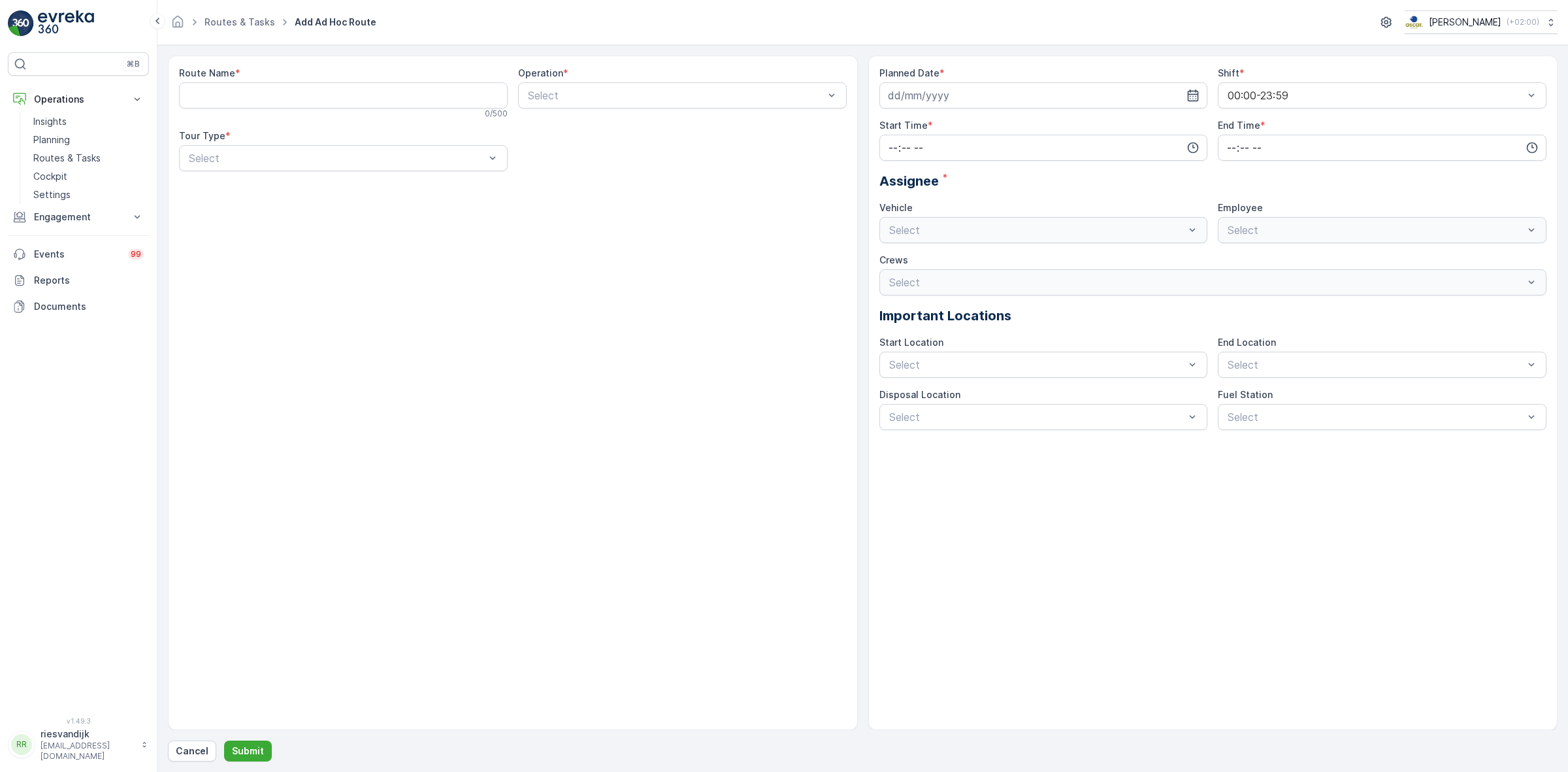
click at [222, 14] on ul "Routes & Tasks" at bounding box center [247, 23] width 90 height 19
click at [224, 18] on link "Routes & Tasks" at bounding box center [240, 22] width 70 height 11
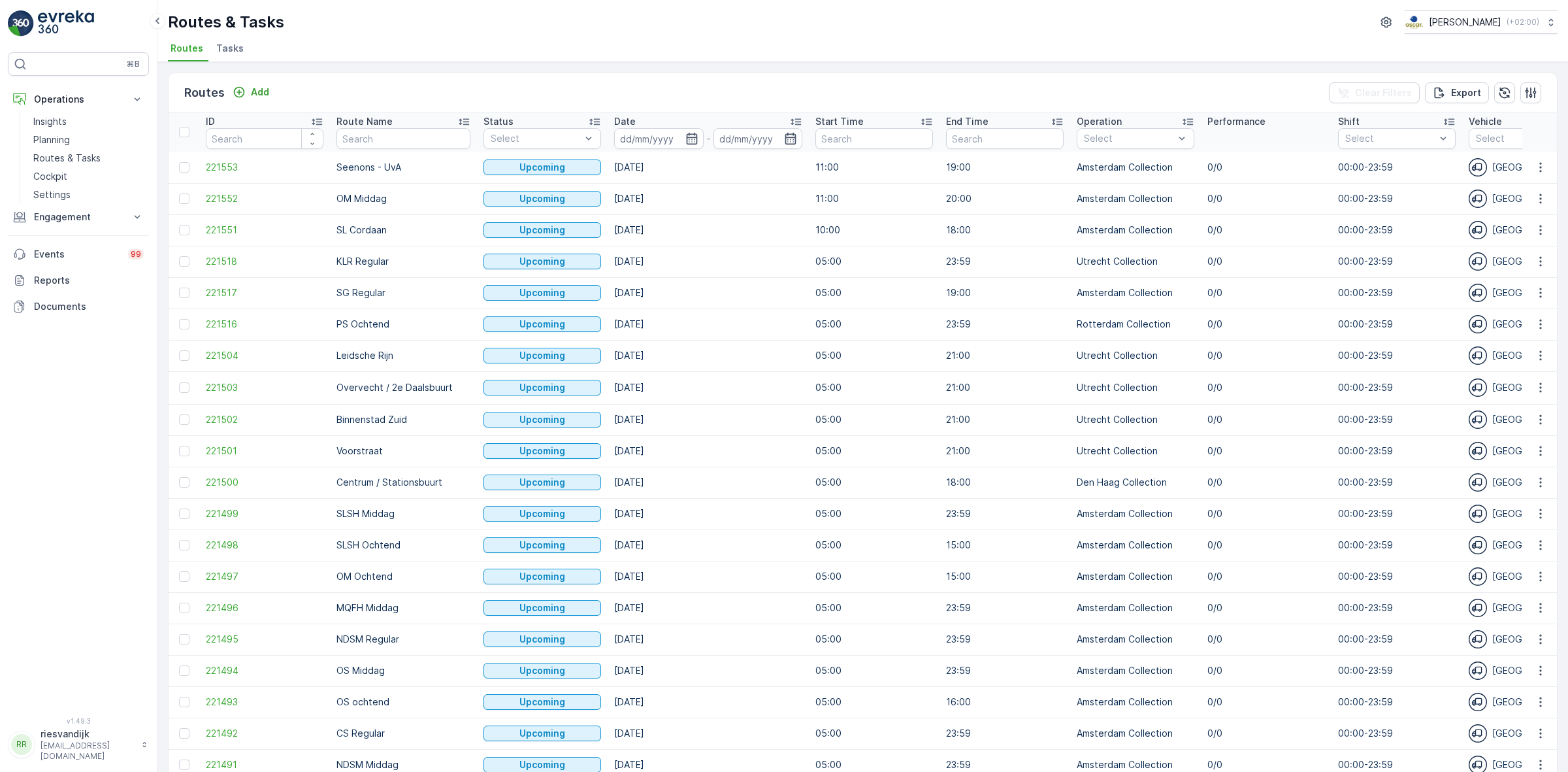
click at [237, 54] on span "Tasks" at bounding box center [230, 48] width 28 height 13
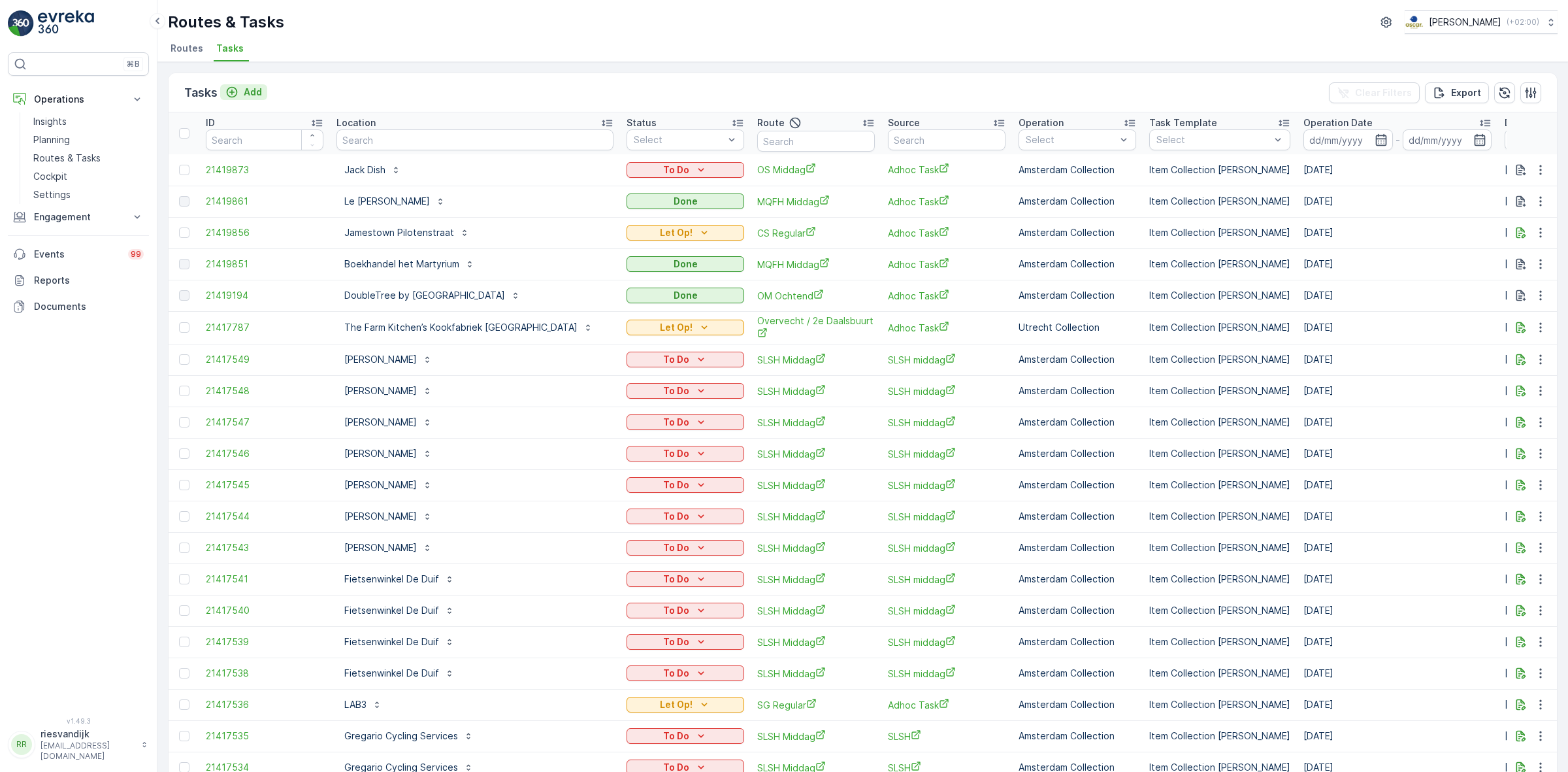
click at [256, 92] on p "Add" at bounding box center [253, 92] width 19 height 13
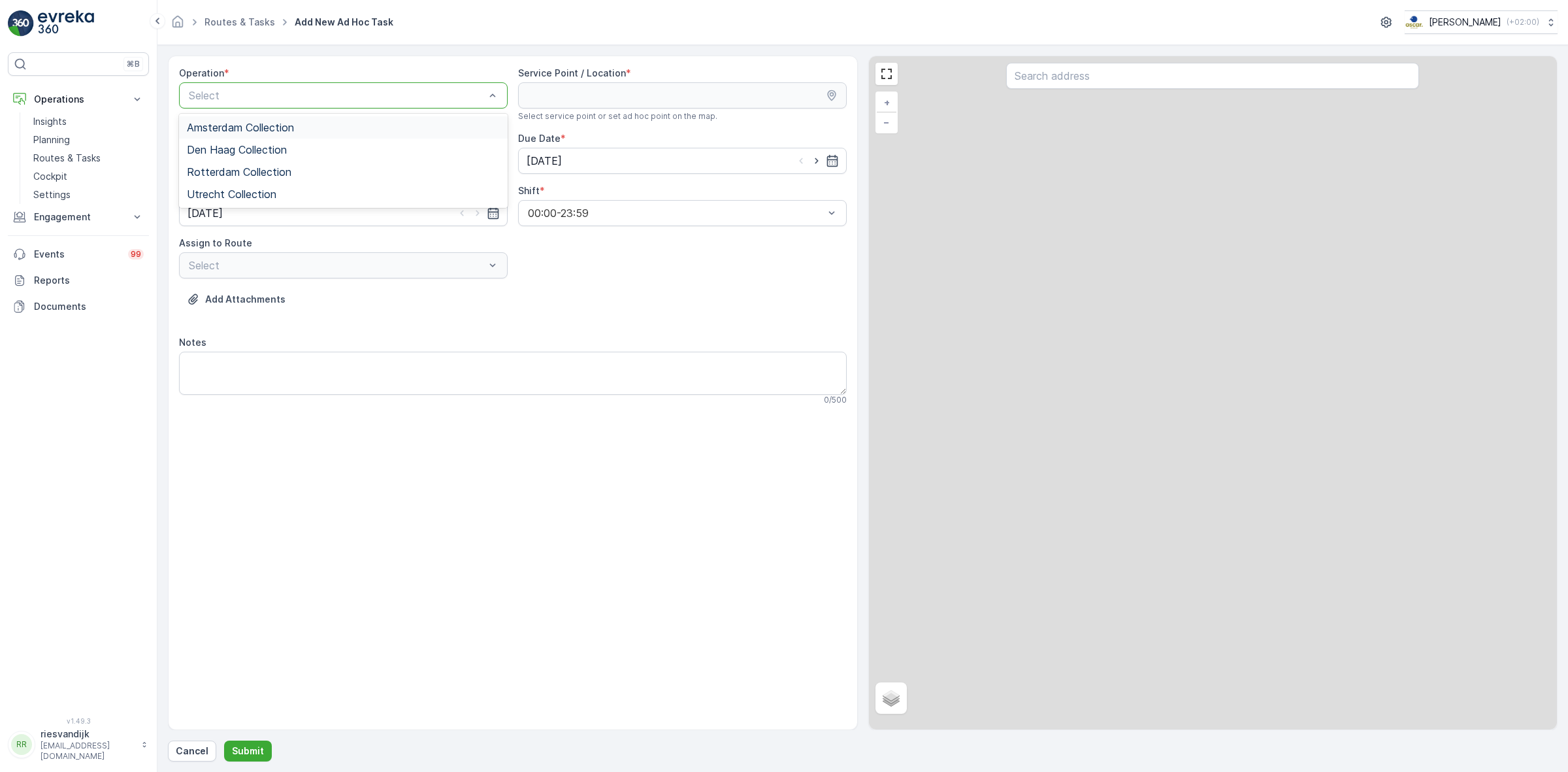
drag, startPoint x: 364, startPoint y: 100, endPoint x: 367, endPoint y: 107, distance: 7.6
click at [356, 129] on div "Amsterdam Collection" at bounding box center [343, 127] width 313 height 12
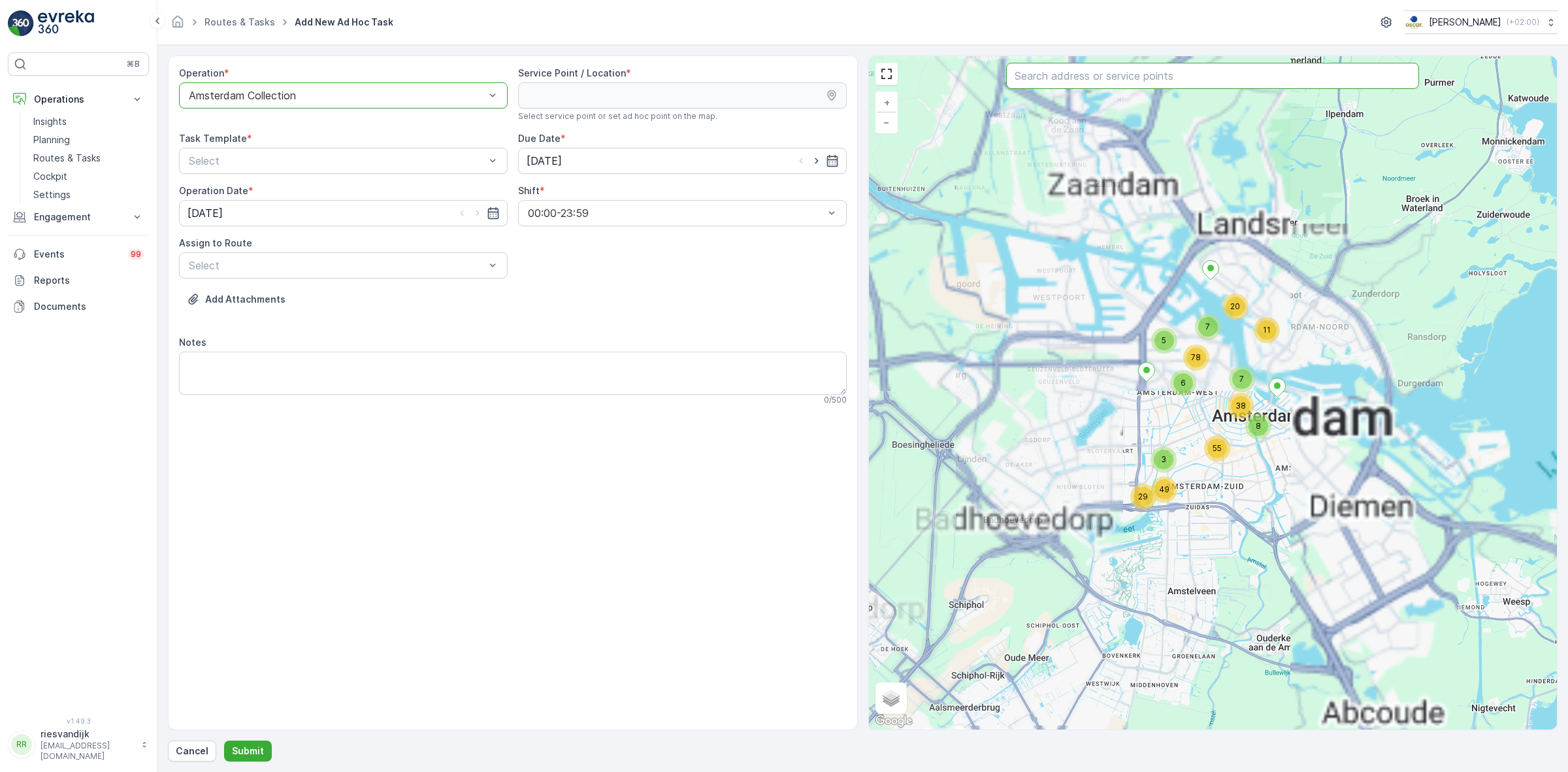
click at [1066, 83] on input "text" at bounding box center [1212, 76] width 413 height 26
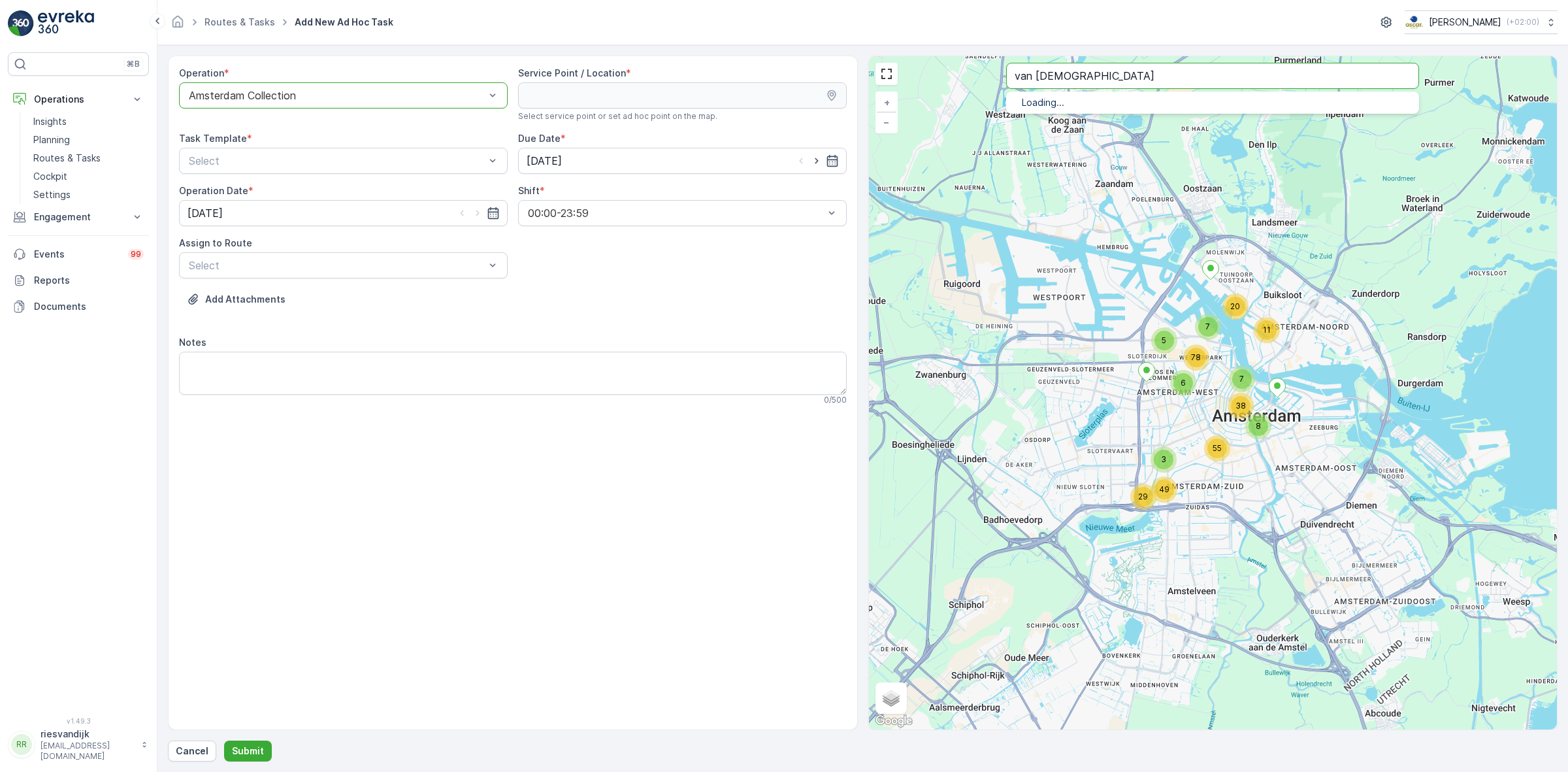
type input "van [DEMOGRAPHIC_DATA]"
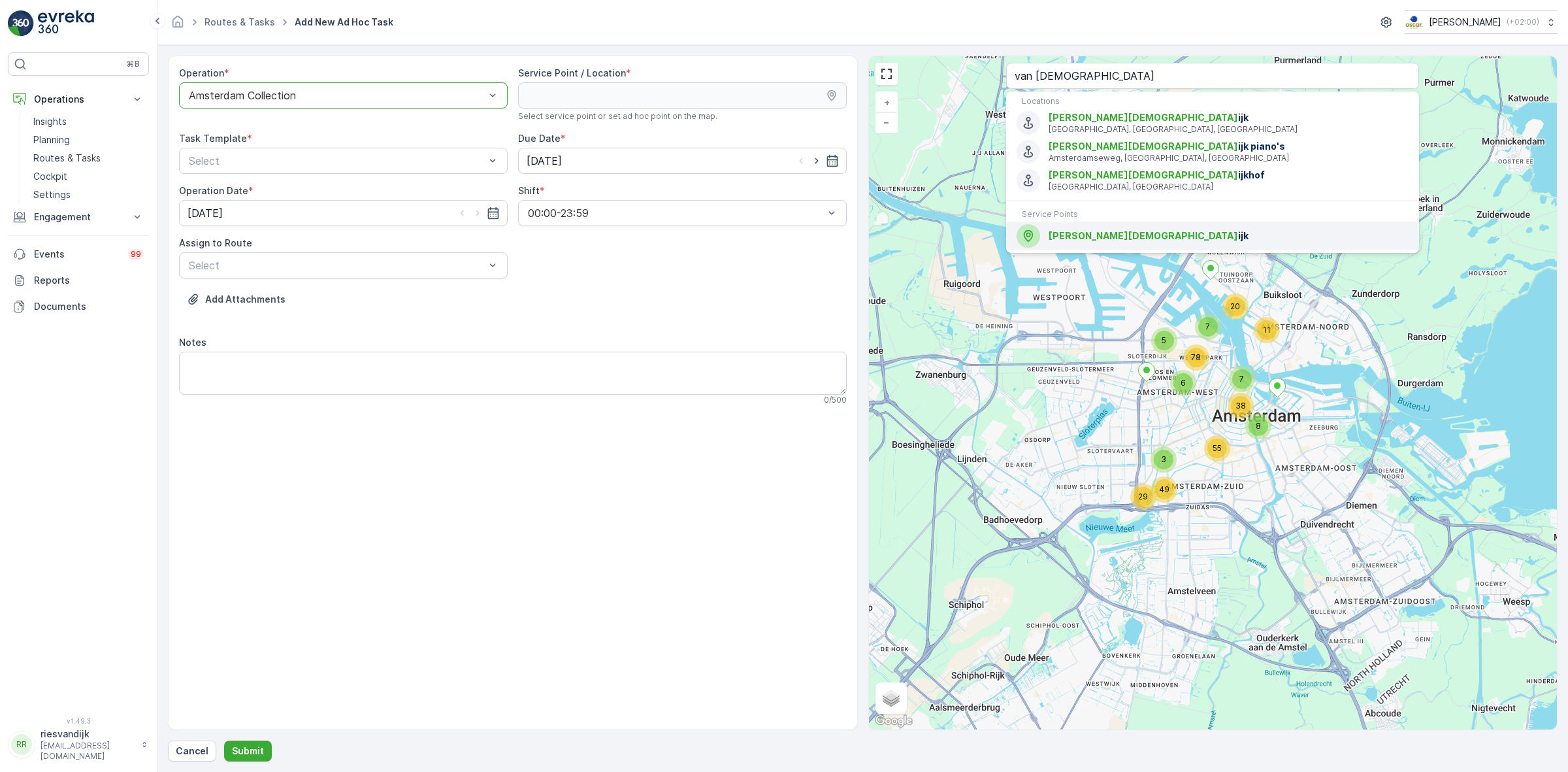
click at [1161, 233] on span "[PERSON_NAME][DEMOGRAPHIC_DATA] ijk" at bounding box center [1228, 236] width 360 height 13
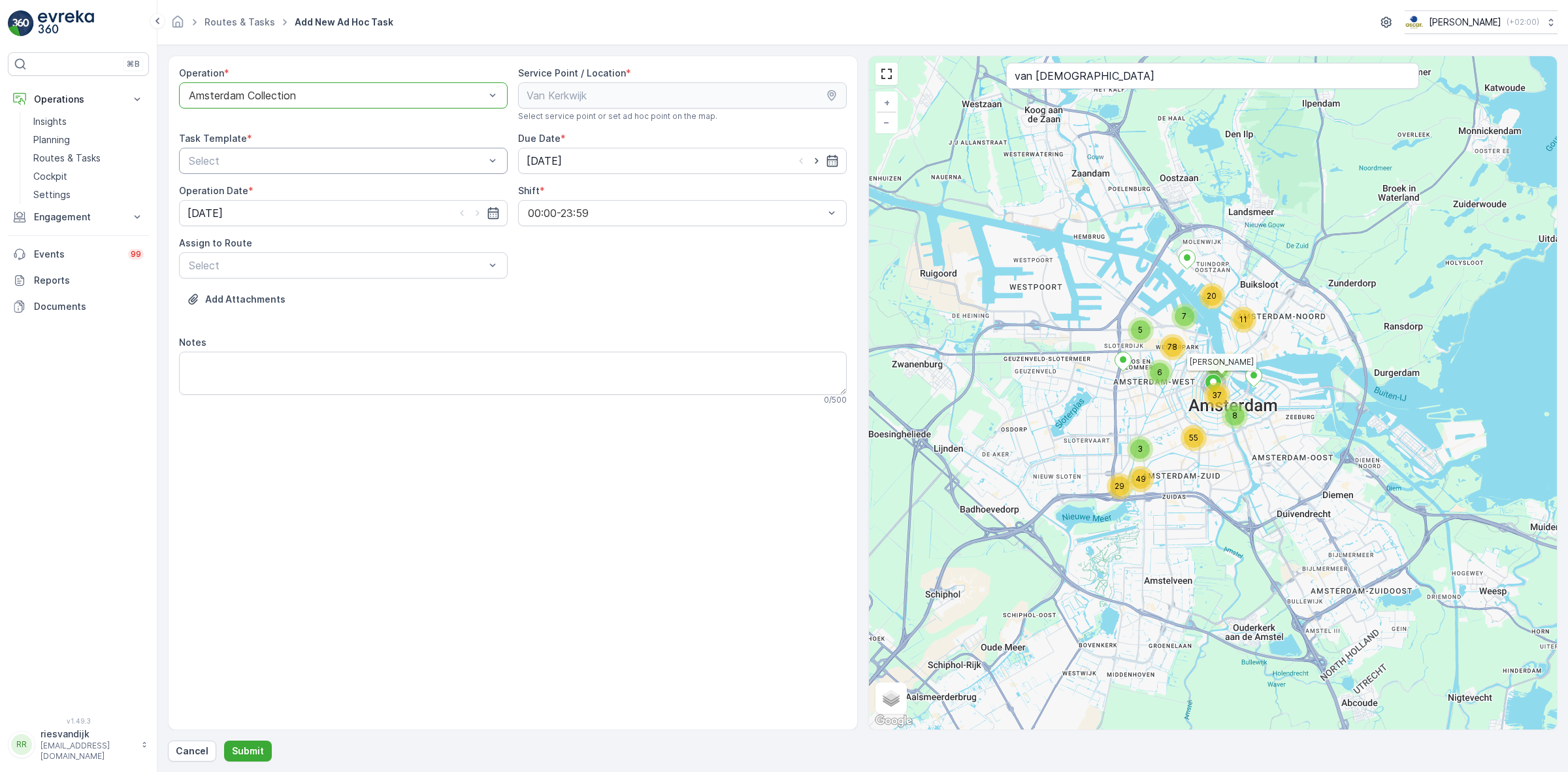
click at [371, 171] on div "Select" at bounding box center [343, 161] width 329 height 26
click at [358, 191] on div "Item Collection [PERSON_NAME]" at bounding box center [343, 192] width 313 height 12
click at [628, 145] on div "Due Date * [DATE]" at bounding box center [682, 153] width 329 height 42
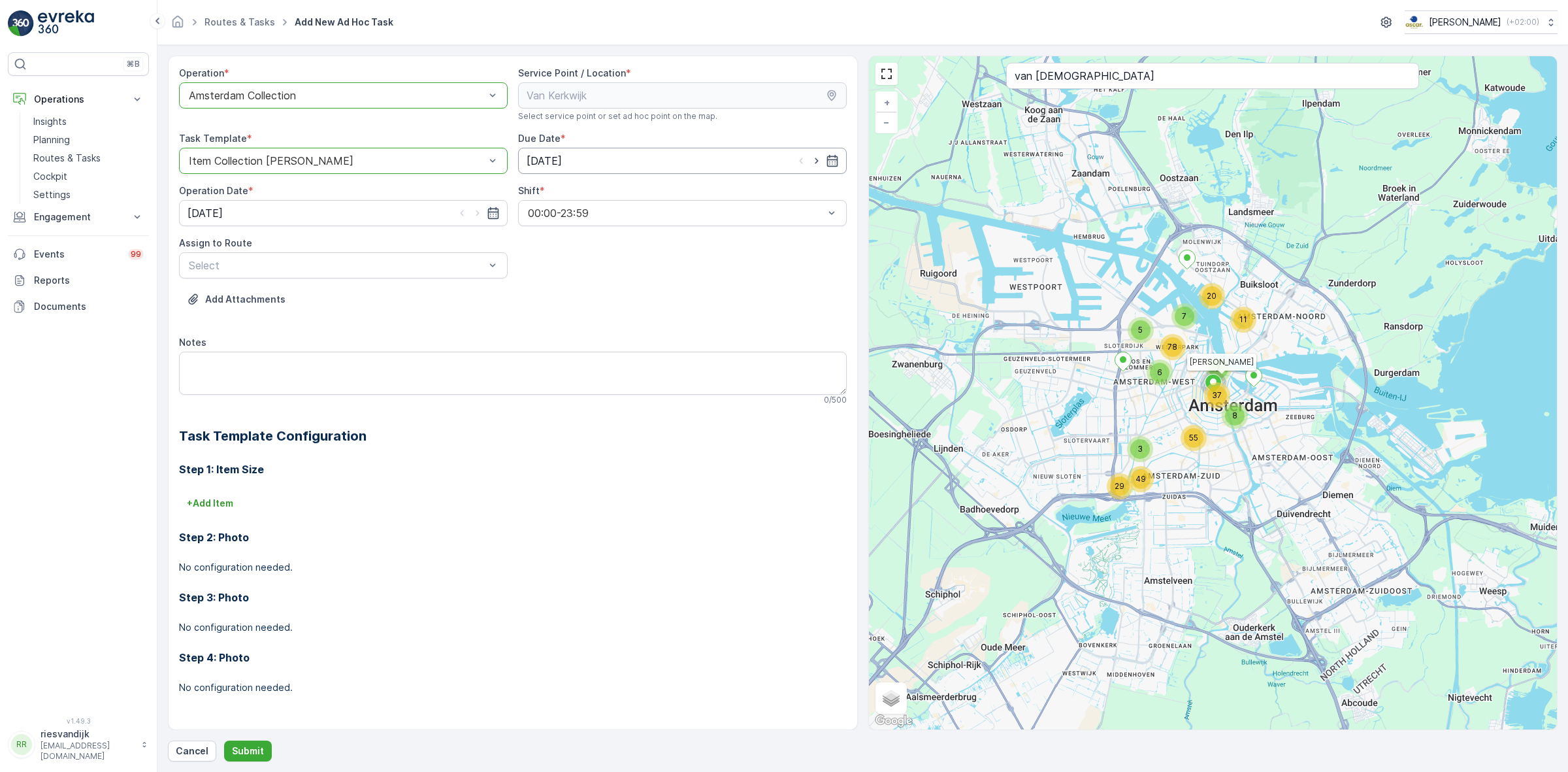
click at [592, 157] on input "[DATE]" at bounding box center [682, 161] width 329 height 26
click at [671, 243] on div "6" at bounding box center [681, 244] width 21 height 21
type input "[DATE]"
click at [363, 222] on input "[DATE]" at bounding box center [343, 213] width 329 height 26
click at [347, 292] on td "6" at bounding box center [342, 297] width 23 height 26
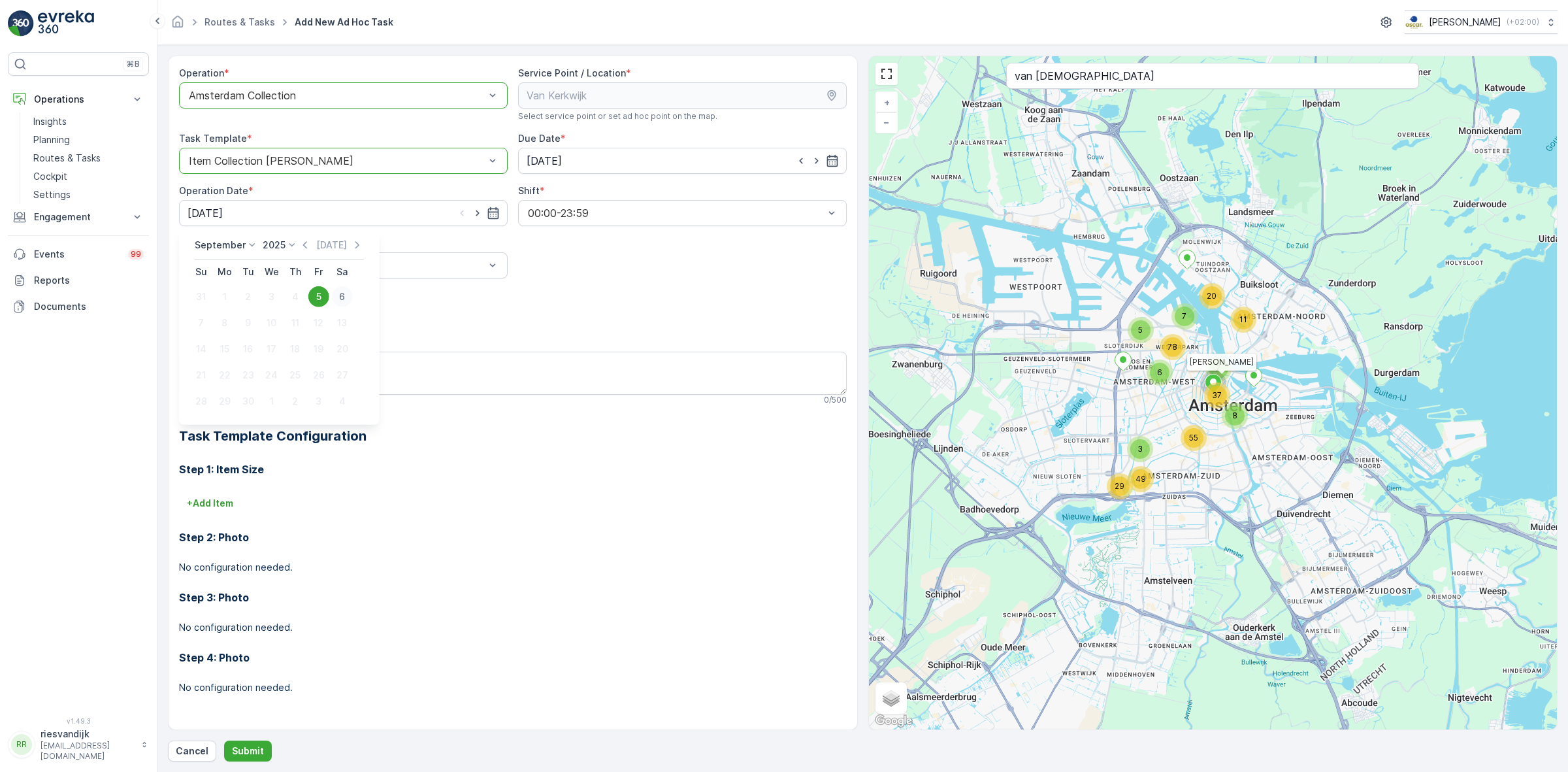
click at [347, 288] on div "6" at bounding box center [342, 296] width 21 height 21
type input "[DATE]"
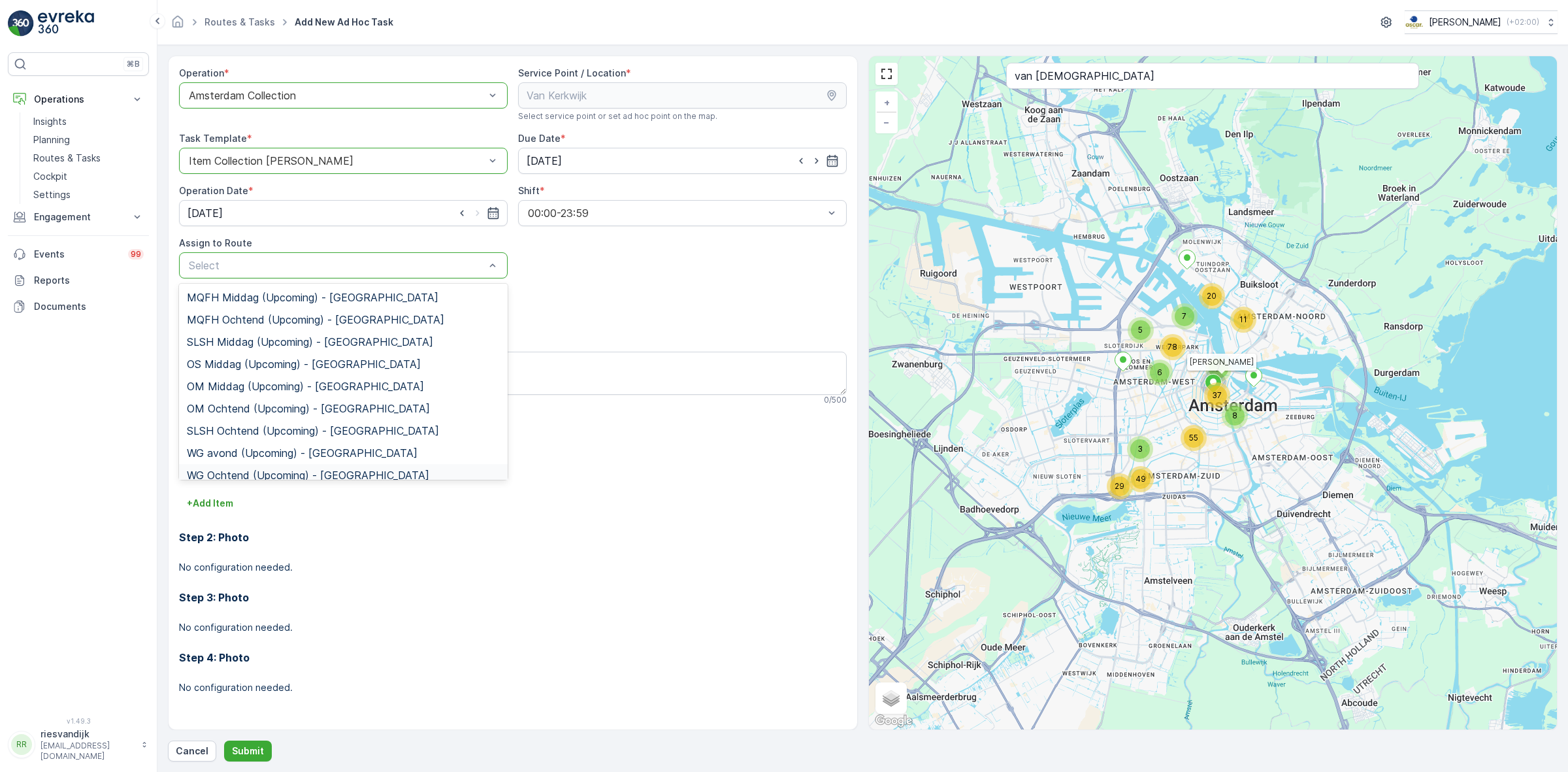
scroll to position [120, 0]
click at [249, 466] on span "Nes Regular (Upcoming) - [GEOGRAPHIC_DATA]" at bounding box center [305, 467] width 237 height 12
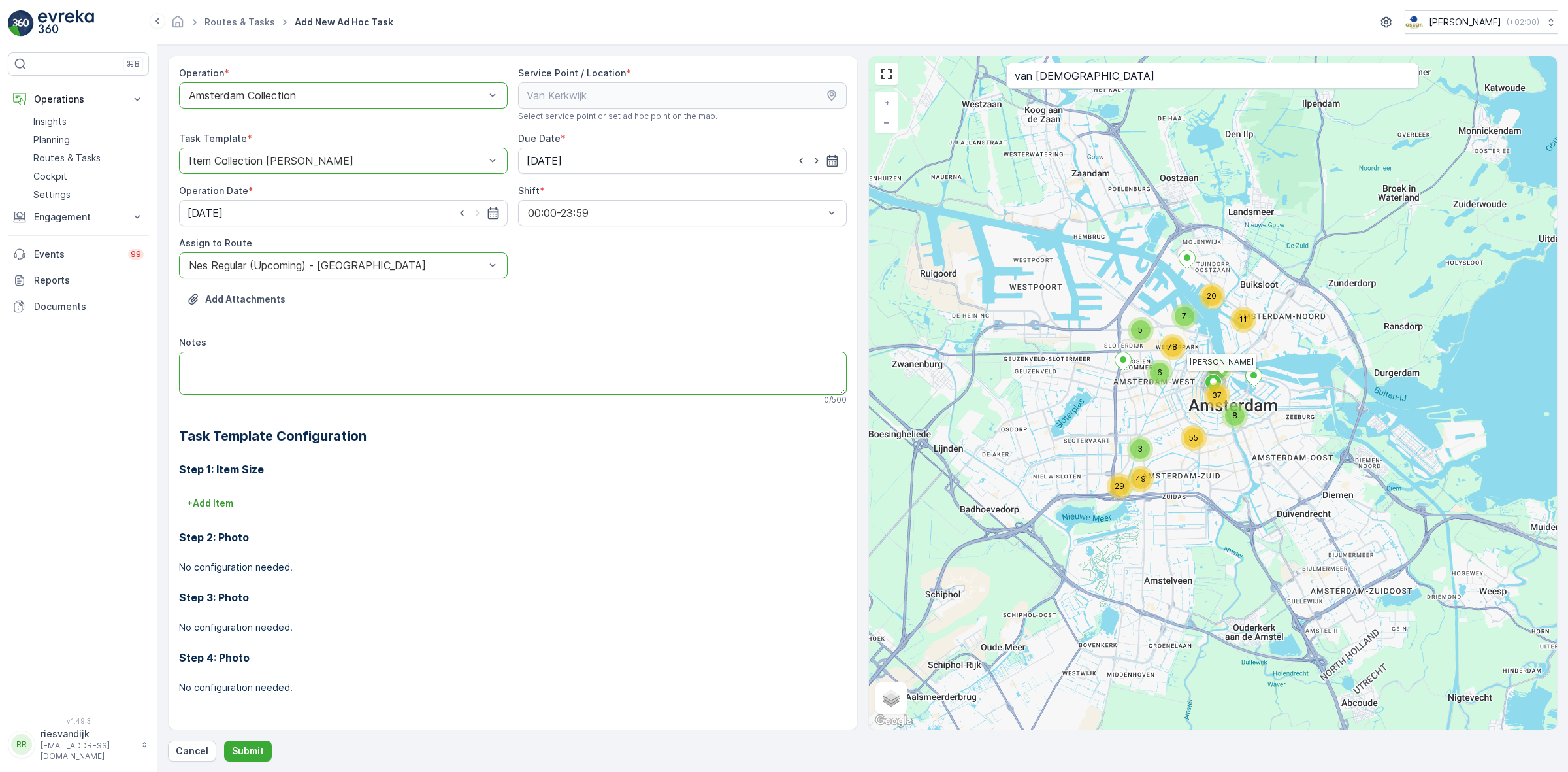
click at [361, 374] on textarea "Notes" at bounding box center [513, 373] width 668 height 43
click at [223, 510] on p "+ Add Item" at bounding box center [209, 503] width 46 height 13
click at [422, 392] on textarea "Notes" at bounding box center [513, 373] width 668 height 43
type textarea "papierkrat afleveren"
drag, startPoint x: 438, startPoint y: 417, endPoint x: 444, endPoint y: 426, distance: 10.8
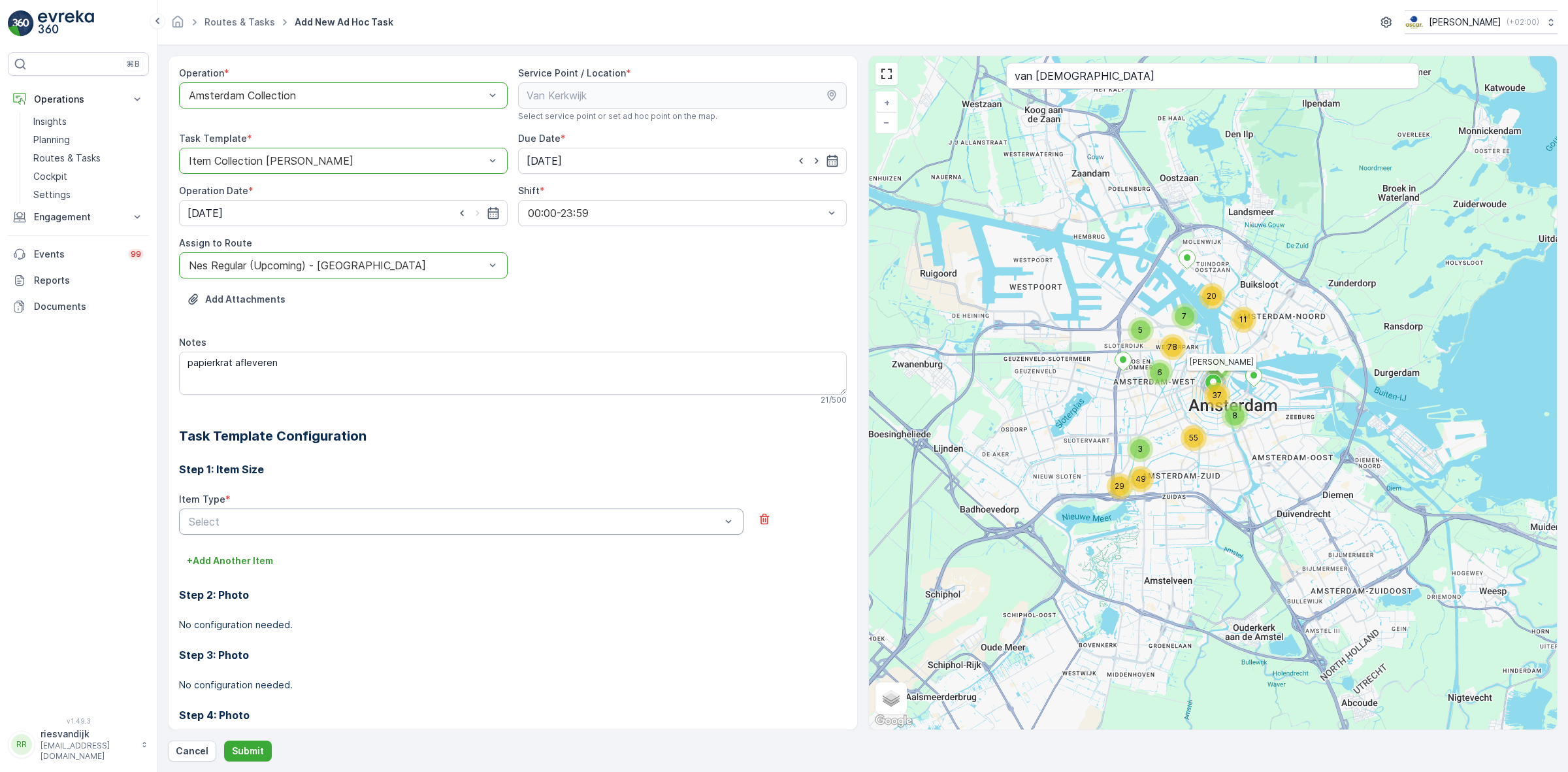
click at [441, 420] on div "Operation * option Amsterdam Collection, selected. Amsterdam Collection Service…" at bounding box center [513, 420] width 668 height 706
click at [246, 750] on p "Submit" at bounding box center [248, 751] width 32 height 13
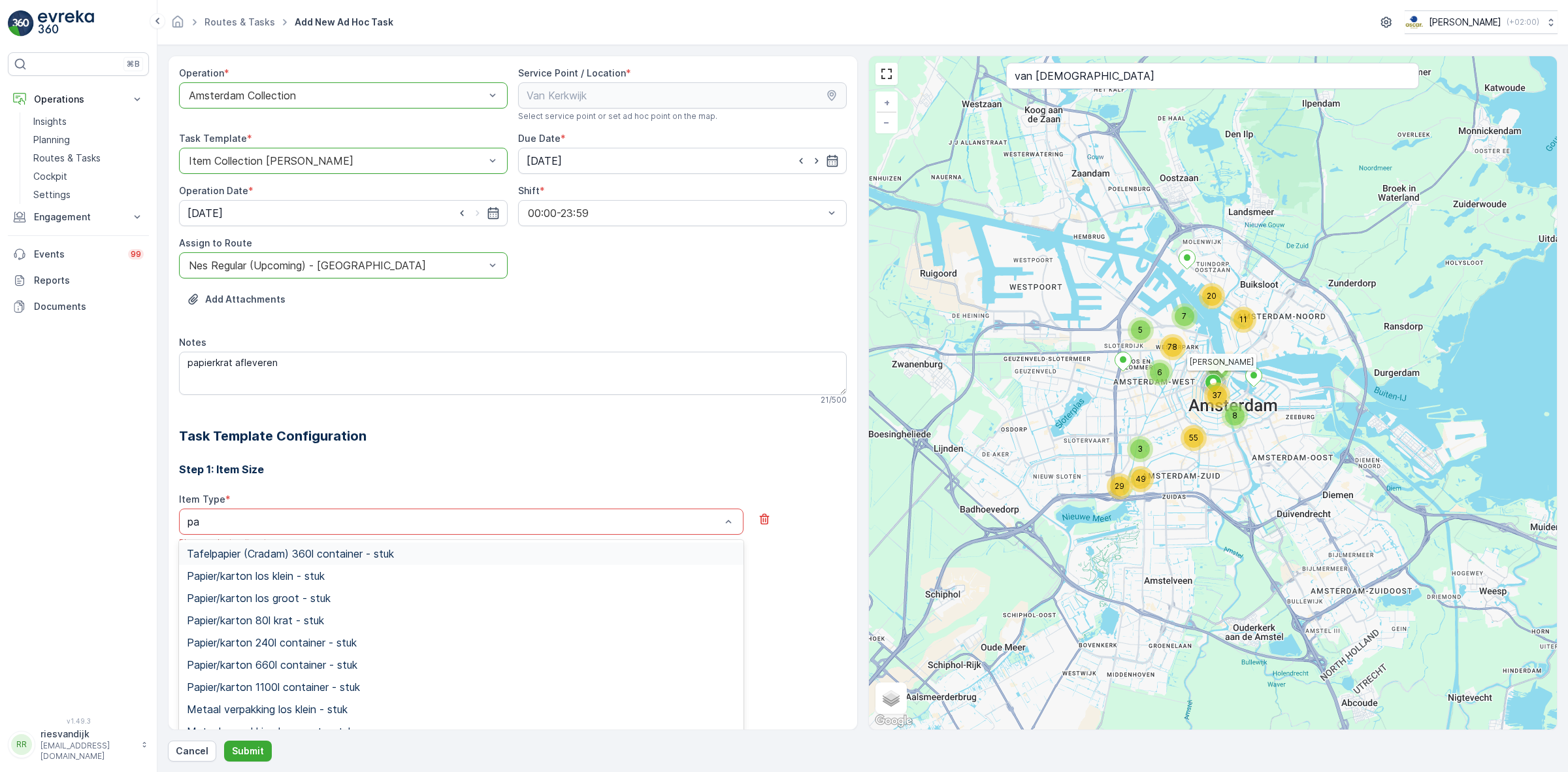
type input "pap"
drag, startPoint x: 331, startPoint y: 622, endPoint x: 325, endPoint y: 616, distance: 8.5
click at [331, 621] on div "Papier/karton 80l krat - stuk" at bounding box center [461, 620] width 549 height 12
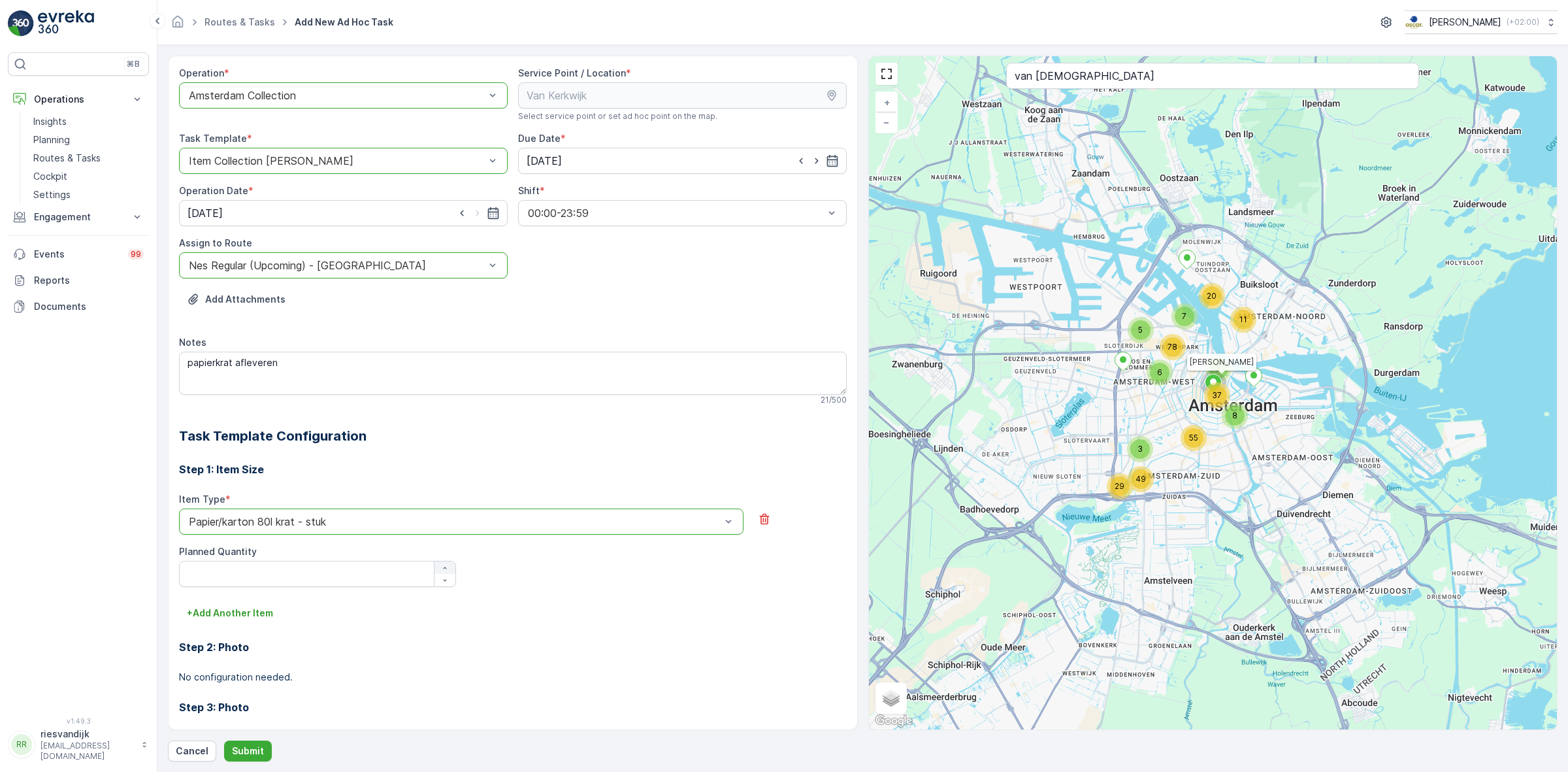
click at [438, 564] on div "button" at bounding box center [445, 567] width 21 height 8
click at [451, 576] on button "button" at bounding box center [445, 580] width 21 height 12
type Quantity "0"
click at [249, 758] on button "Submit" at bounding box center [247, 751] width 48 height 21
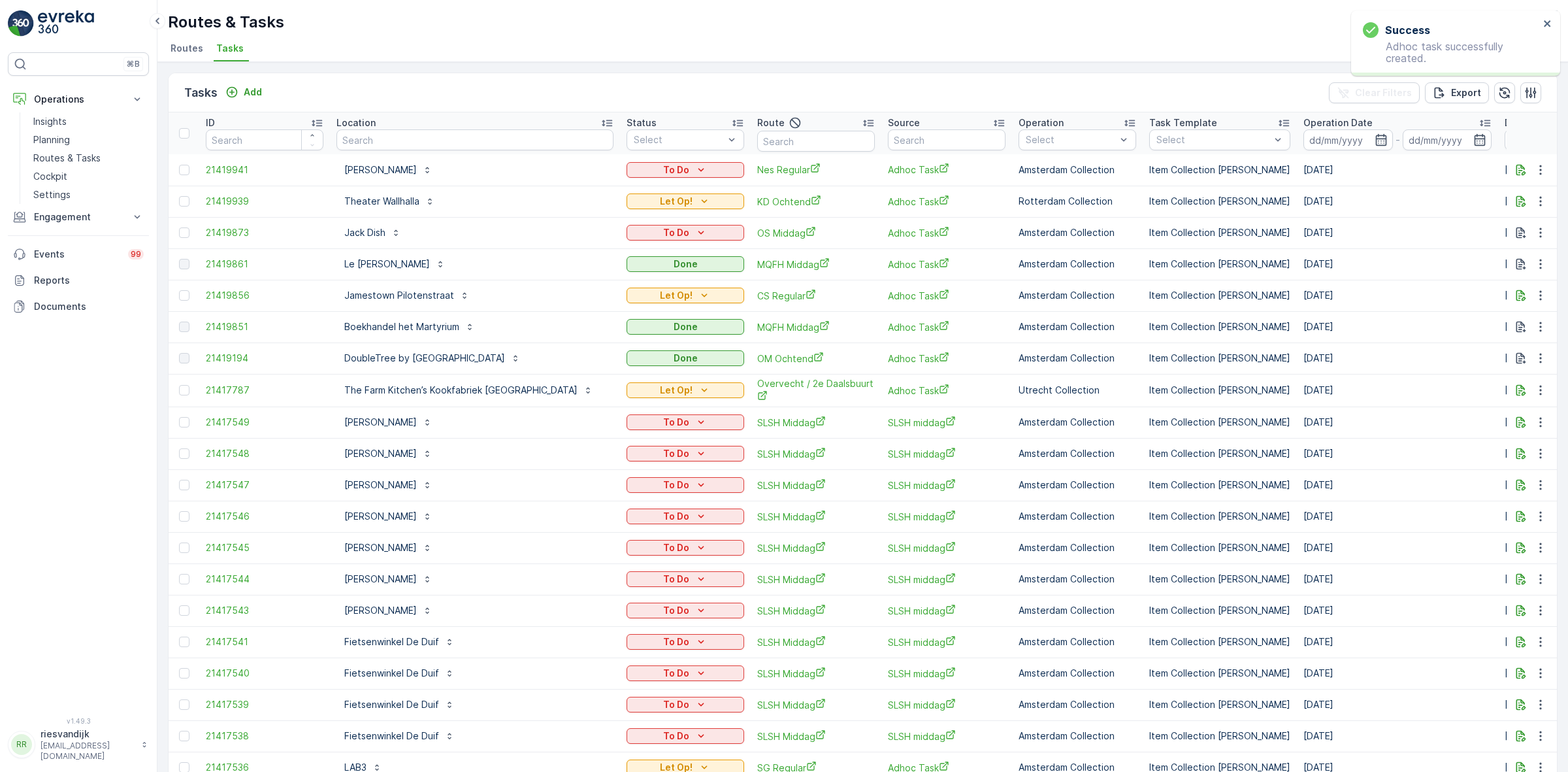
click at [690, 159] on td "To Do" at bounding box center [685, 170] width 131 height 32
click at [699, 168] on icon "To Do" at bounding box center [701, 170] width 6 height 3
click at [651, 190] on span "Let Op!" at bounding box center [645, 189] width 32 height 13
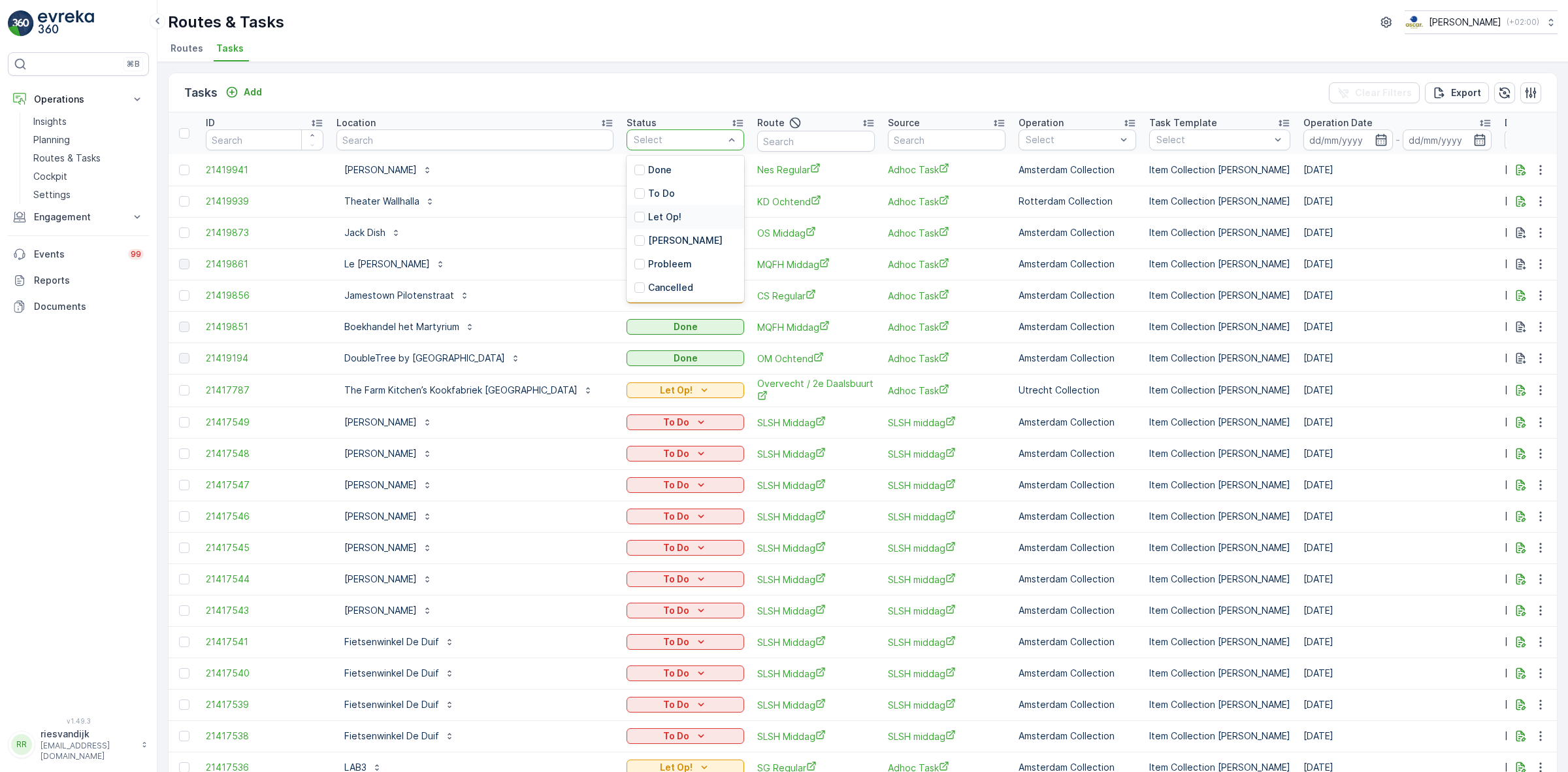
click at [677, 212] on div "Let Op!" at bounding box center [685, 217] width 118 height 23
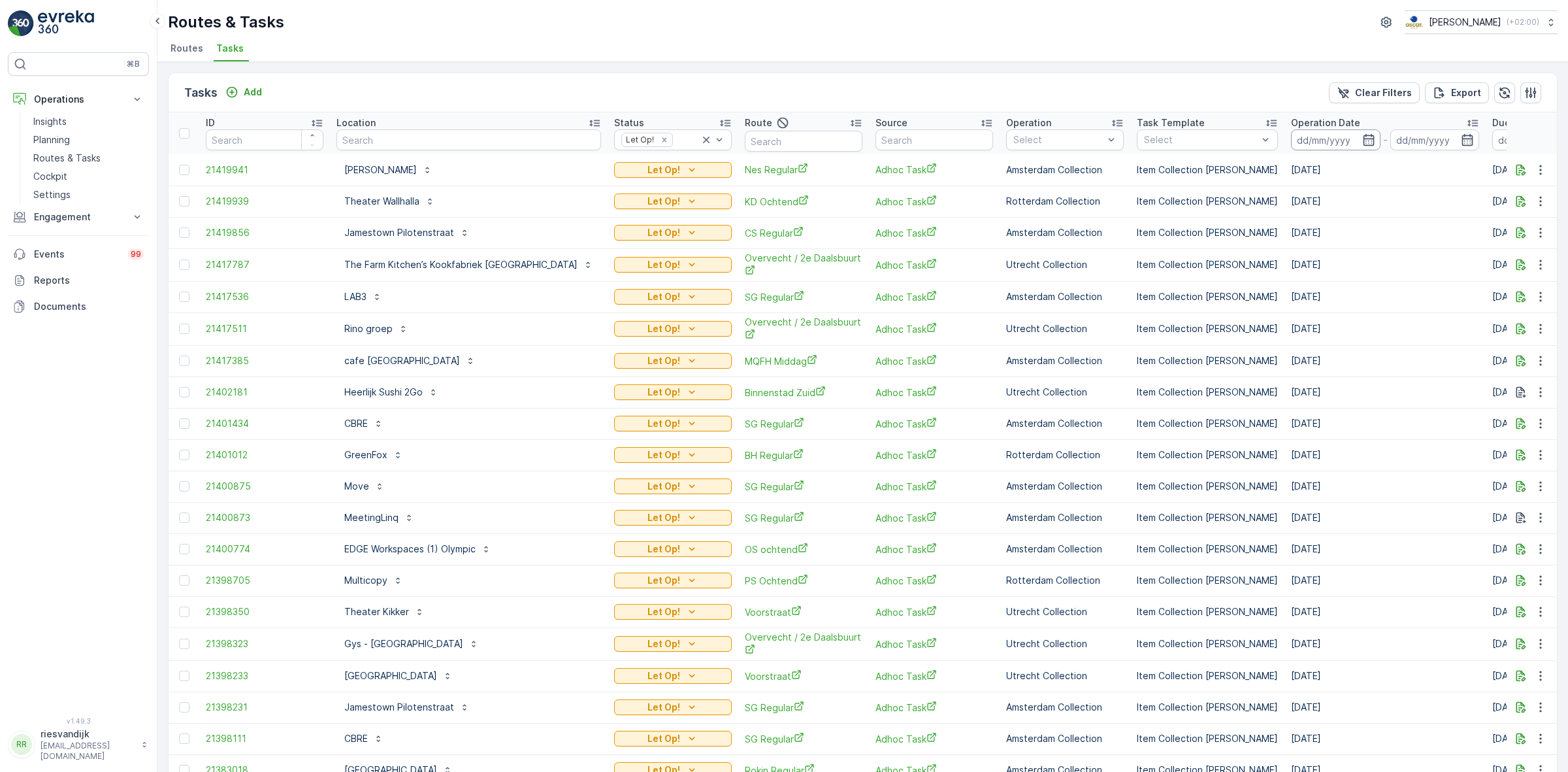
click at [1291, 139] on input at bounding box center [1336, 140] width 90 height 21
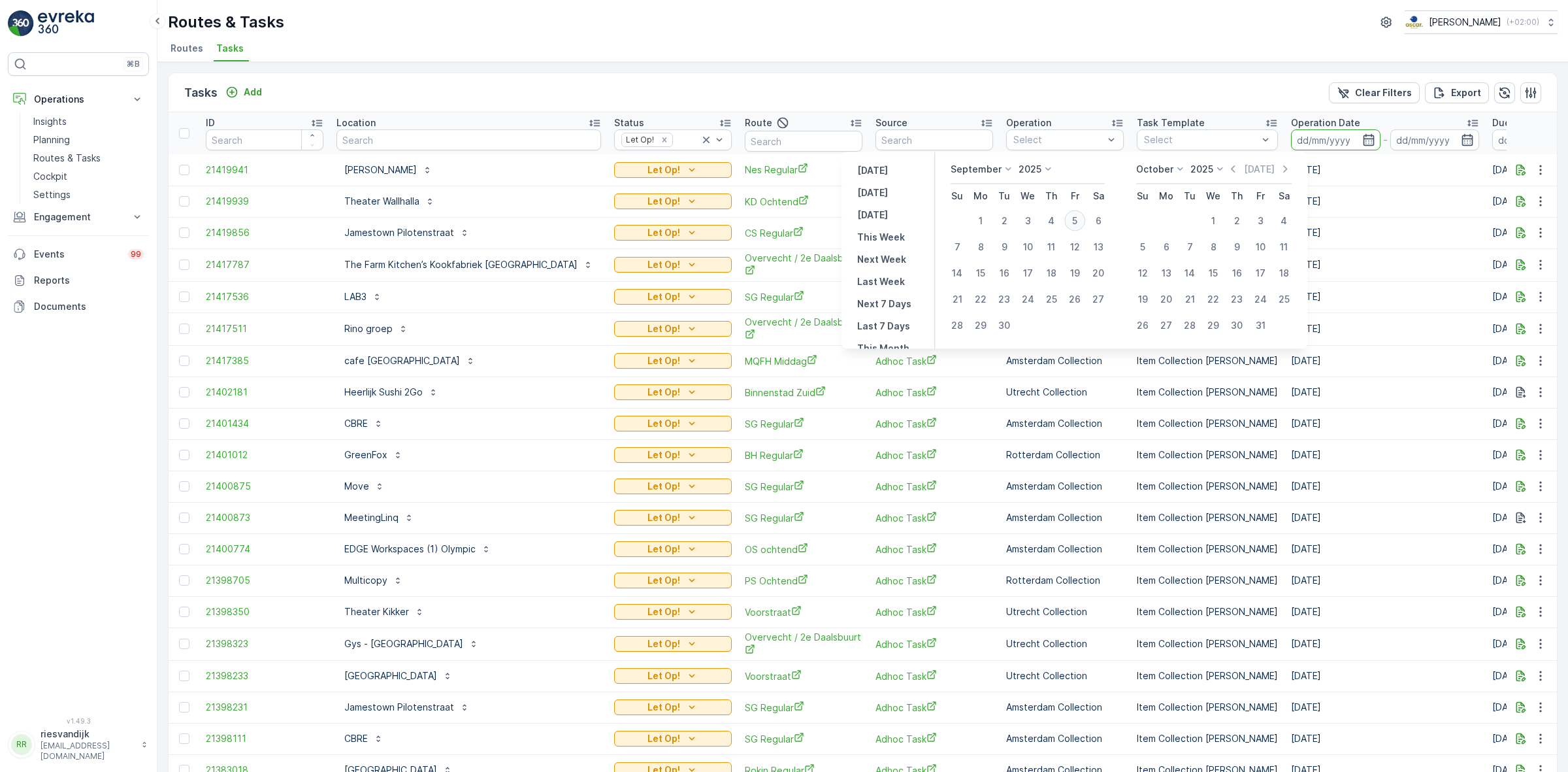
click at [1070, 216] on div "5" at bounding box center [1075, 221] width 21 height 21
type input "[DATE]"
click at [1070, 216] on div "5" at bounding box center [1075, 221] width 21 height 21
type input "[DATE]"
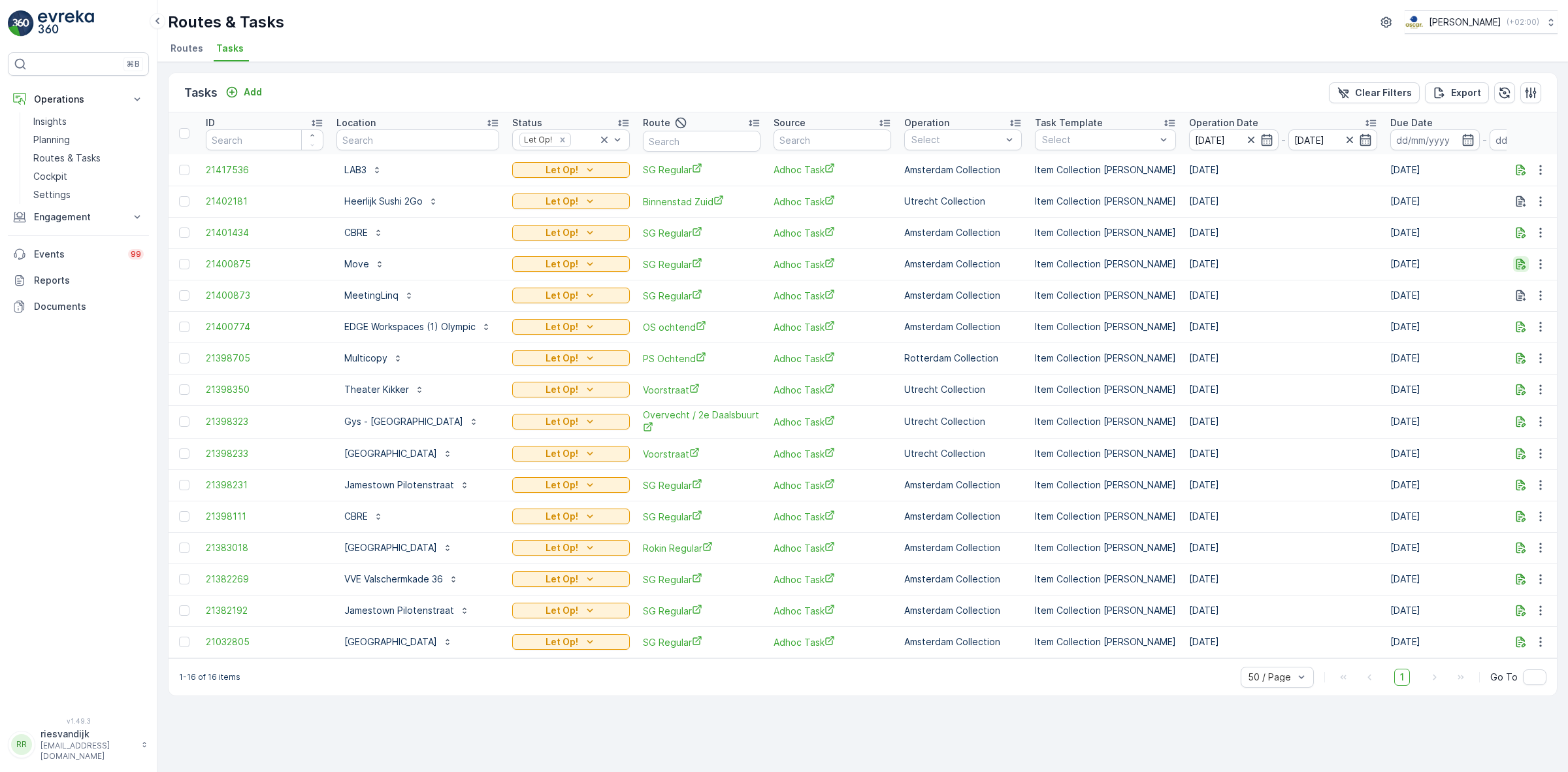
click at [1521, 263] on icon "button" at bounding box center [1520, 264] width 13 height 13
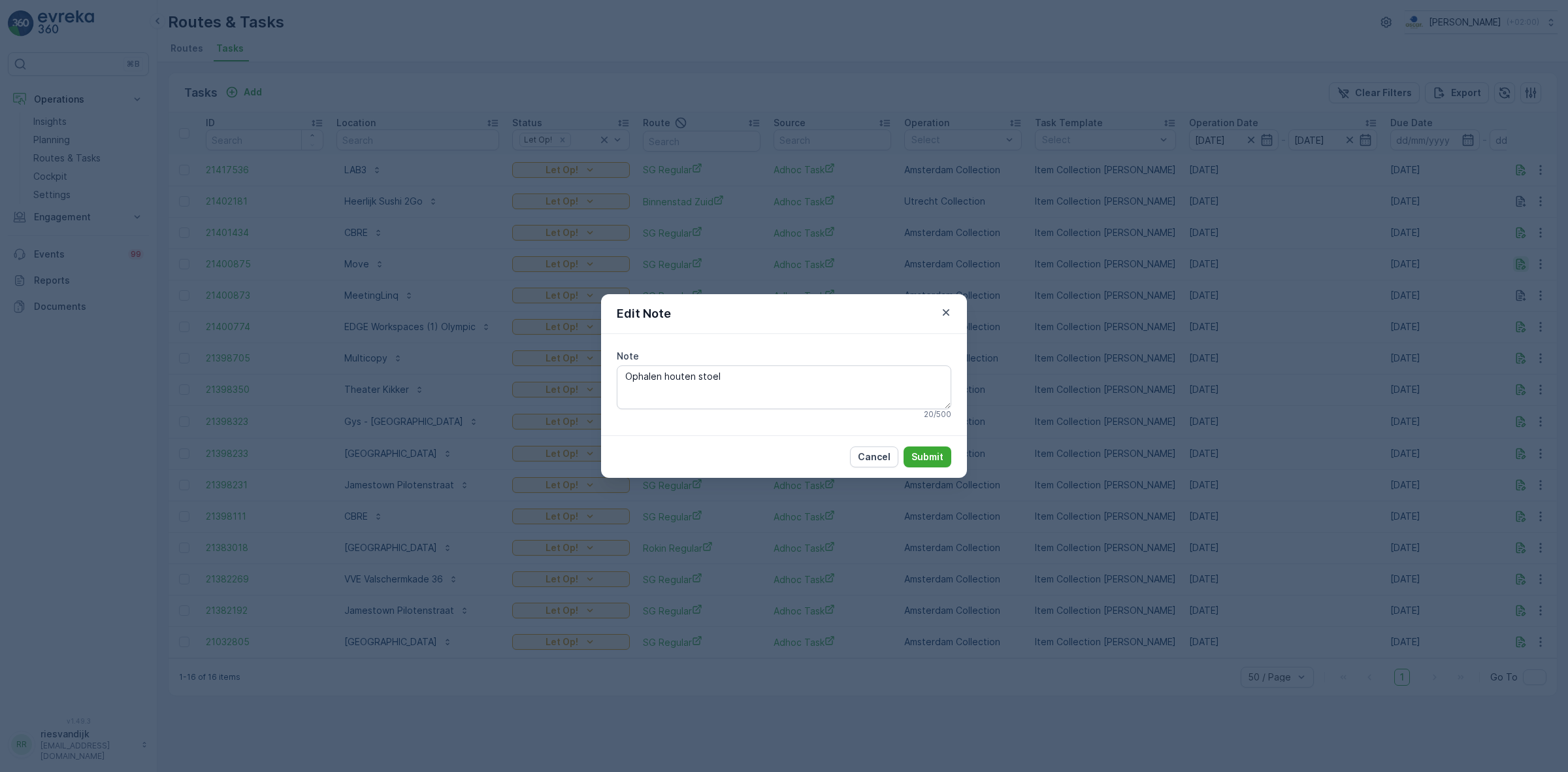
click at [1521, 263] on div "Edit Note Note Ophalen houten stoel 20 / 500 Cancel Submit" at bounding box center [784, 386] width 1568 height 772
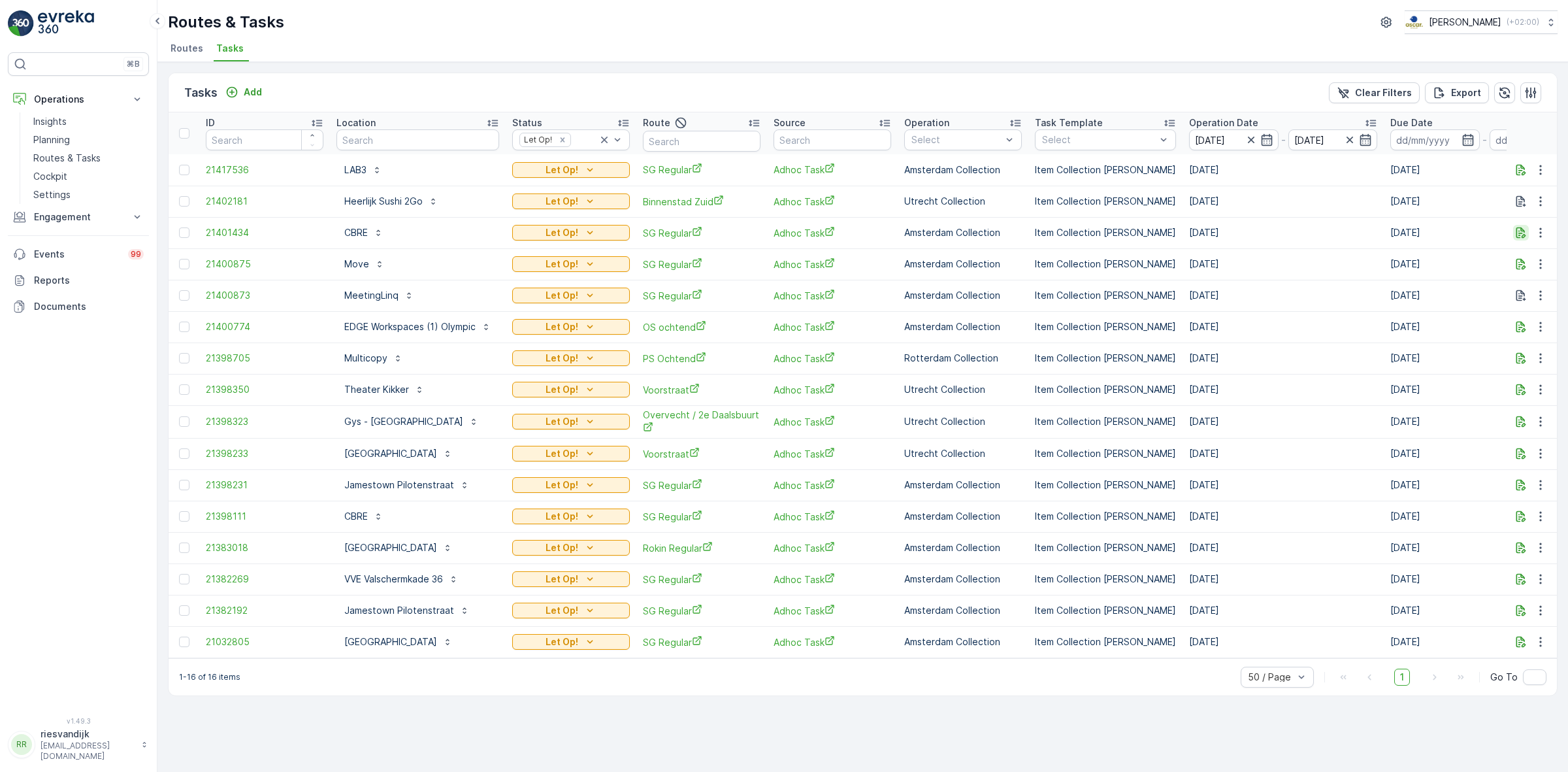
click at [1520, 236] on icon "button" at bounding box center [1520, 232] width 13 height 13
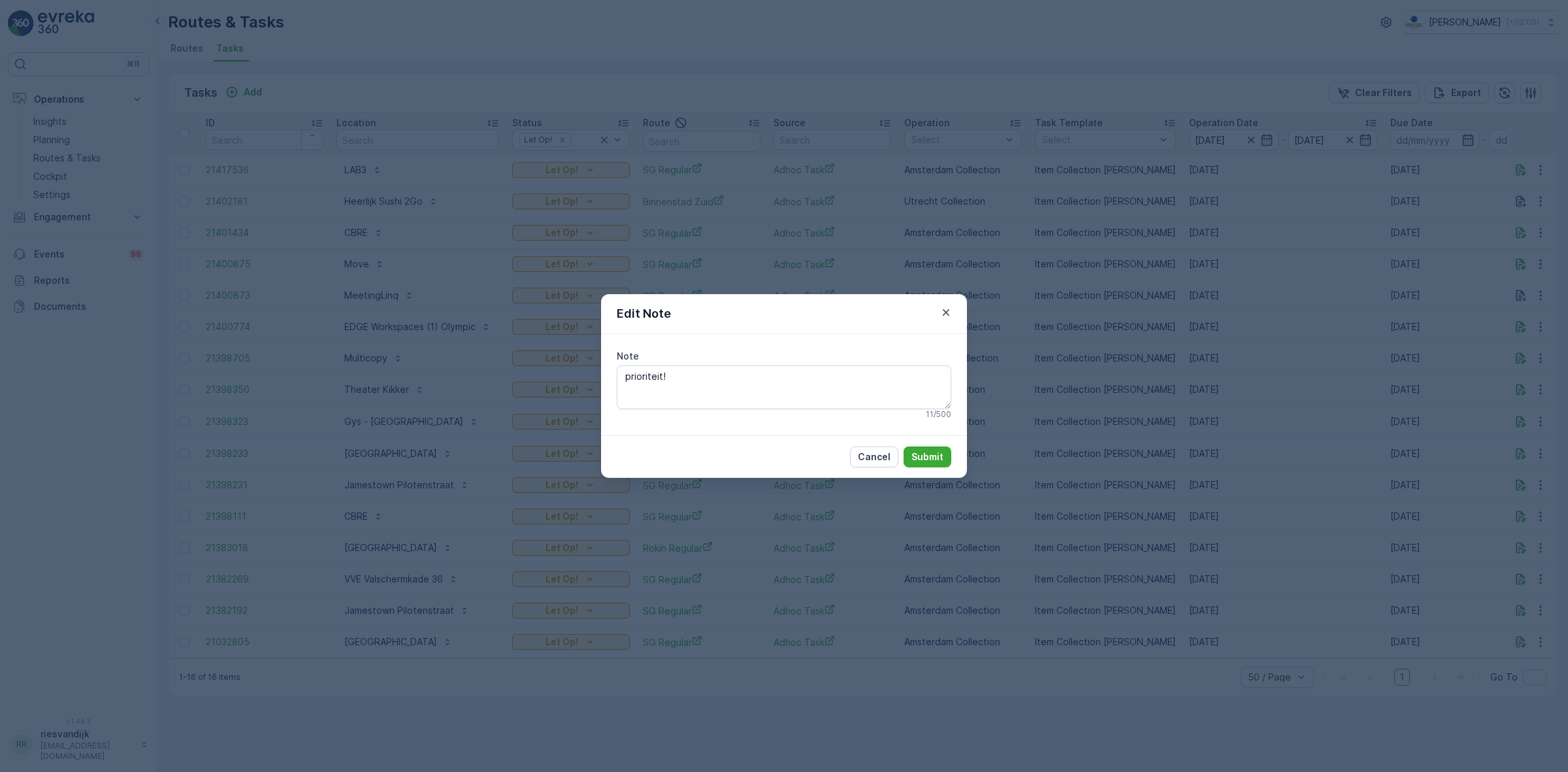
drag, startPoint x: 1498, startPoint y: 216, endPoint x: 1495, endPoint y: 257, distance: 41.1
click at [1485, 252] on div "Edit Note Note prioriteit! 11 / 500 Cancel Submit" at bounding box center [784, 386] width 1568 height 772
